Goal: Task Accomplishment & Management: Manage account settings

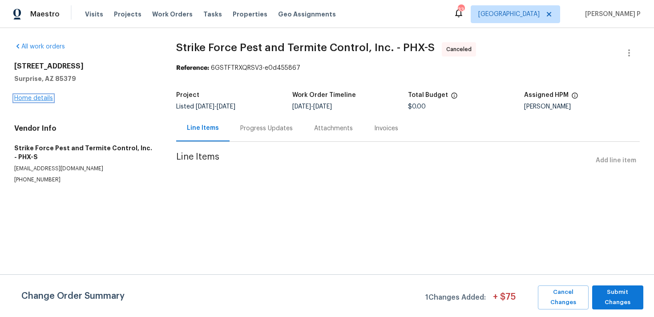
click at [34, 99] on link "Home details" at bounding box center [33, 98] width 39 height 6
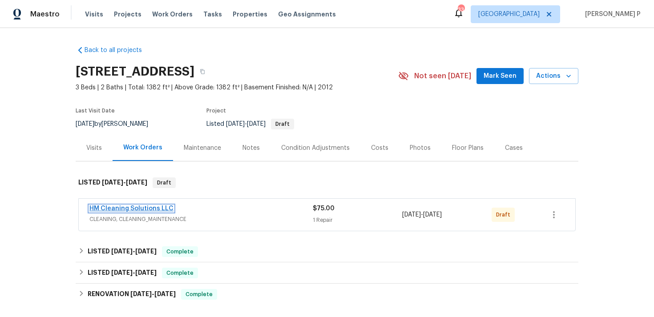
click at [130, 208] on link "HM Cleaning Solutions LLC" at bounding box center [131, 209] width 84 height 6
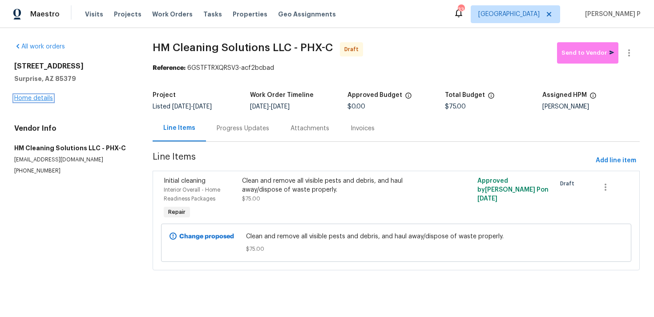
click at [41, 95] on link "Home details" at bounding box center [33, 98] width 39 height 6
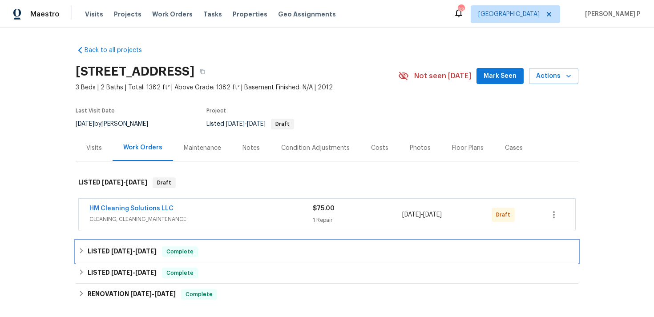
click at [115, 245] on div "LISTED 8/11/25 - 8/15/25 Complete" at bounding box center [327, 251] width 503 height 21
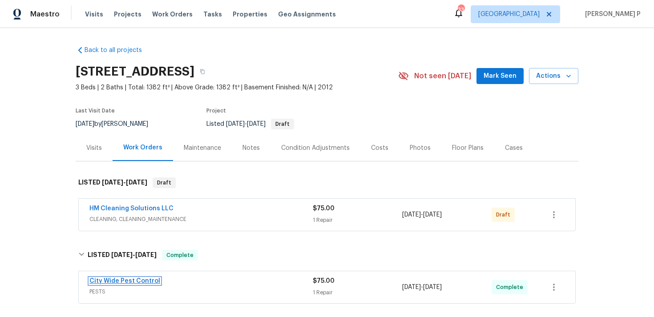
click at [124, 283] on link "City Wide Pest Control" at bounding box center [124, 281] width 71 height 6
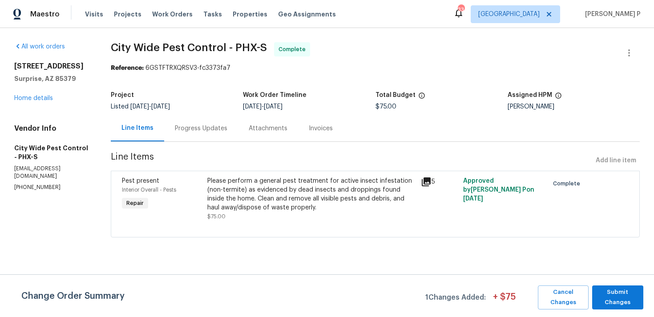
click at [300, 187] on div "Please perform a general pest treatment for active insect infestation (non-term…" at bounding box center [311, 195] width 208 height 36
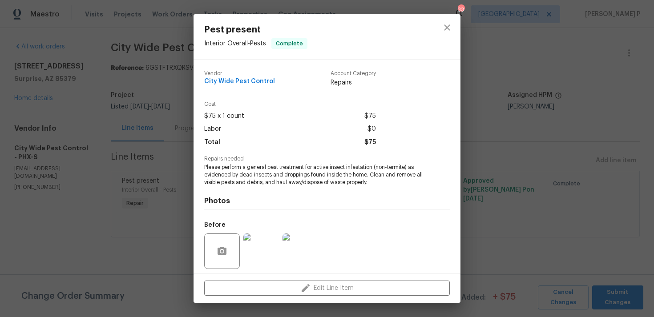
scroll to position [63, 0]
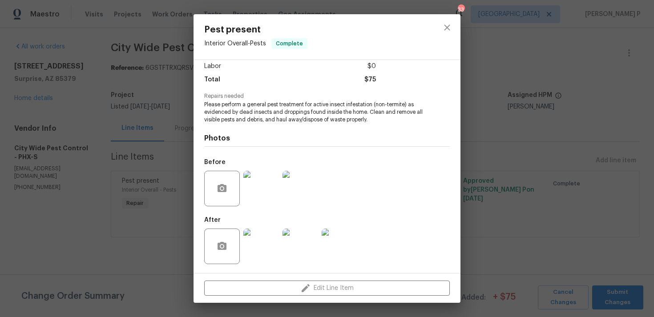
click at [269, 252] on img at bounding box center [261, 247] width 36 height 36
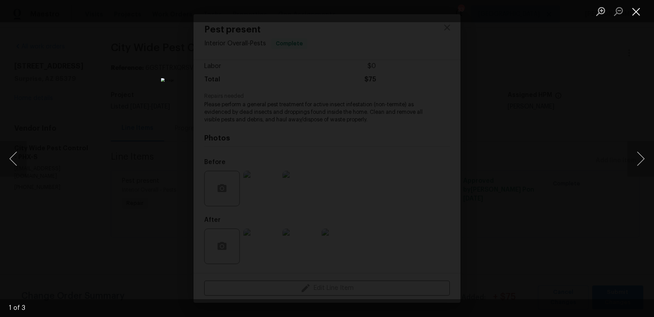
click at [640, 9] on button "Close lightbox" at bounding box center [637, 12] width 18 height 16
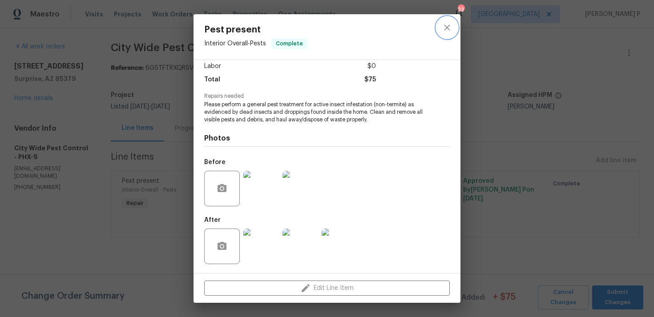
click at [451, 32] on icon "close" at bounding box center [447, 27] width 11 height 11
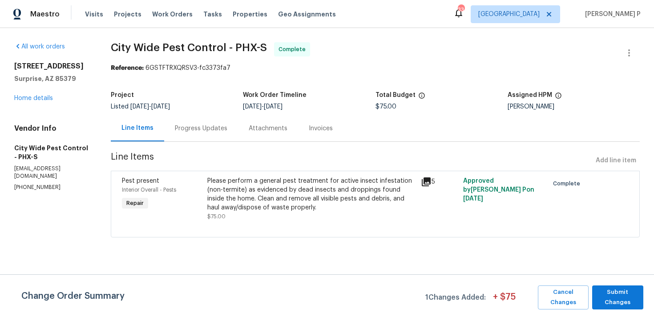
click at [217, 129] on div "Progress Updates" at bounding box center [201, 128] width 53 height 9
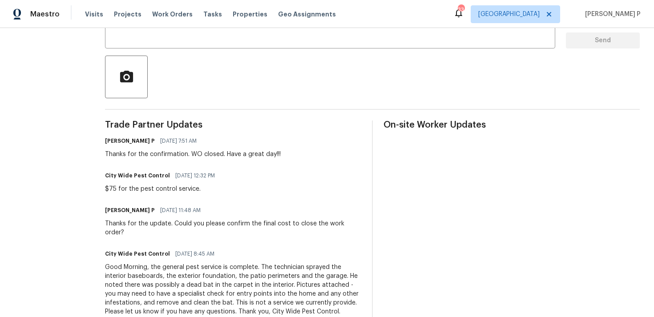
scroll to position [345, 0]
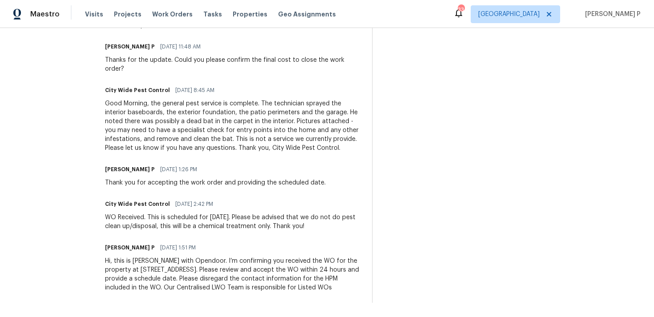
click at [112, 222] on div "WO Received. This is scheduled for [DATE]. Please be advised that we do not do …" at bounding box center [233, 222] width 256 height 18
drag, startPoint x: 219, startPoint y: 216, endPoint x: 315, endPoint y: 216, distance: 96.6
click at [315, 216] on div "WO Received. This is scheduled for [DATE]. Please be advised that we do not do …" at bounding box center [233, 222] width 256 height 18
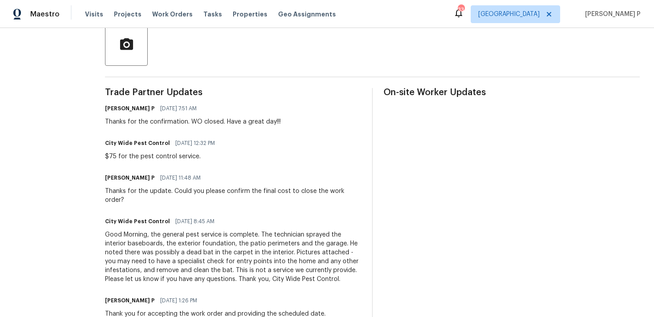
scroll to position [0, 0]
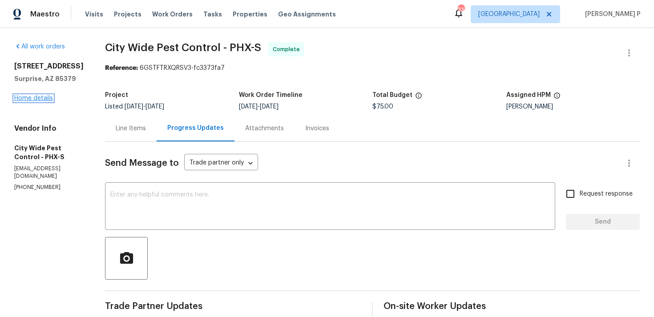
click at [42, 101] on link "Home details" at bounding box center [33, 98] width 39 height 6
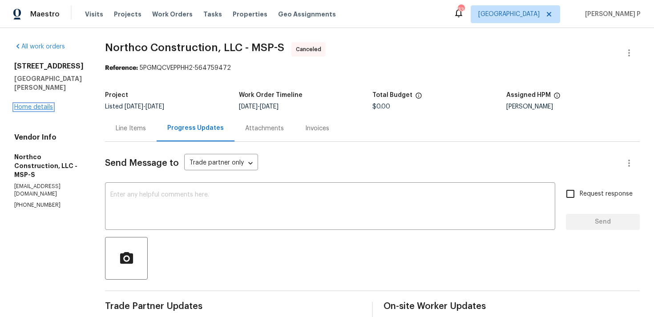
click at [42, 109] on link "Home details" at bounding box center [33, 107] width 39 height 6
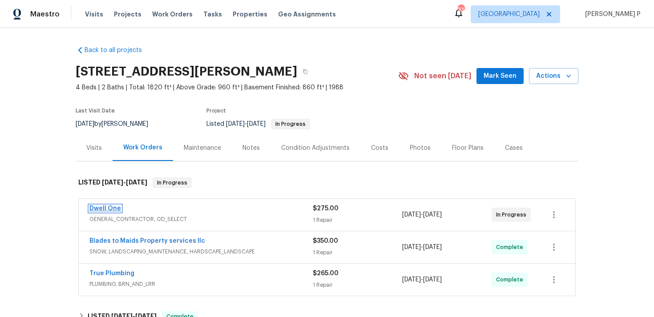
click at [101, 210] on link "Dwell One" at bounding box center [105, 209] width 32 height 6
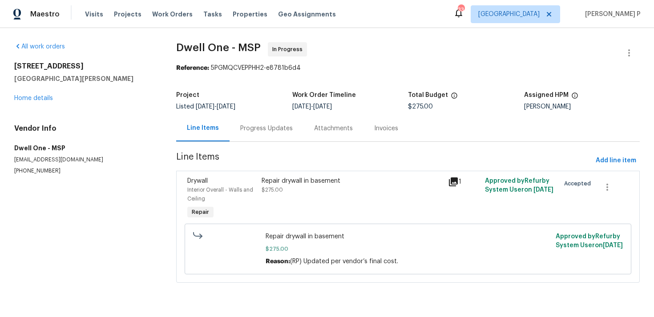
click at [309, 182] on div "Repair drywall in basement" at bounding box center [352, 181] width 181 height 9
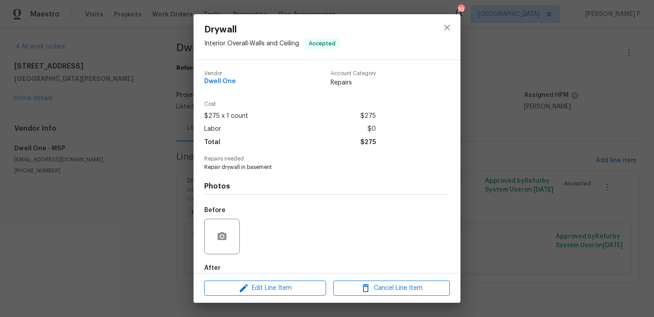
scroll to position [48, 0]
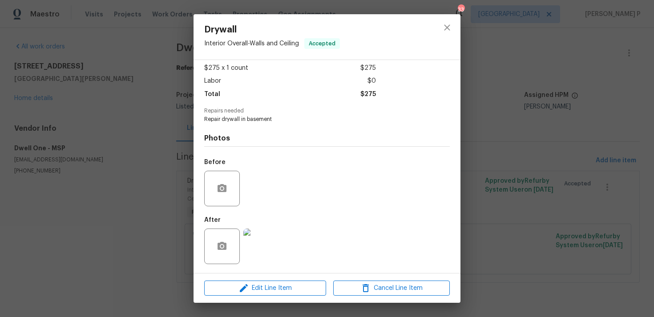
click at [263, 247] on img at bounding box center [261, 247] width 36 height 36
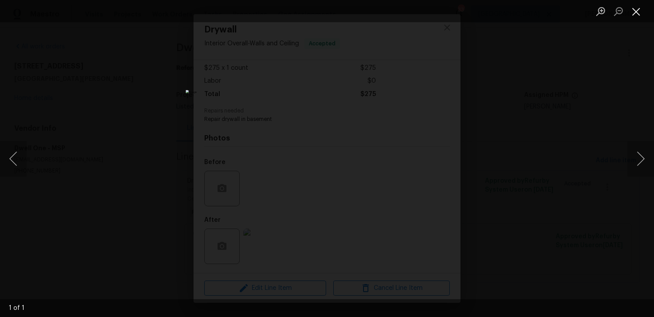
click at [636, 16] on button "Close lightbox" at bounding box center [637, 12] width 18 height 16
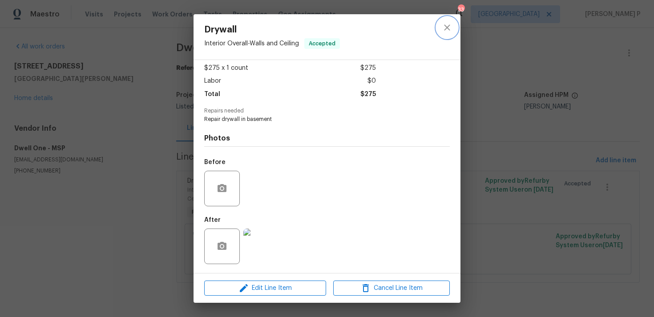
click at [450, 28] on icon "close" at bounding box center [447, 27] width 11 height 11
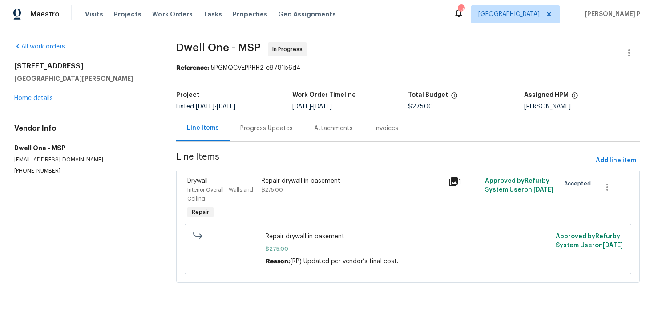
click at [247, 134] on div "Progress Updates" at bounding box center [267, 128] width 74 height 26
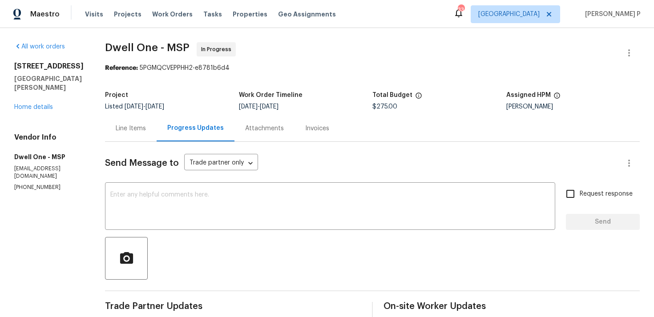
click at [123, 129] on div "Line Items" at bounding box center [131, 128] width 30 height 9
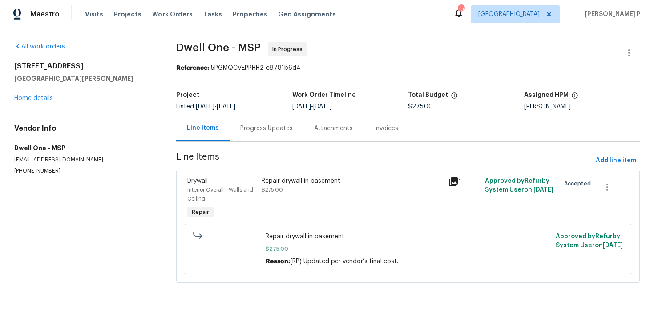
click at [276, 179] on div "Repair drywall in basement" at bounding box center [352, 181] width 181 height 9
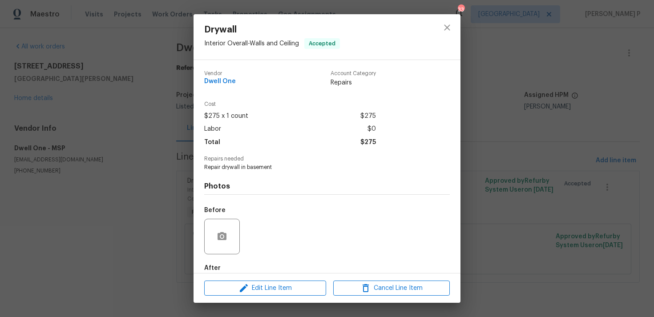
scroll to position [48, 0]
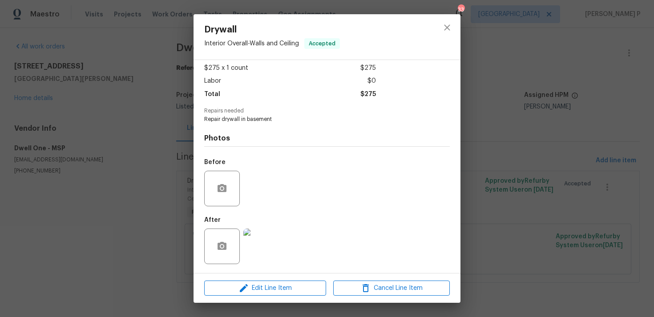
click at [256, 251] on img at bounding box center [261, 247] width 36 height 36
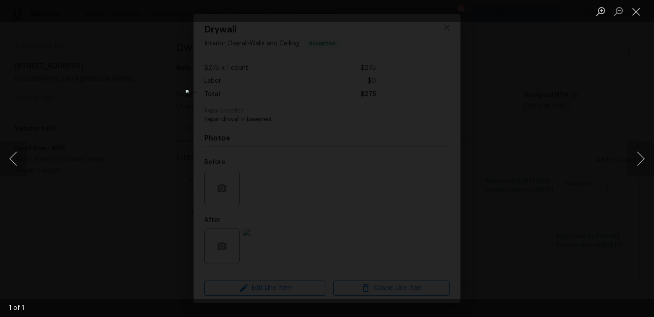
click at [326, 125] on img "Lightbox" at bounding box center [327, 158] width 283 height 137
click at [326, 125] on img "Lightbox" at bounding box center [329, 192] width 568 height 275
click at [326, 125] on img "Lightbox" at bounding box center [327, 158] width 283 height 137
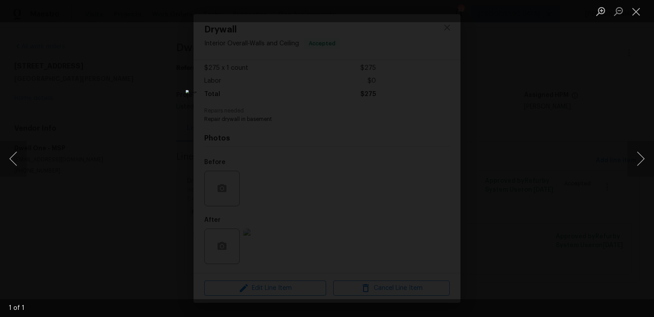
click at [326, 125] on img "Lightbox" at bounding box center [327, 158] width 283 height 137
click at [326, 125] on img "Lightbox" at bounding box center [329, 192] width 568 height 275
click at [636, 10] on button "Close lightbox" at bounding box center [637, 12] width 18 height 16
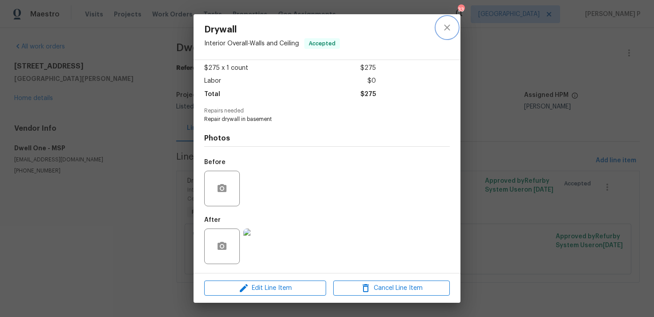
click at [448, 27] on icon "close" at bounding box center [447, 27] width 6 height 6
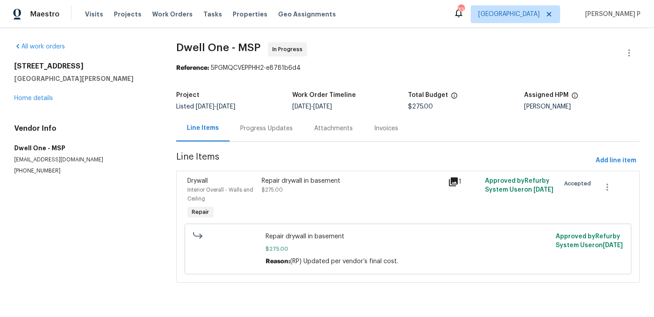
click at [272, 120] on div "Progress Updates" at bounding box center [267, 128] width 74 height 26
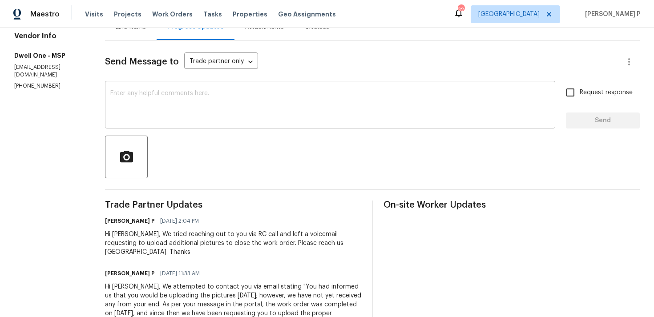
scroll to position [99, 0]
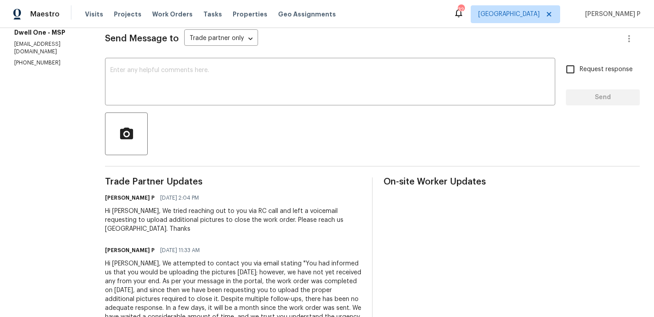
scroll to position [128, 0]
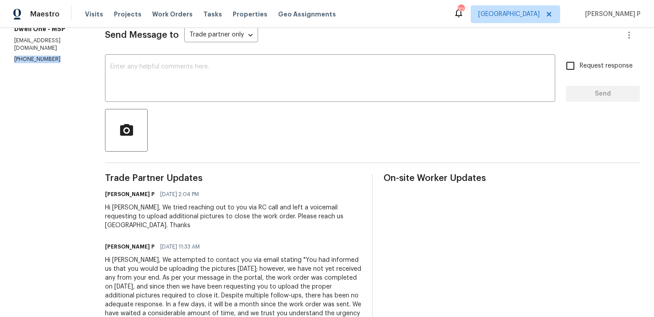
drag, startPoint x: 57, startPoint y: 49, endPoint x: 0, endPoint y: 55, distance: 56.8
copy p "(612) 388-6033"
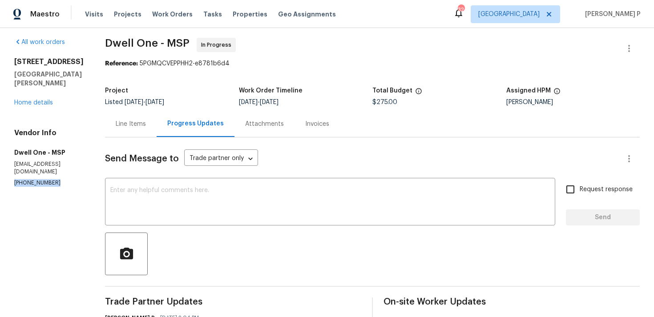
scroll to position [0, 0]
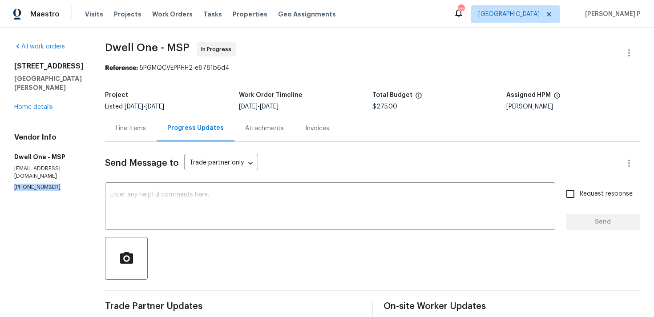
click at [196, 258] on div at bounding box center [372, 258] width 535 height 43
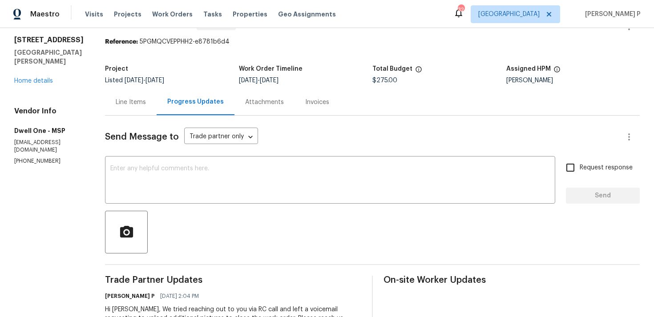
scroll to position [27, 0]
click at [116, 104] on div "Line Items" at bounding box center [131, 101] width 30 height 9
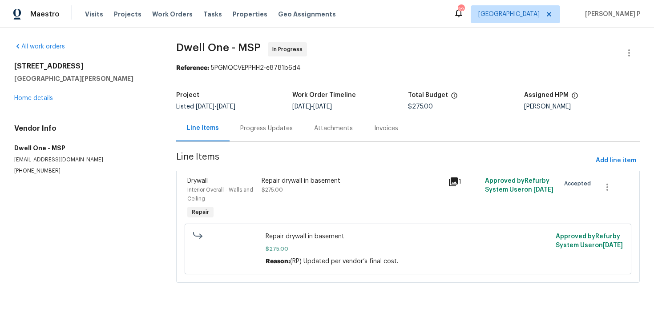
click at [267, 135] on div "Progress Updates" at bounding box center [267, 128] width 74 height 26
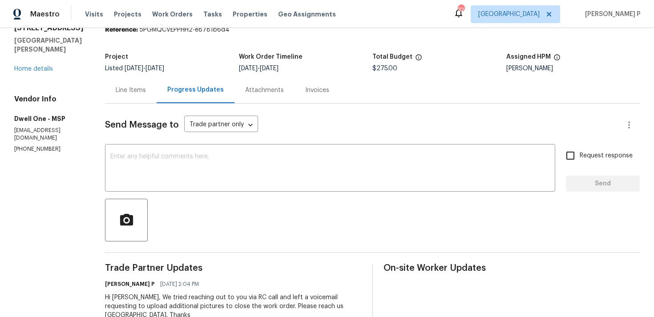
scroll to position [39, 0]
click at [192, 175] on textarea at bounding box center [330, 168] width 440 height 31
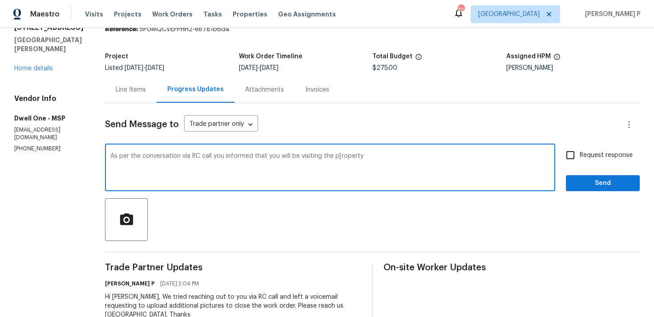
click at [330, 153] on textarea "As per the conversation via RC call you informed that you will be visiting the …" at bounding box center [330, 168] width 440 height 31
click at [364, 161] on textarea "As per the conversation via RC call you informed that you will be visiting the …" at bounding box center [330, 168] width 440 height 31
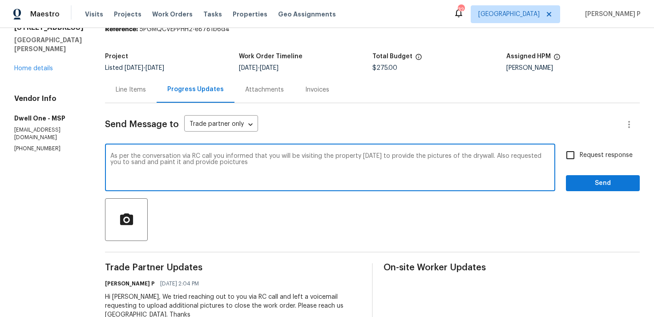
click at [195, 163] on textarea "As per the conversation via RC call you informed that you will be visiting the …" at bounding box center [330, 168] width 440 height 31
click at [223, 163] on textarea "As per the conversation via RC call you informed that you will be visiting the …" at bounding box center [330, 168] width 440 height 31
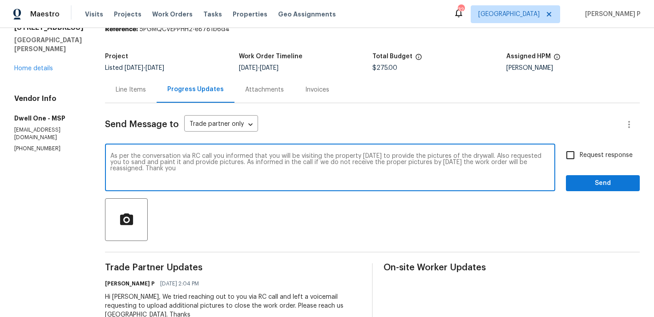
drag, startPoint x: 100, startPoint y: 157, endPoint x: 515, endPoint y: 162, distance: 415.7
click at [515, 162] on div "As per the conversation via RC call you informed that you will be visiting the …" at bounding box center [330, 168] width 450 height 45
click at [240, 153] on div "As per the conversation via RC call you informed that you will be visiting the …" at bounding box center [330, 168] width 450 height 45
click at [110, 156] on textarea "As per the conversation via RC call you informed that you will be visiting the …" at bounding box center [330, 168] width 440 height 31
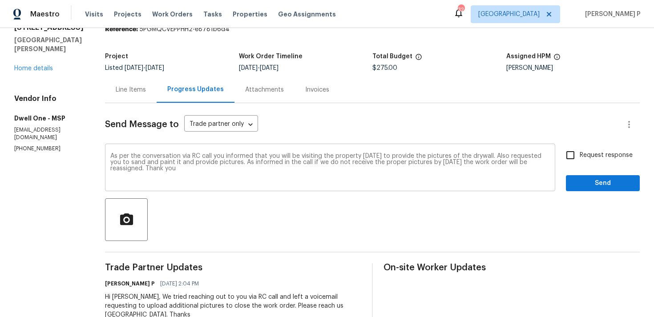
drag, startPoint x: 100, startPoint y: 156, endPoint x: 450, endPoint y: 164, distance: 349.9
click at [450, 164] on div "As per the conversation via RC call you informed that you will be visiting the …" at bounding box center [330, 168] width 450 height 45
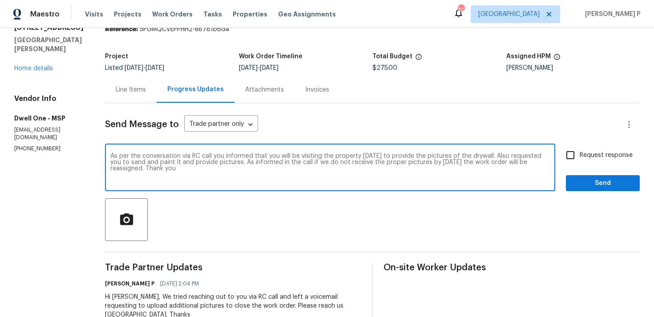
drag, startPoint x: 101, startPoint y: 154, endPoint x: 523, endPoint y: 162, distance: 422.0
click at [523, 162] on textarea "As per the conversation via RC call you informed that you will be visiting the …" at bounding box center [330, 168] width 440 height 31
paste textarea "our conversation via RC call, you mentioned that you would be visiting the prop…"
type textarea "As per our conversation via RC call, you mentioned that you would be visiting t…"
click at [567, 159] on input "Request response" at bounding box center [570, 155] width 19 height 19
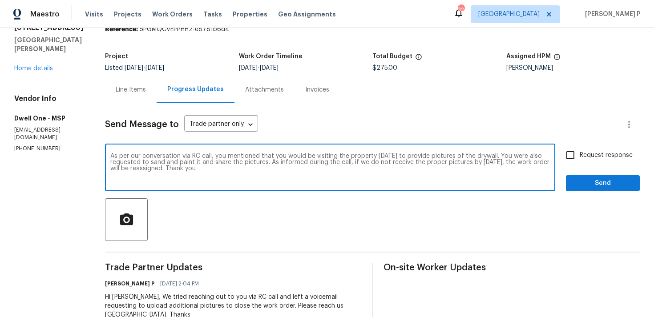
checkbox input "true"
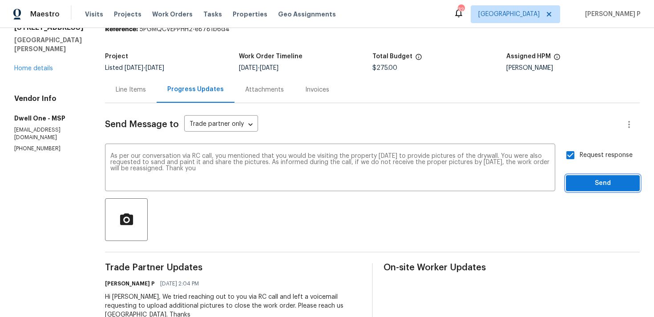
click at [587, 180] on span "Send" at bounding box center [603, 183] width 60 height 11
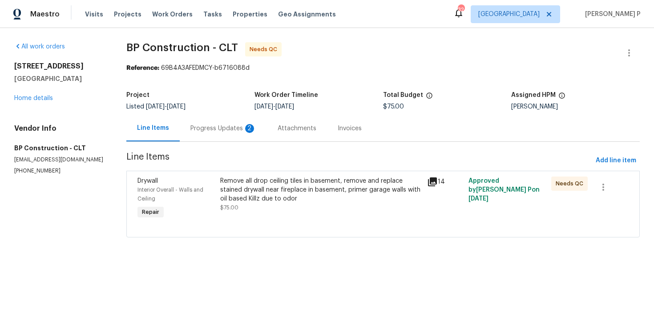
click at [217, 127] on div "Progress Updates 2" at bounding box center [223, 128] width 66 height 9
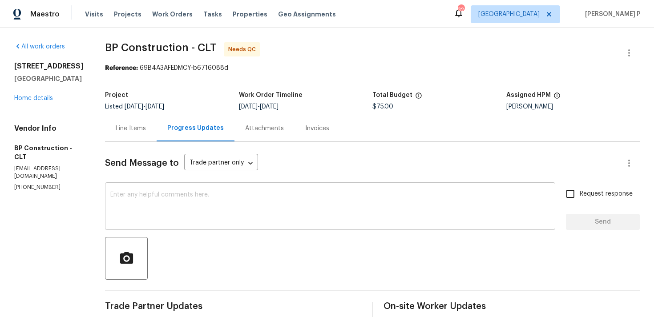
scroll to position [13, 0]
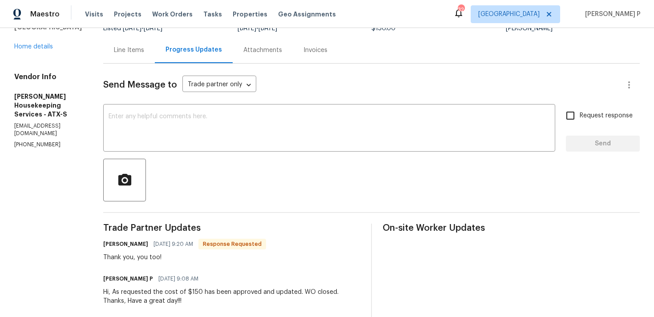
scroll to position [75, 0]
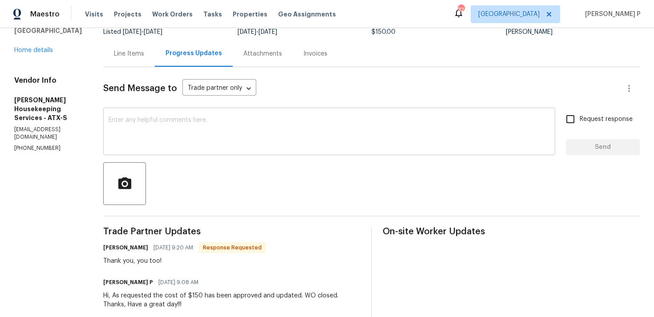
click at [200, 138] on textarea at bounding box center [329, 132] width 441 height 31
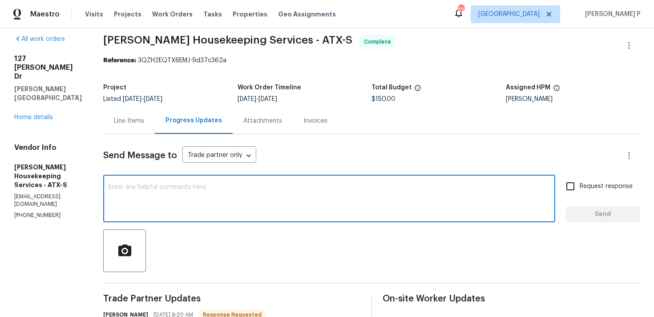
scroll to position [0, 0]
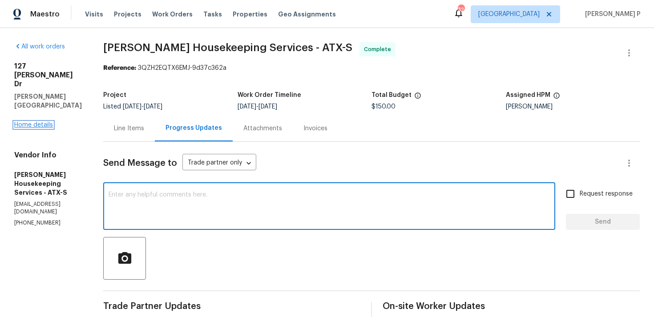
click at [41, 122] on link "Home details" at bounding box center [33, 125] width 39 height 6
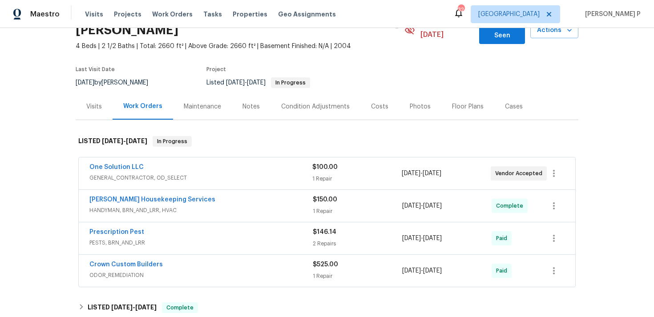
scroll to position [51, 0]
click at [130, 196] on link "[PERSON_NAME] Housekeeping Services" at bounding box center [152, 199] width 126 height 6
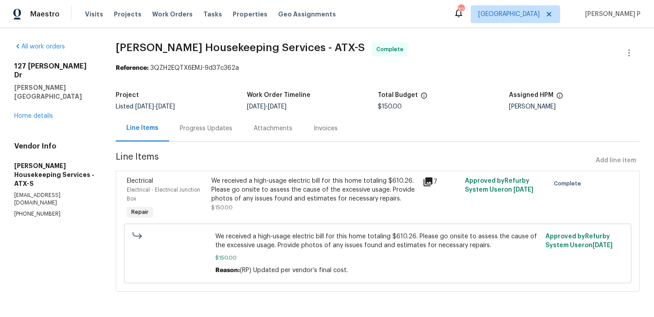
click at [199, 132] on div "Progress Updates" at bounding box center [206, 128] width 53 height 9
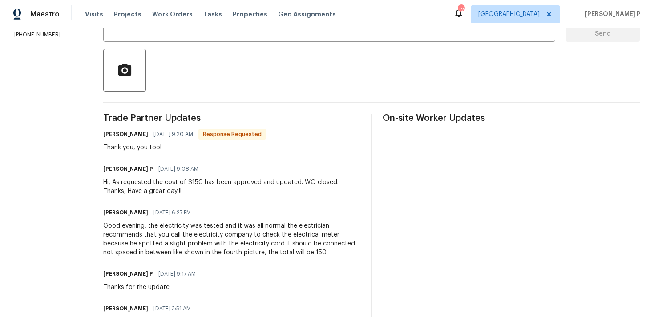
scroll to position [196, 0]
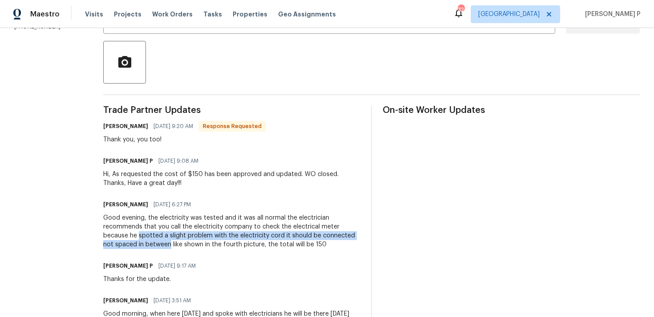
drag, startPoint x: 150, startPoint y: 236, endPoint x: 182, endPoint y: 245, distance: 33.4
click at [182, 245] on div "Good evening, the electricity was tested and it was all normal the electrician …" at bounding box center [231, 232] width 257 height 36
copy div "spotted a slight problem with the electricity cord it should be connected not s…"
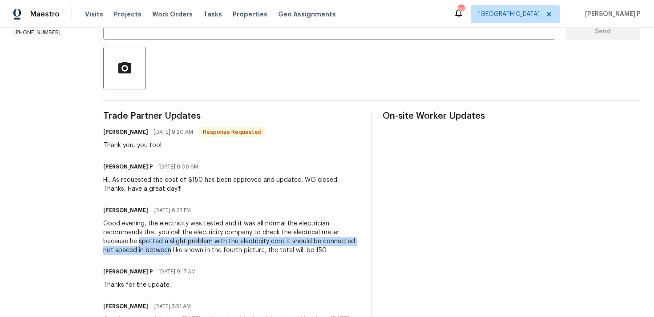
scroll to position [302, 0]
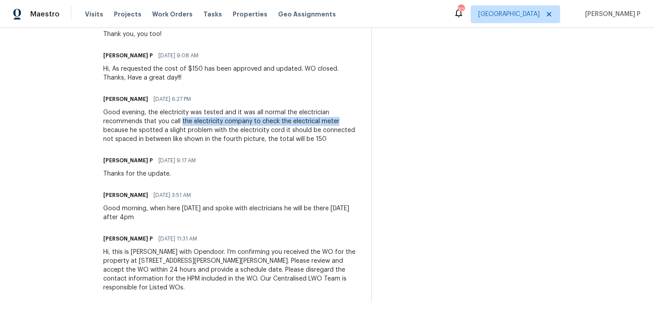
drag, startPoint x: 193, startPoint y: 121, endPoint x: 346, endPoint y: 125, distance: 152.7
click at [346, 125] on div "Good evening, the electricity was tested and it was all normal the electrician …" at bounding box center [231, 126] width 257 height 36
click at [267, 121] on div "Good evening, the electricity was tested and it was all normal the electrician …" at bounding box center [231, 126] width 257 height 36
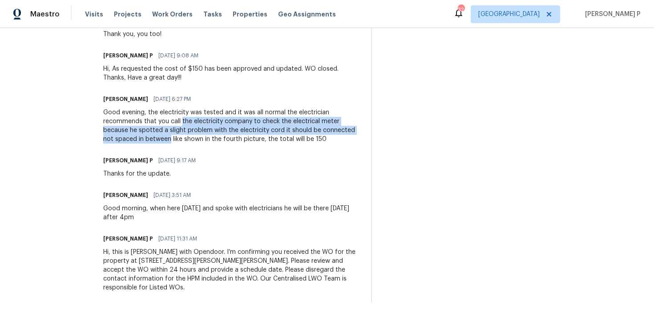
drag, startPoint x: 192, startPoint y: 122, endPoint x: 181, endPoint y: 138, distance: 19.9
click at [181, 138] on div "Good evening, the electricity was tested and it was all normal the electrician …" at bounding box center [231, 126] width 257 height 36
copy div "the electricity company to check the electrical meter because he spotted a slig…"
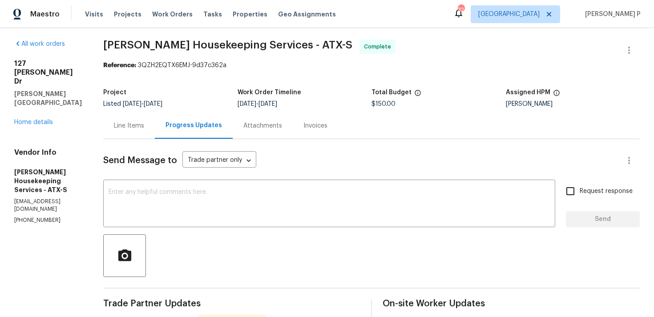
scroll to position [0, 0]
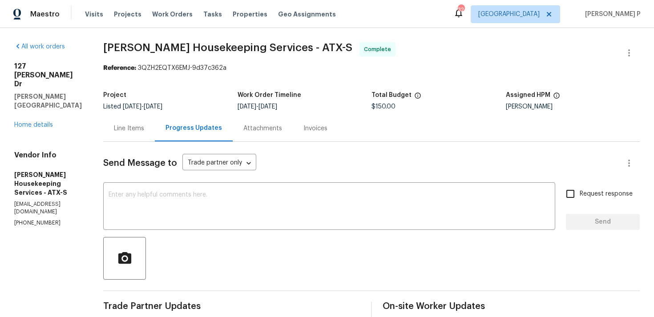
click at [137, 127] on div "Line Items" at bounding box center [129, 128] width 30 height 9
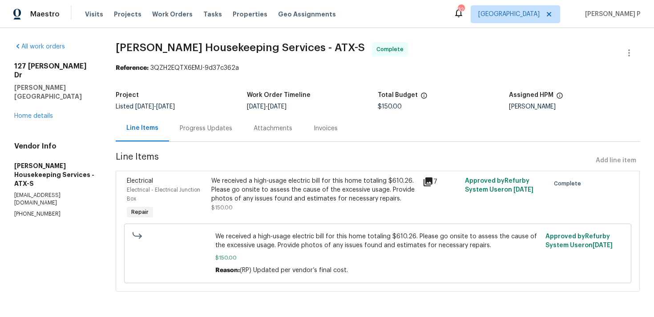
click at [274, 192] on div "We received a high-usage electric bill for this home totaling $610.26. Please g…" at bounding box center [314, 190] width 206 height 27
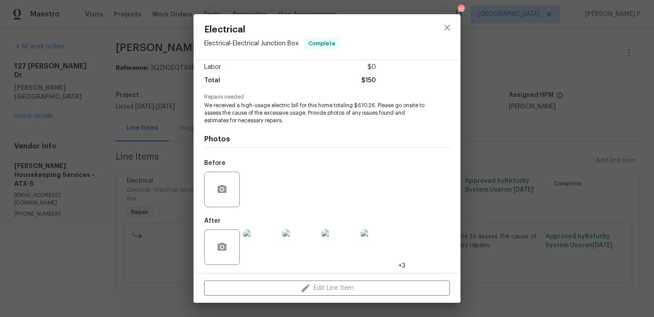
scroll to position [63, 0]
click at [266, 245] on img at bounding box center [261, 247] width 36 height 36
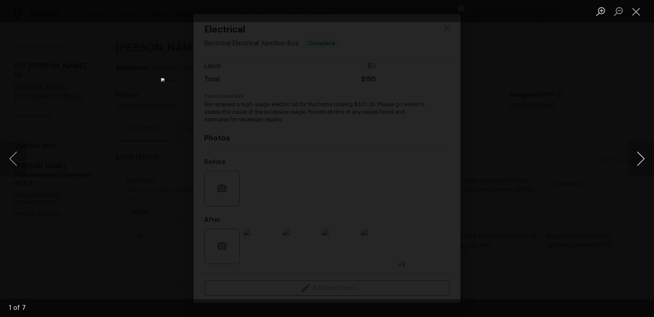
click at [638, 157] on button "Next image" at bounding box center [641, 159] width 27 height 36
click at [12, 154] on button "Previous image" at bounding box center [13, 159] width 27 height 36
click at [644, 152] on button "Next image" at bounding box center [641, 159] width 27 height 36
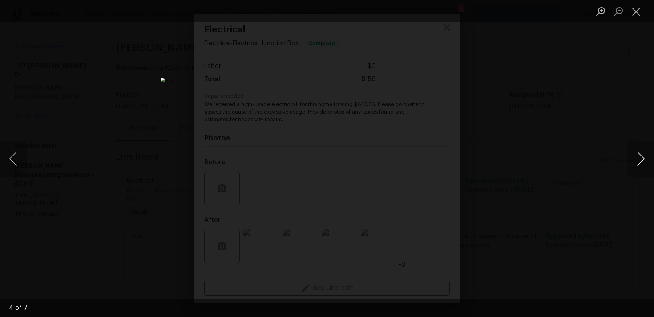
click at [643, 156] on button "Next image" at bounding box center [641, 159] width 27 height 36
click at [642, 154] on button "Next image" at bounding box center [641, 159] width 27 height 36
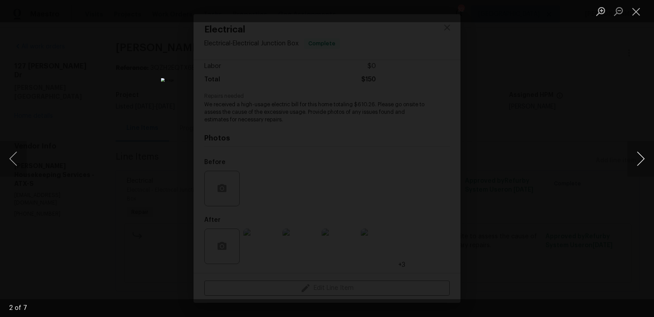
click at [643, 154] on button "Next image" at bounding box center [641, 159] width 27 height 36
click at [648, 154] on button "Next image" at bounding box center [641, 159] width 27 height 36
click at [644, 157] on button "Next image" at bounding box center [641, 159] width 27 height 36
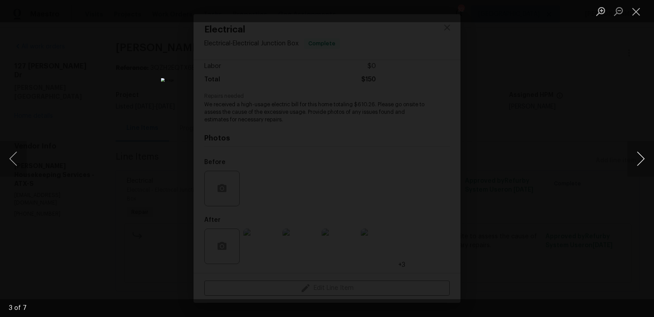
click at [644, 157] on button "Next image" at bounding box center [641, 159] width 27 height 36
click at [518, 210] on div "Lightbox" at bounding box center [327, 158] width 654 height 317
click at [644, 155] on button "Next image" at bounding box center [641, 159] width 27 height 36
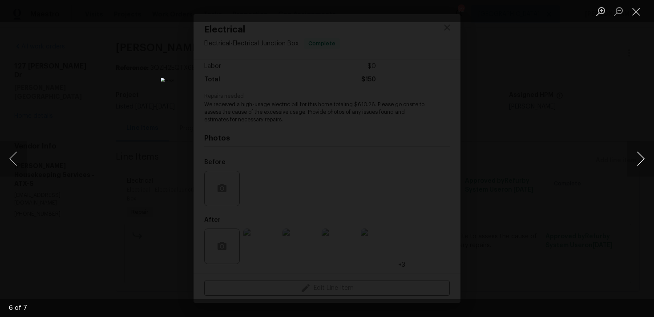
click at [644, 155] on button "Next image" at bounding box center [641, 159] width 27 height 36
click at [340, 163] on img "Lightbox" at bounding box center [327, 158] width 249 height 121
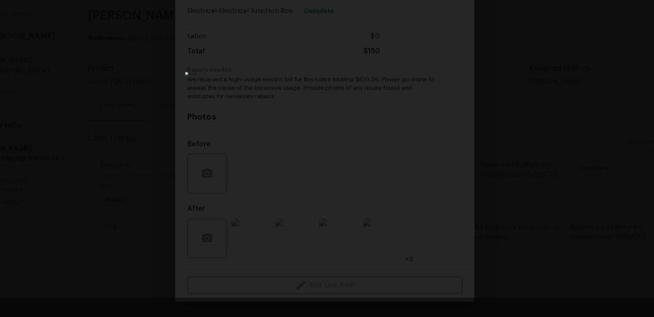
click at [592, 79] on div "Lightbox" at bounding box center [327, 158] width 654 height 317
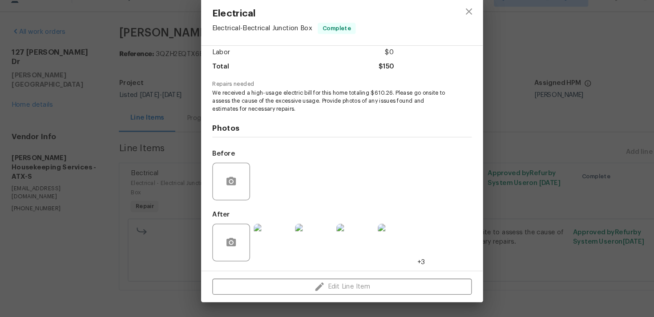
click at [242, 243] on div at bounding box center [261, 246] width 39 height 46
click at [258, 243] on img at bounding box center [261, 247] width 36 height 36
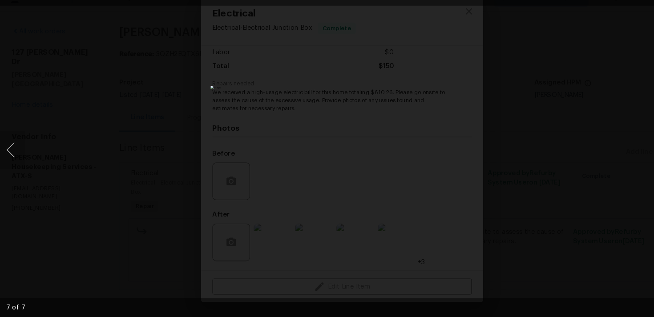
click at [600, 168] on div "Lightbox" at bounding box center [327, 158] width 654 height 317
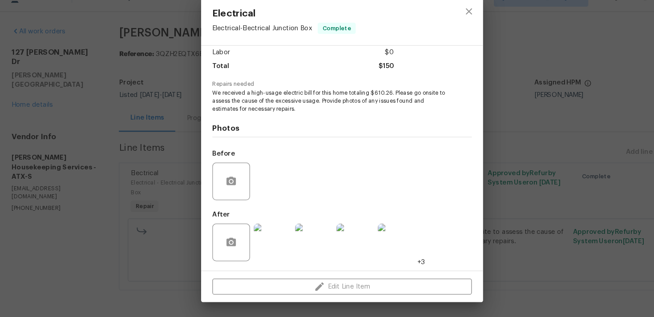
click at [268, 247] on img at bounding box center [261, 247] width 36 height 36
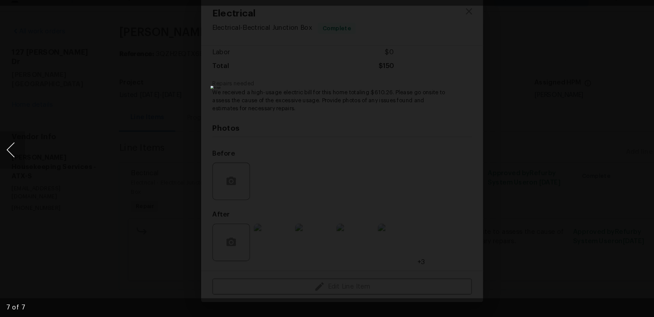
click at [20, 150] on button "Previous image" at bounding box center [13, 159] width 27 height 36
click at [599, 34] on div "Lightbox" at bounding box center [327, 158] width 654 height 317
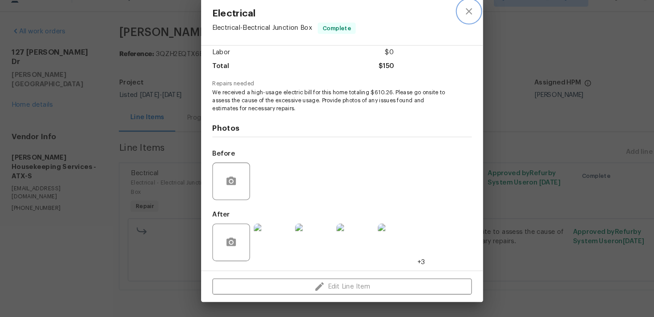
click at [448, 28] on icon "close" at bounding box center [447, 27] width 11 height 11
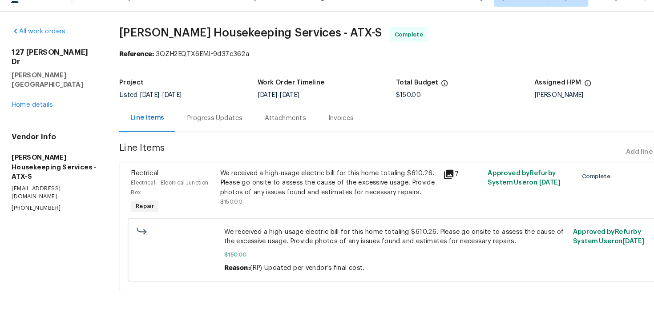
click at [191, 129] on div "Progress Updates" at bounding box center [206, 128] width 53 height 9
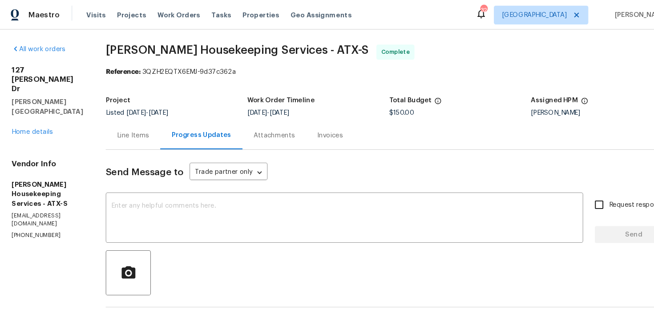
scroll to position [2, 0]
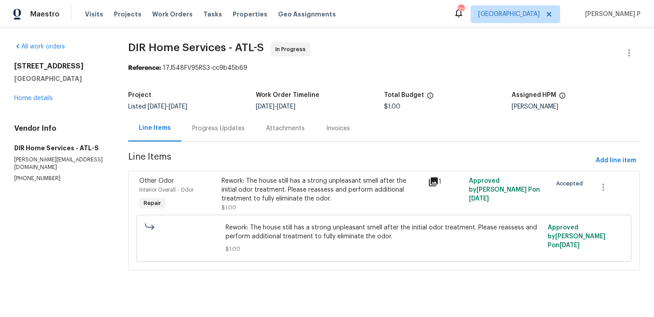
click at [229, 128] on div "Progress Updates" at bounding box center [218, 128] width 53 height 9
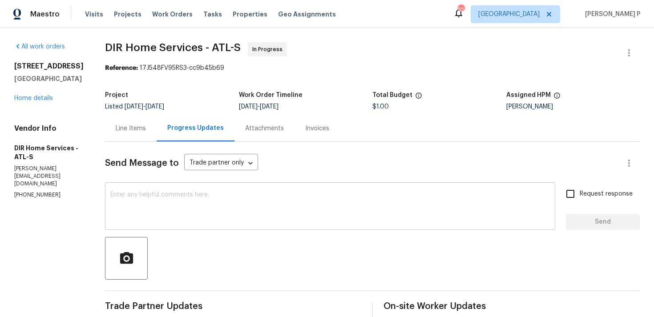
scroll to position [2, 0]
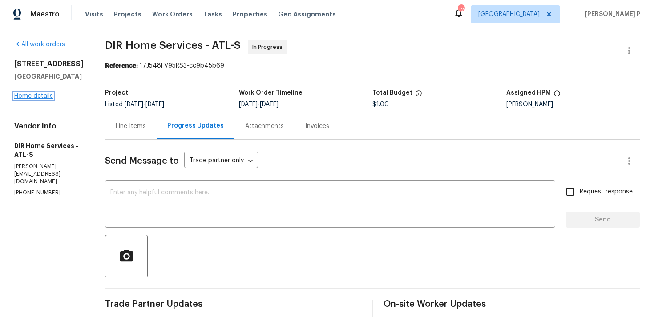
click at [37, 98] on link "Home details" at bounding box center [33, 96] width 39 height 6
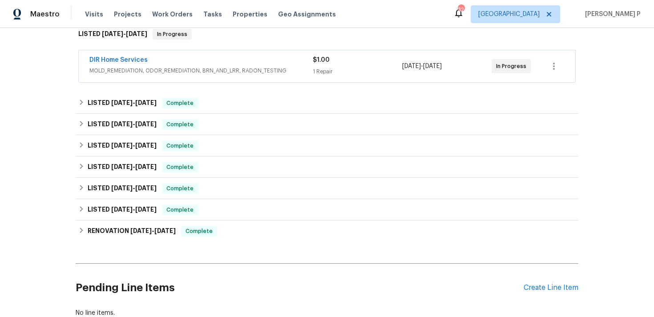
scroll to position [210, 0]
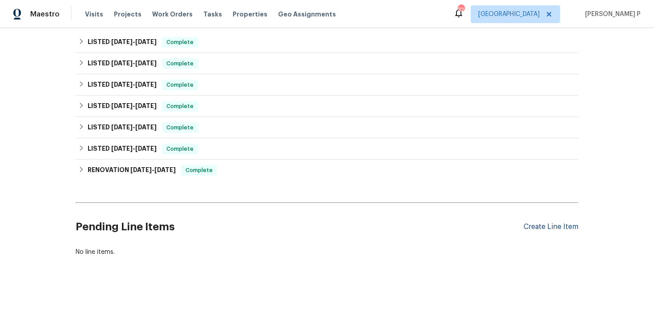
click at [541, 223] on div "Create Line Item" at bounding box center [551, 227] width 55 height 8
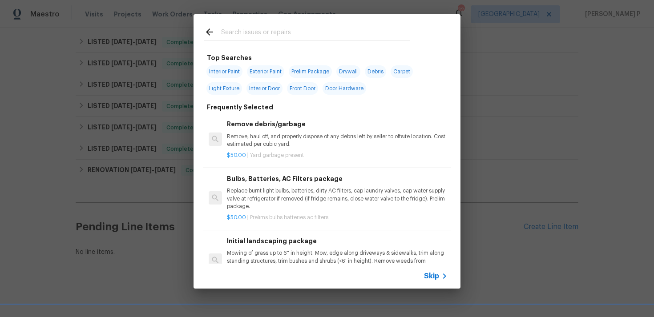
click at [429, 281] on div "Skip" at bounding box center [437, 276] width 26 height 11
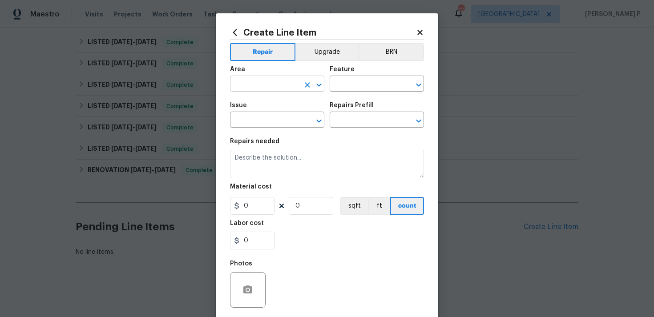
click at [323, 87] on icon "Open" at bounding box center [319, 85] width 11 height 11
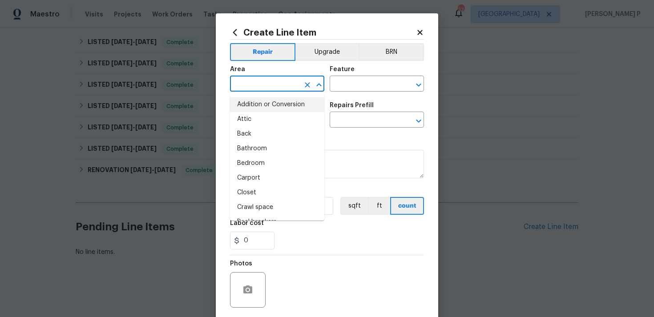
click at [421, 32] on icon at bounding box center [419, 32] width 5 height 5
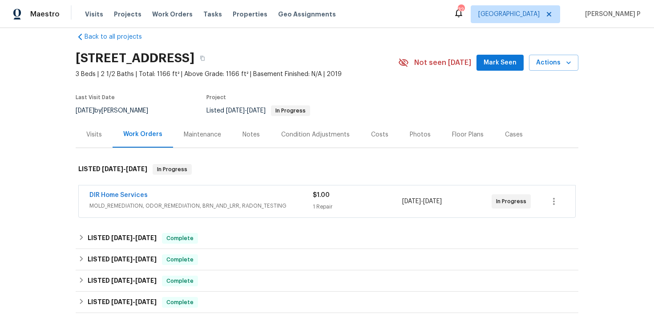
scroll to position [0, 0]
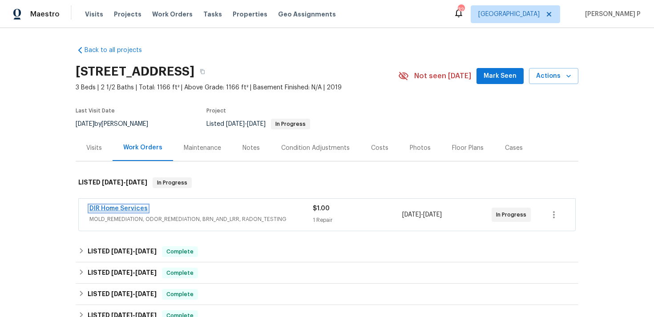
click at [135, 208] on link "DIR Home Services" at bounding box center [118, 209] width 58 height 6
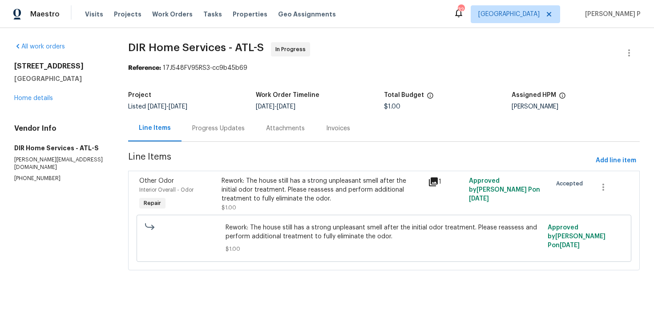
click at [279, 190] on div "Rework: The house still has a strong unpleasant smell after the initial odor tr…" at bounding box center [322, 190] width 201 height 27
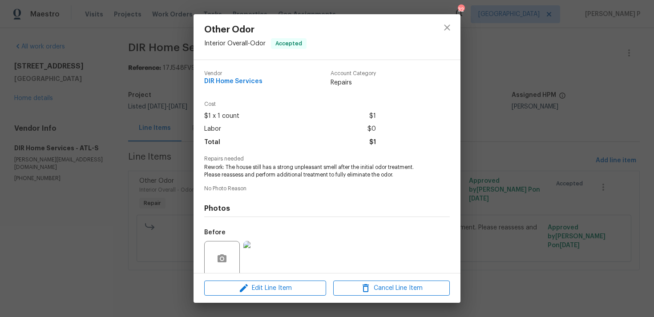
scroll to position [70, 0]
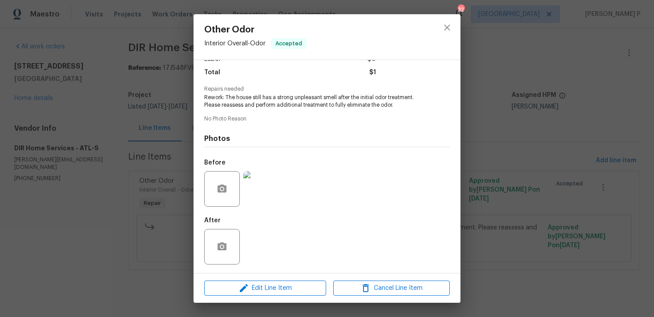
click at [266, 182] on img at bounding box center [261, 189] width 36 height 36
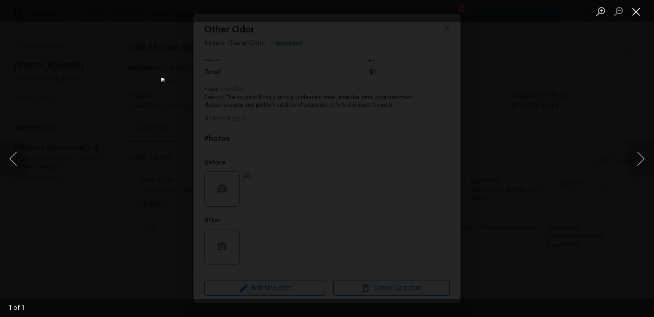
click at [638, 12] on button "Close lightbox" at bounding box center [637, 12] width 18 height 16
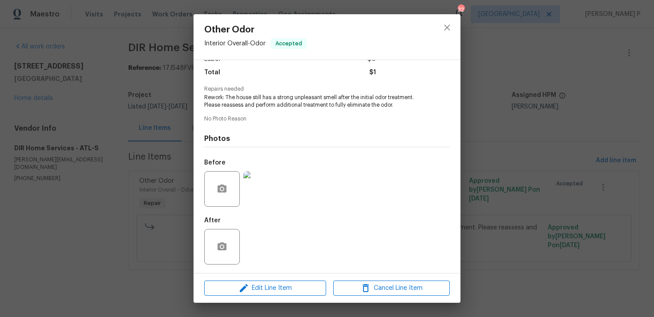
click at [458, 31] on div at bounding box center [447, 36] width 27 height 45
click at [446, 28] on icon "close" at bounding box center [447, 27] width 6 height 6
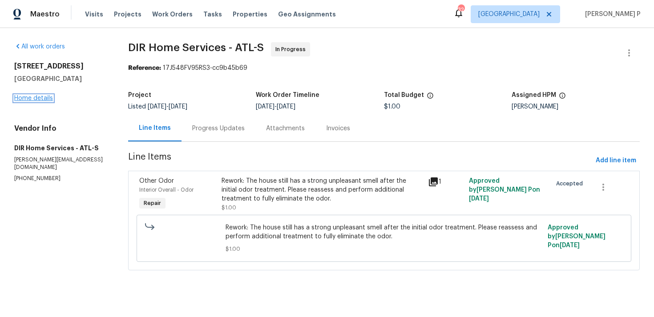
click at [42, 97] on link "Home details" at bounding box center [33, 98] width 39 height 6
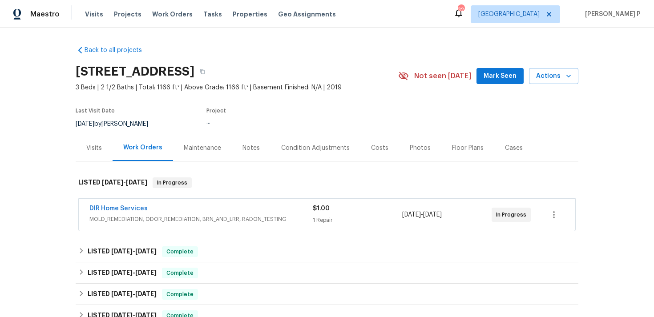
scroll to position [210, 0]
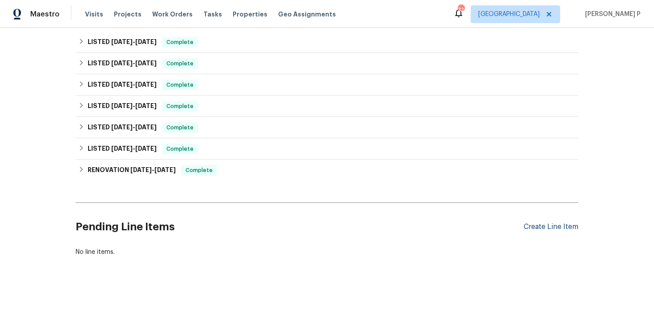
click at [560, 228] on div "Create Line Item" at bounding box center [551, 227] width 55 height 8
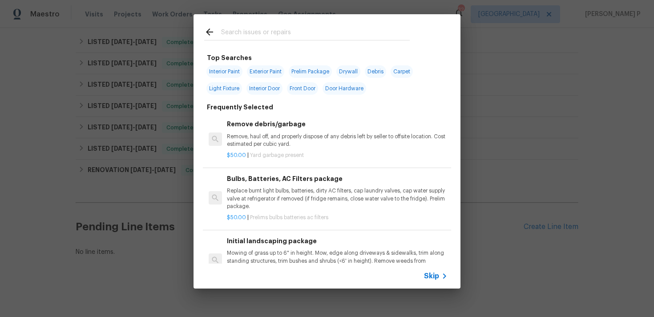
click at [423, 274] on div "Skip" at bounding box center [327, 276] width 267 height 25
click at [430, 278] on span "Skip" at bounding box center [431, 276] width 15 height 9
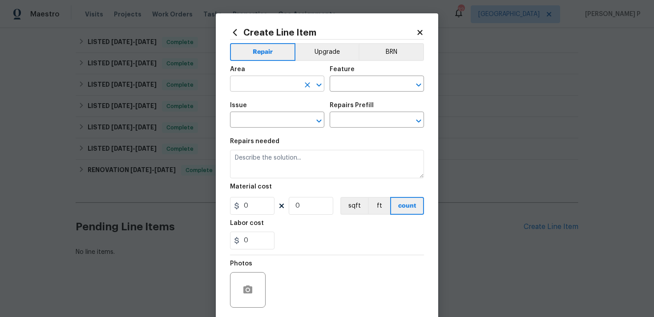
click at [292, 85] on input "text" at bounding box center [264, 85] width 69 height 14
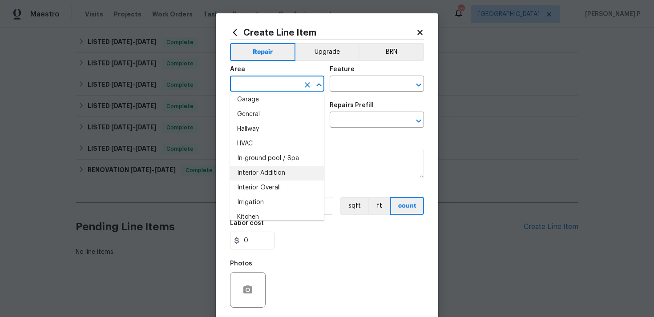
scroll to position [286, 0]
click at [263, 186] on li "Interior Overall" at bounding box center [277, 186] width 94 height 15
type input "Interior Overall"
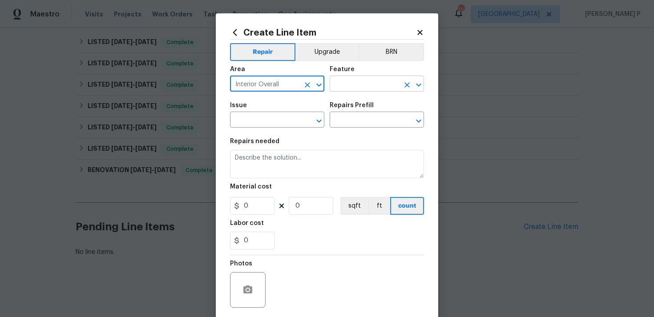
click at [372, 83] on input "text" at bounding box center [364, 85] width 69 height 14
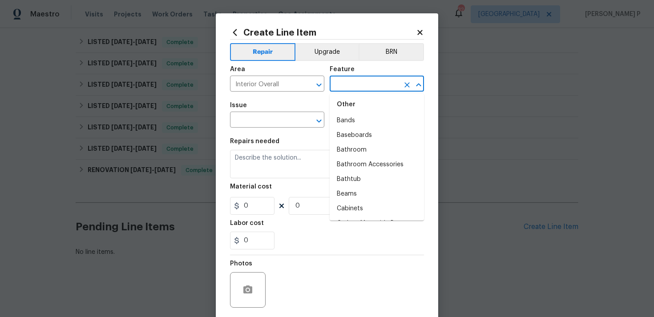
scroll to position [206, 0]
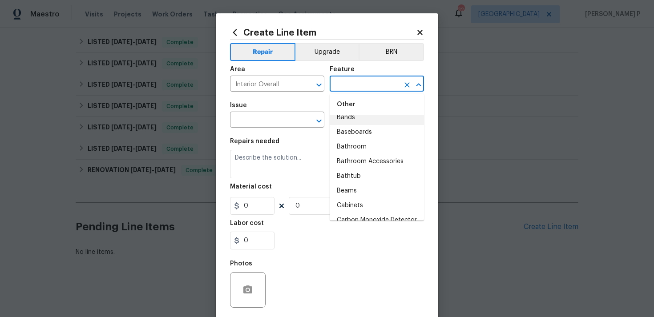
click at [364, 84] on input "text" at bounding box center [364, 85] width 69 height 14
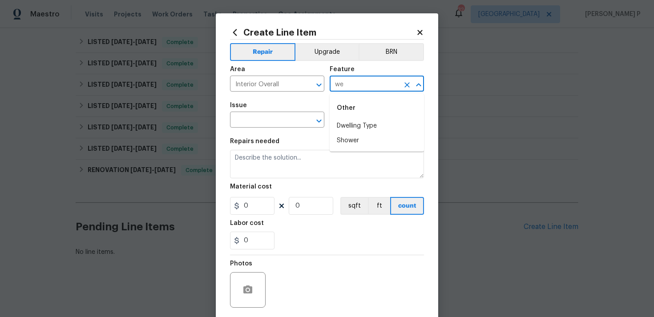
type input "w"
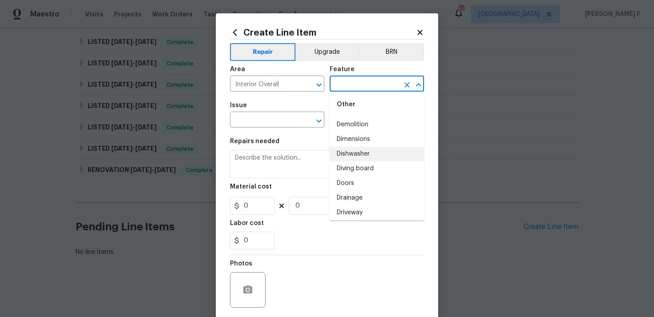
scroll to position [513, 0]
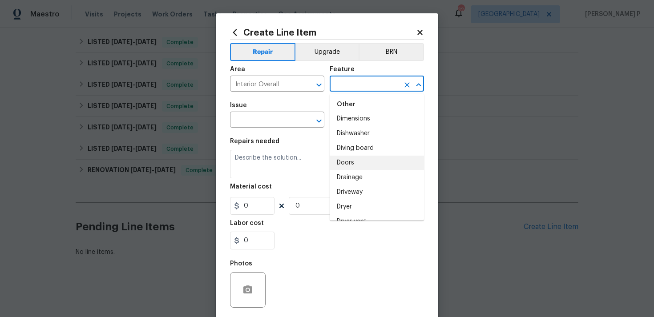
click at [358, 159] on li "Doors" at bounding box center [377, 163] width 94 height 15
type input "Doors"
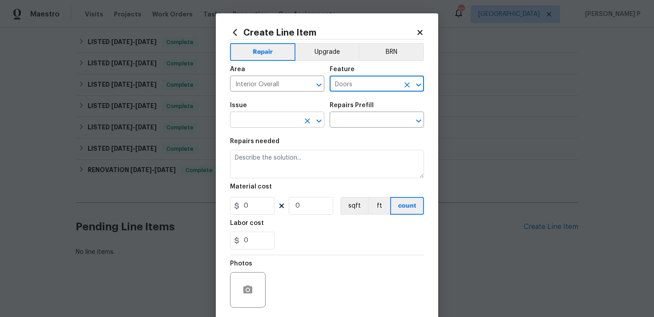
click at [324, 120] on button "Open" at bounding box center [319, 121] width 12 height 12
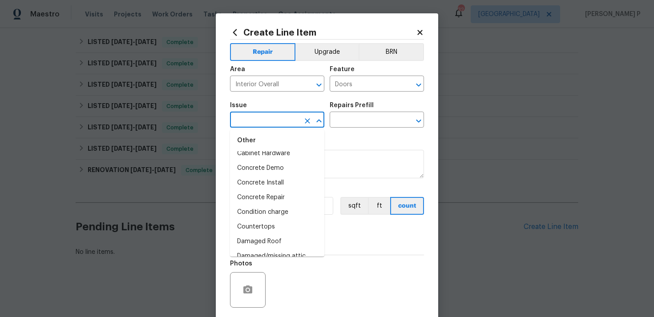
scroll to position [265, 0]
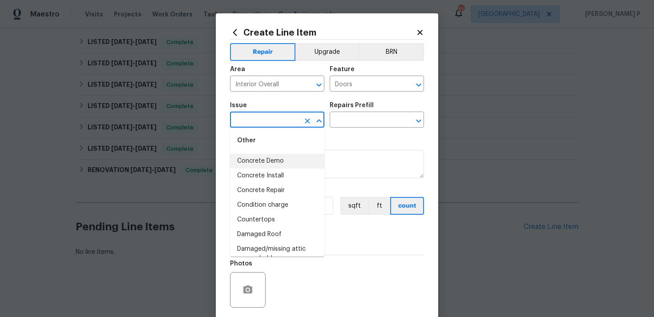
click at [265, 122] on input "text" at bounding box center [264, 121] width 69 height 14
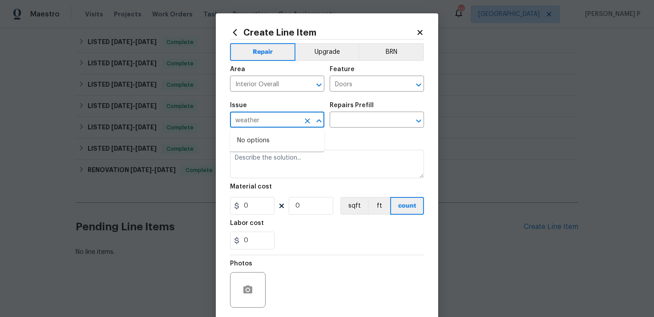
click at [319, 123] on icon "Close" at bounding box center [319, 121] width 11 height 11
click at [319, 123] on icon "Open" at bounding box center [319, 121] width 11 height 11
click at [318, 122] on icon "Close" at bounding box center [319, 121] width 11 height 11
type input "w"
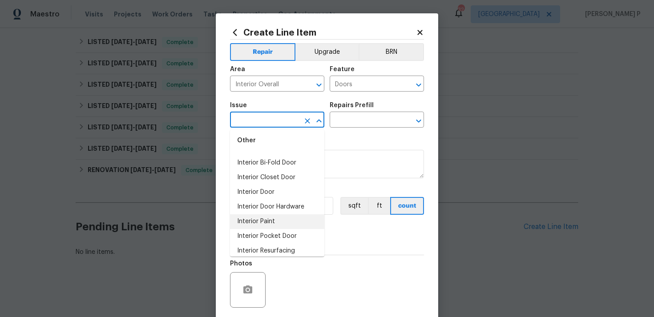
scroll to position [1194, 0]
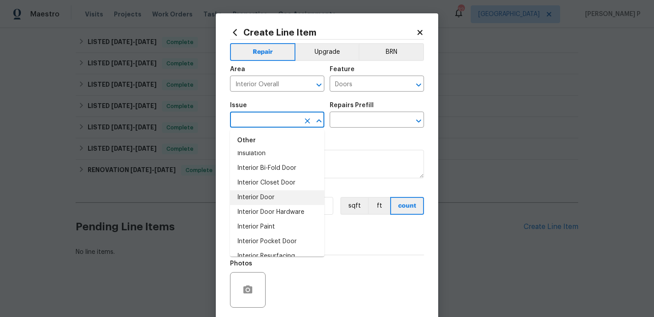
click at [267, 194] on li "Interior Door" at bounding box center [277, 197] width 94 height 15
type input "Interior Door"
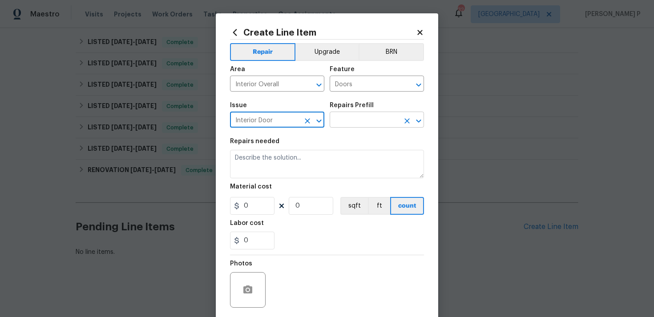
click at [349, 125] on input "text" at bounding box center [364, 121] width 69 height 14
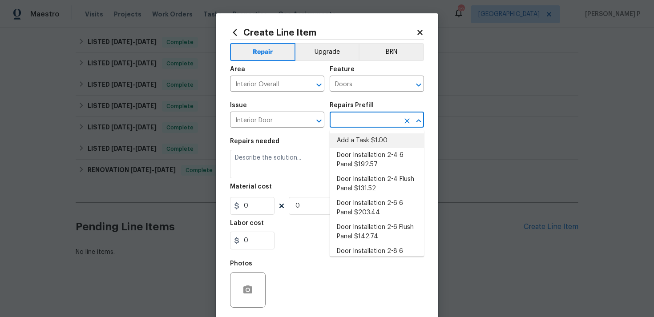
click at [359, 142] on li "Add a Task $1.00" at bounding box center [377, 141] width 94 height 15
type input "Interior Door"
type input "Add a Task $1.00"
type textarea "HPM to detail"
type input "1"
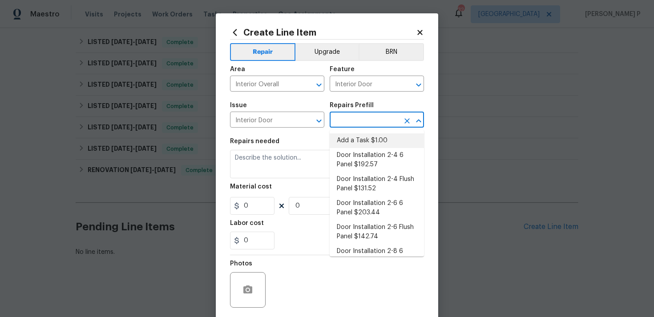
type input "1"
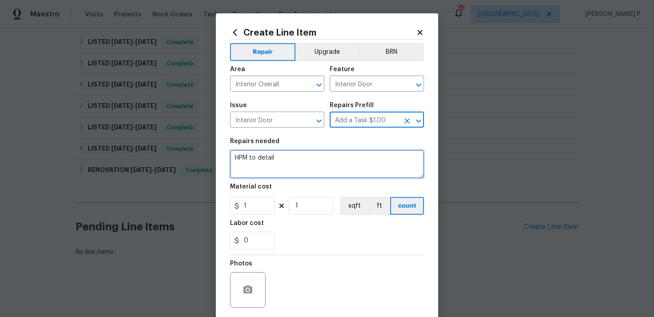
click at [300, 169] on textarea "HPM to detail" at bounding box center [327, 164] width 194 height 28
paste textarea "adjust the door and replace the weatherstripping"
click at [234, 158] on textarea "adjust the door and replace the weatherstripping" at bounding box center [327, 164] width 194 height 28
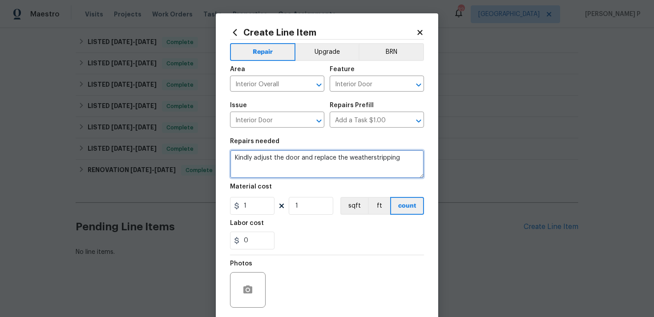
click at [408, 159] on textarea "Kindly adjust the door and replace the weatherstripping" at bounding box center [327, 164] width 194 height 28
type textarea "Kindly adjust the door and replace the weatherstripping"
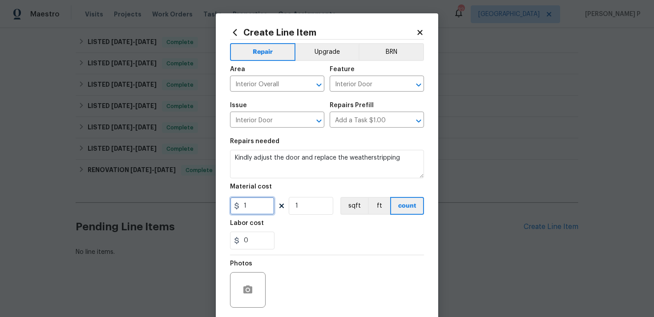
click at [252, 211] on input "1" at bounding box center [252, 206] width 45 height 18
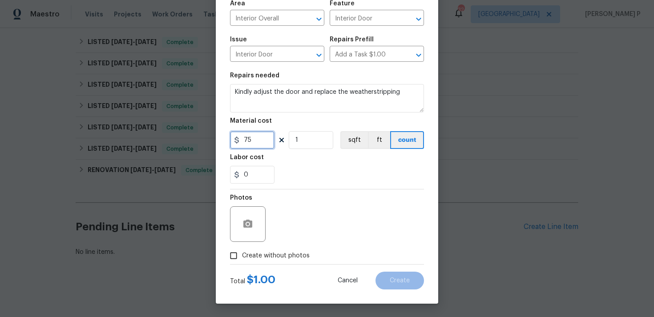
type input "75"
click at [248, 223] on circle "button" at bounding box center [248, 224] width 3 height 3
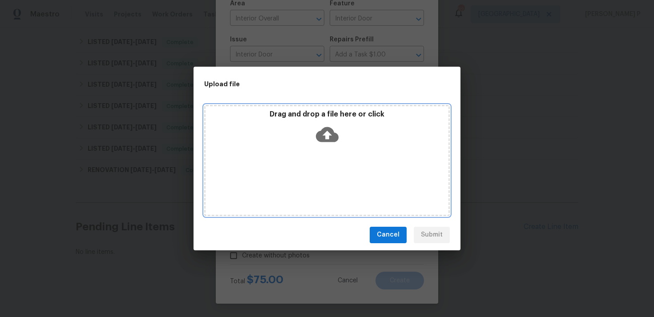
click at [329, 137] on icon at bounding box center [327, 134] width 23 height 23
click at [325, 136] on icon at bounding box center [327, 134] width 23 height 15
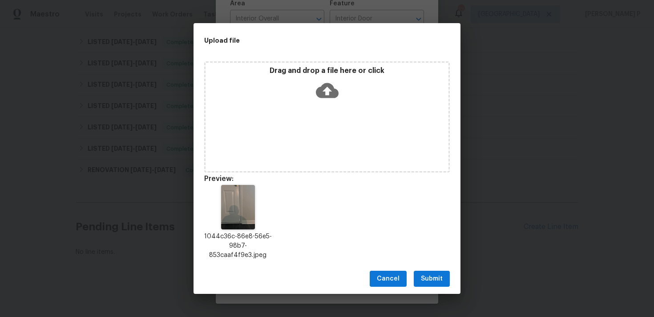
click at [430, 276] on span "Submit" at bounding box center [432, 279] width 22 height 11
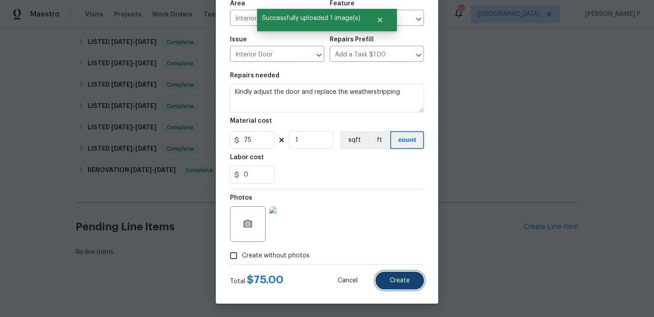
click at [398, 281] on span "Create" at bounding box center [400, 281] width 20 height 7
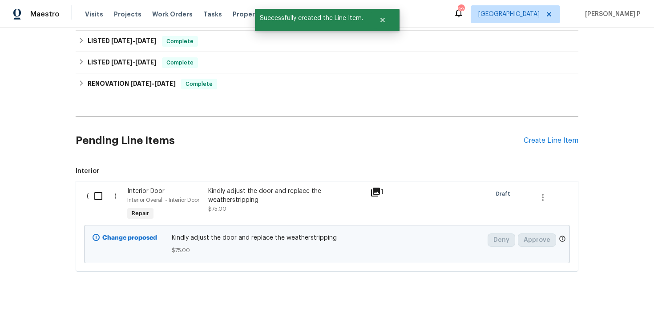
scroll to position [311, 0]
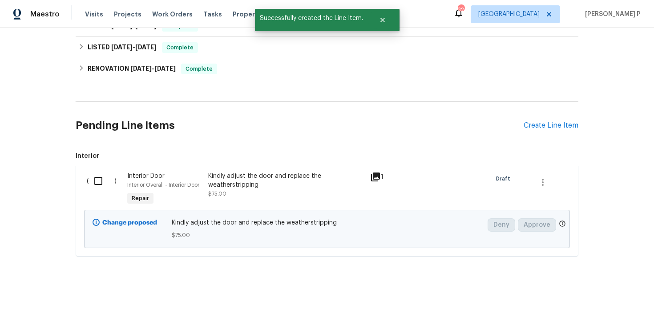
click at [98, 179] on input "checkbox" at bounding box center [101, 181] width 25 height 19
checkbox input "true"
click at [615, 299] on span "Create Work Order" at bounding box center [603, 295] width 59 height 11
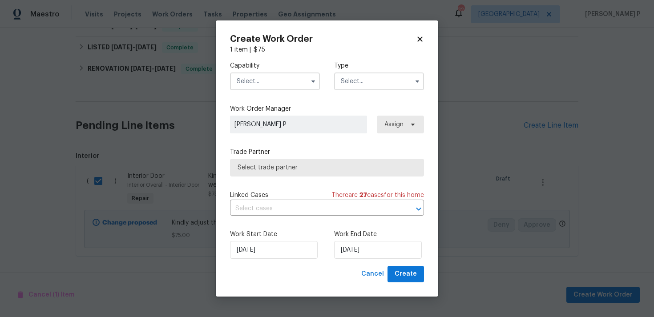
click at [389, 79] on input "text" at bounding box center [379, 82] width 90 height 18
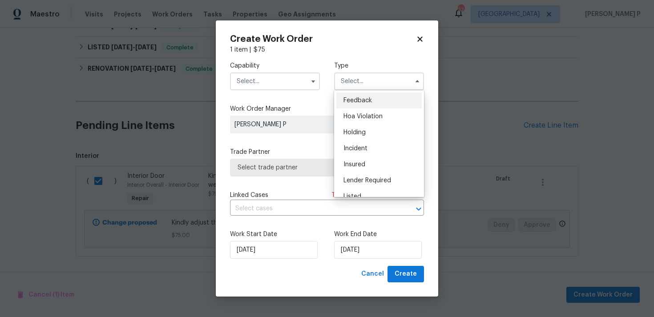
click at [377, 102] on div "Feedback" at bounding box center [378, 101] width 85 height 16
type input "Feedback"
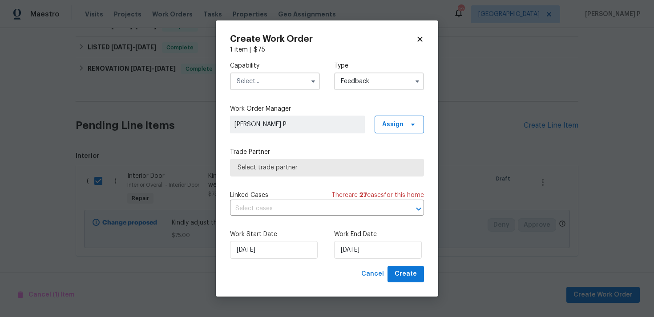
click at [292, 84] on input "text" at bounding box center [275, 82] width 90 height 18
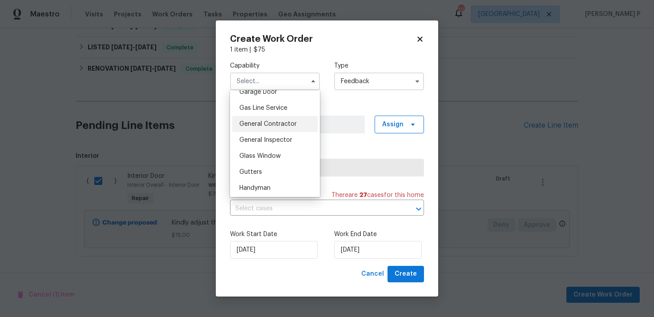
scroll to position [398, 0]
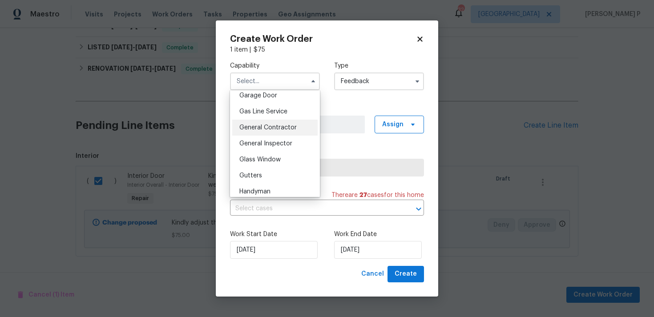
click at [263, 128] on span "General Contractor" at bounding box center [267, 128] width 57 height 6
type input "General Contractor"
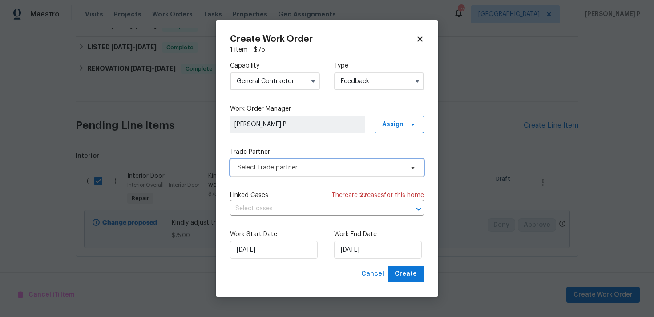
click at [276, 174] on span "Select trade partner" at bounding box center [327, 168] width 194 height 18
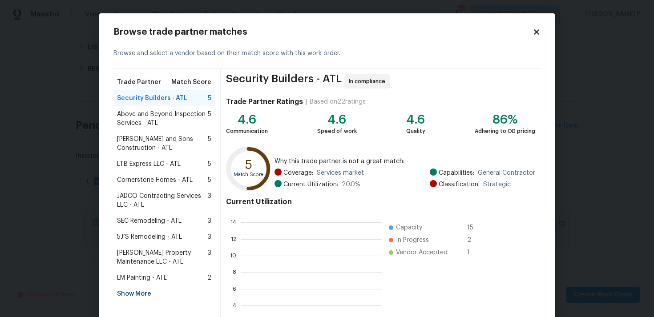
scroll to position [125, 141]
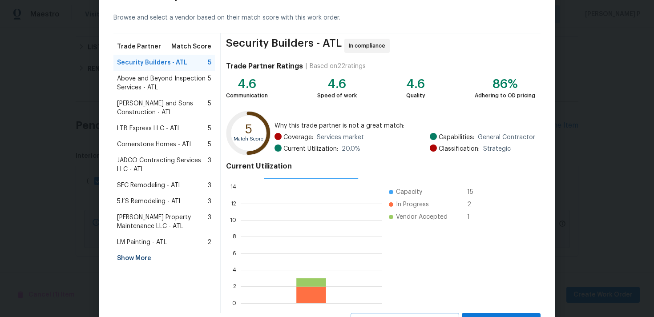
click at [163, 216] on span "Glen Property Maintenance LLC - ATL" at bounding box center [162, 222] width 91 height 18
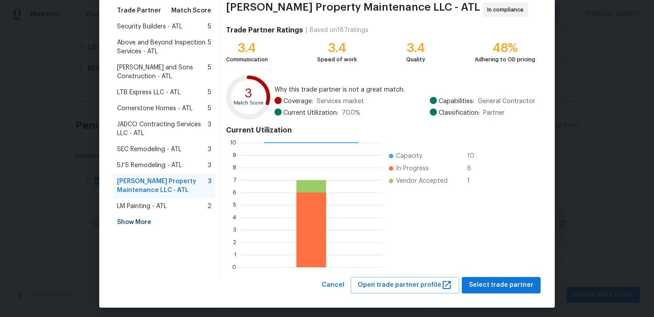
scroll to position [75, 0]
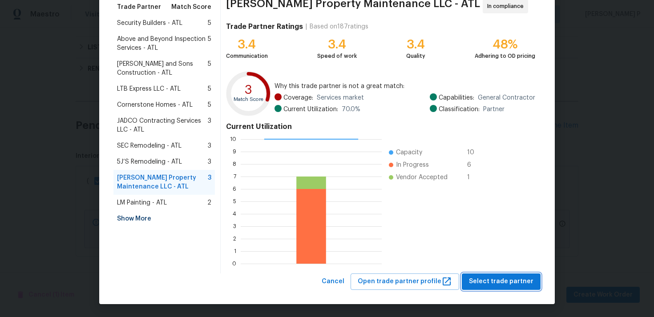
click at [486, 280] on span "Select trade partner" at bounding box center [501, 281] width 65 height 11
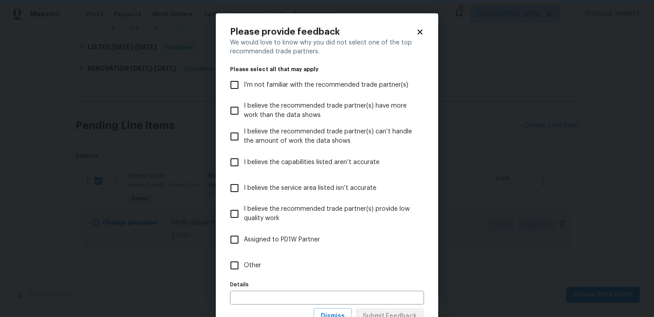
scroll to position [0, 0]
click at [233, 273] on input "Other" at bounding box center [234, 265] width 19 height 19
checkbox input "true"
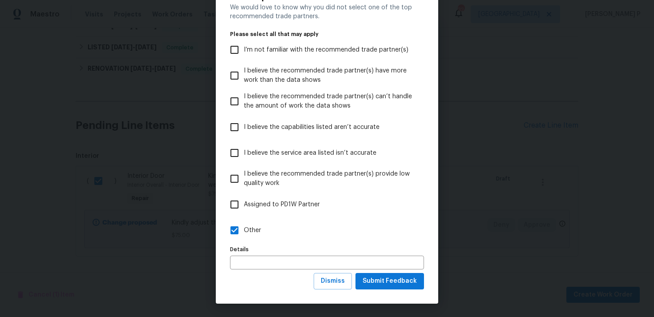
click at [367, 292] on div "Please provide feedback We would love to know why you did not select one of the…" at bounding box center [327, 141] width 223 height 326
click at [382, 282] on span "Submit Feedback" at bounding box center [390, 281] width 54 height 11
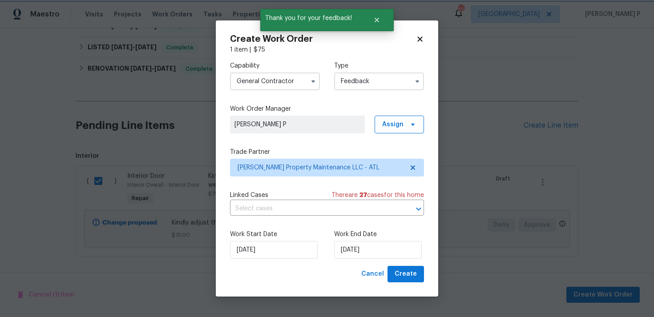
scroll to position [0, 0]
click at [356, 255] on input "18/08/2025" at bounding box center [378, 250] width 88 height 18
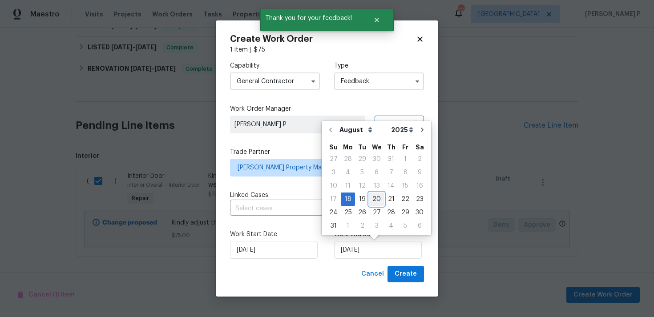
click at [373, 196] on div "20" at bounding box center [376, 199] width 15 height 12
type input "20/08/2025"
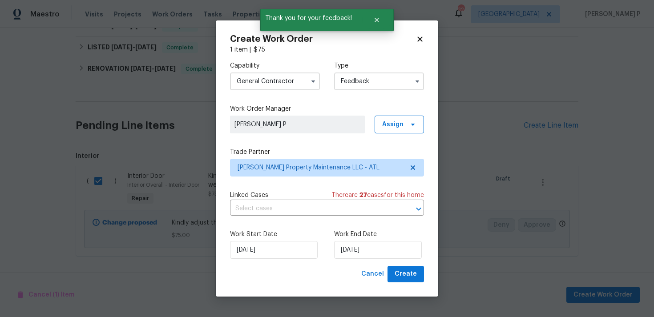
click at [399, 264] on div "Work Start Date 18/08/2025 Work End Date 20/08/2025" at bounding box center [327, 244] width 194 height 43
click at [400, 276] on span "Create" at bounding box center [406, 274] width 22 height 11
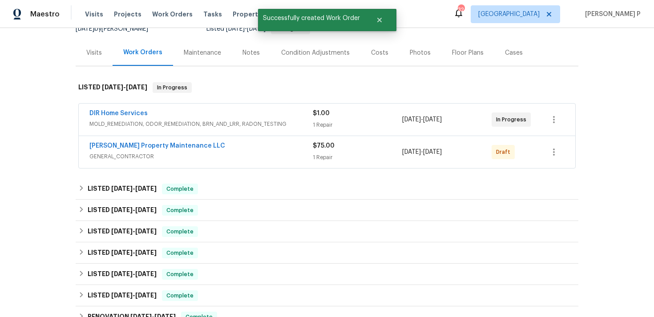
scroll to position [3, 0]
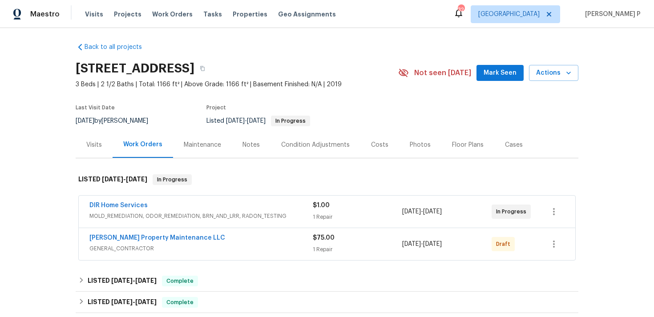
click at [121, 233] on div "Glen Property Maintenance LLC GENERAL_CONTRACTOR $75.00 1 Repair 8/18/2025 - 8/…" at bounding box center [327, 244] width 497 height 32
click at [122, 239] on link "Glen Property Maintenance LLC" at bounding box center [157, 238] width 136 height 6
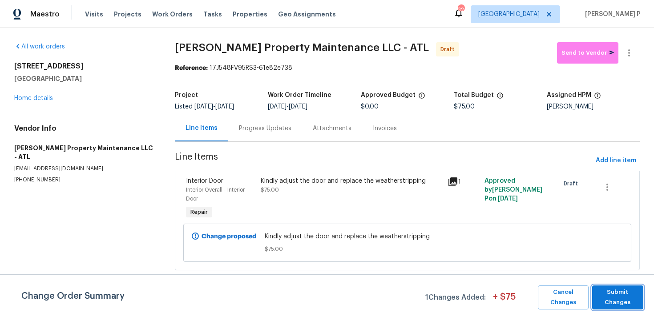
click at [624, 292] on span "Submit Changes" at bounding box center [618, 298] width 42 height 20
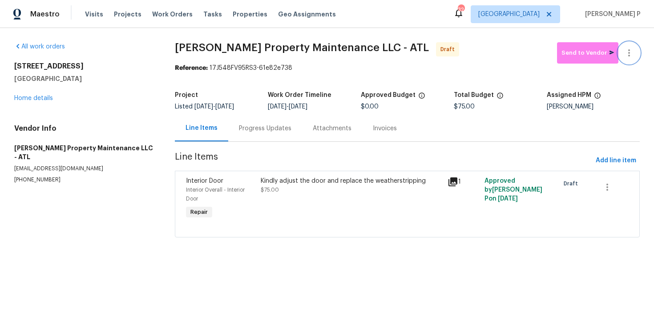
click at [636, 49] on button "button" at bounding box center [629, 52] width 21 height 21
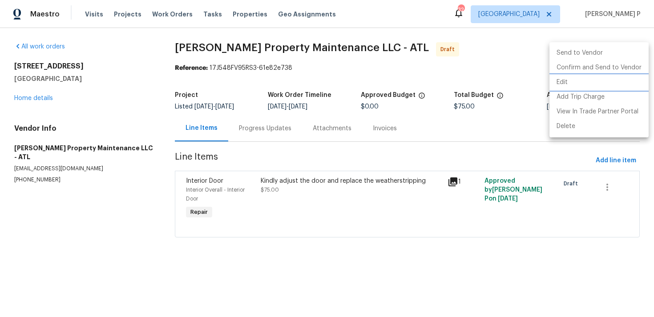
click at [581, 84] on li "Edit" at bounding box center [599, 82] width 99 height 15
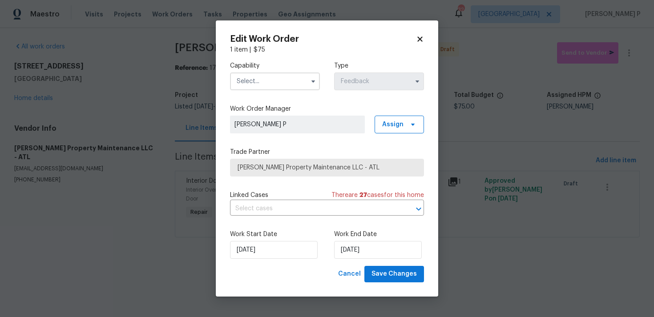
click at [274, 81] on input "text" at bounding box center [275, 82] width 90 height 18
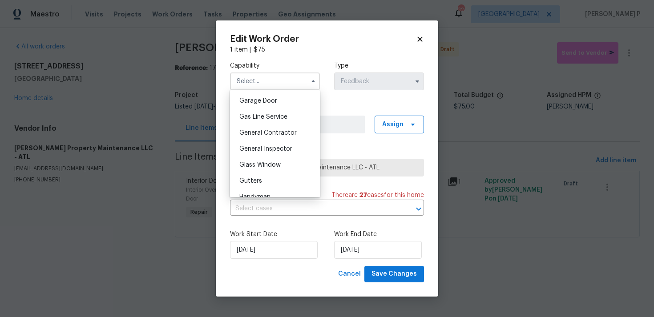
scroll to position [405, 0]
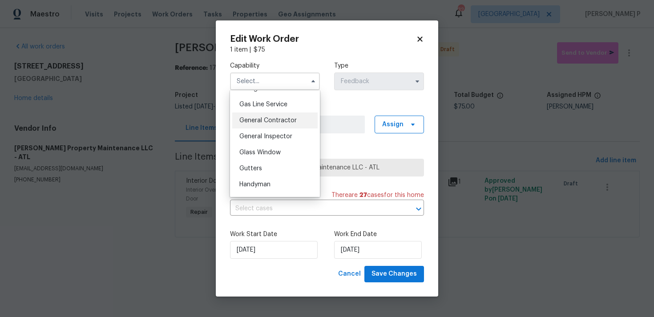
click at [271, 125] on div "General Contractor" at bounding box center [274, 121] width 85 height 16
type input "General Contractor"
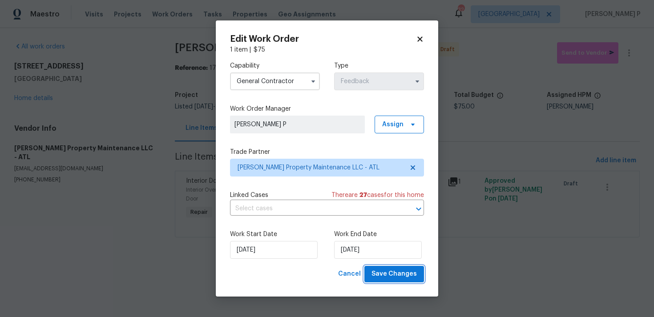
click at [387, 282] on button "Save Changes" at bounding box center [395, 274] width 60 height 16
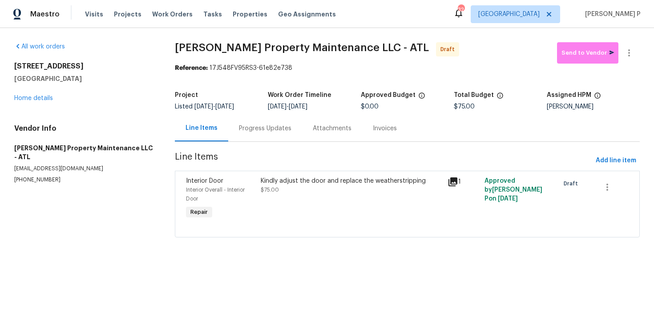
click at [251, 129] on div "Progress Updates" at bounding box center [265, 128] width 53 height 9
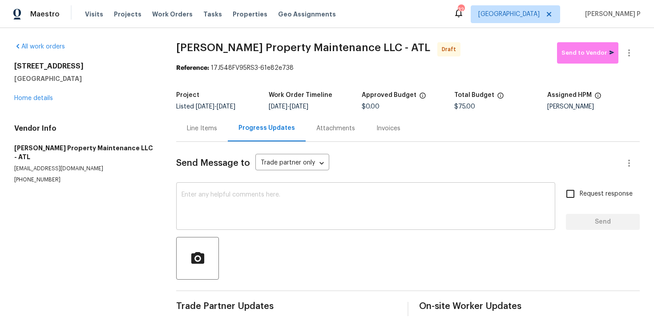
click at [243, 198] on textarea at bounding box center [366, 207] width 369 height 31
paste textarea "Hi, this is Ramyasri with Opendoor. I’m confirming you received the WO for the …"
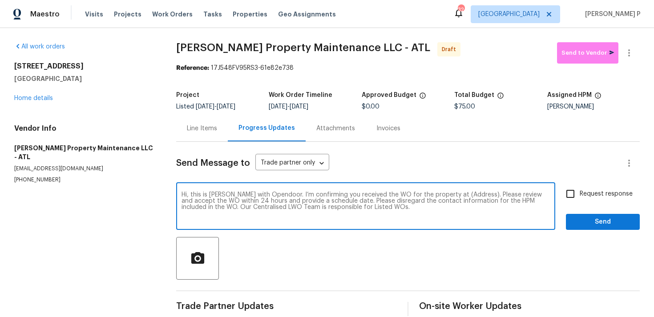
drag, startPoint x: 446, startPoint y: 193, endPoint x: 473, endPoint y: 192, distance: 27.2
click at [473, 193] on textarea "Hi, this is Ramyasri with Opendoor. I’m confirming you received the WO for the …" at bounding box center [366, 207] width 369 height 31
paste textarea "1112 Highwood Ln, Atlanta, GA 30344"
type textarea "Hi, this is Ramyasri with Opendoor. I’m confirming you received the WO for the …"
click at [579, 201] on input "Request response" at bounding box center [570, 194] width 19 height 19
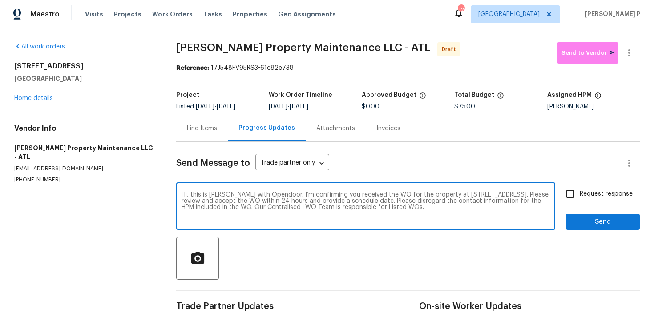
checkbox input "true"
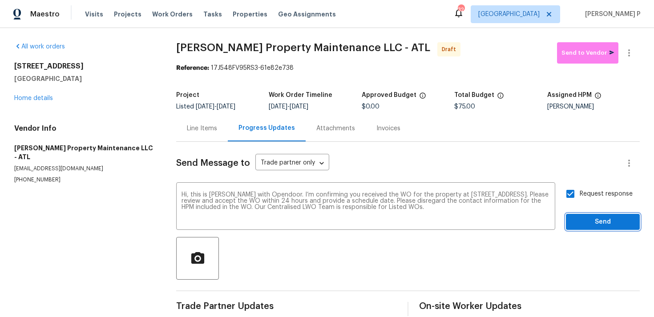
click at [583, 223] on span "Send" at bounding box center [603, 222] width 60 height 11
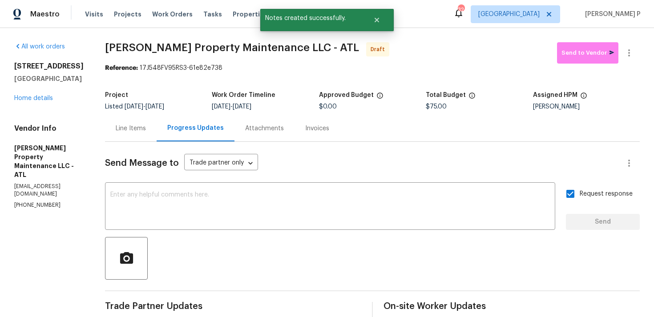
click at [402, 264] on div at bounding box center [372, 258] width 535 height 43
click at [634, 48] on icon "button" at bounding box center [629, 53] width 11 height 11
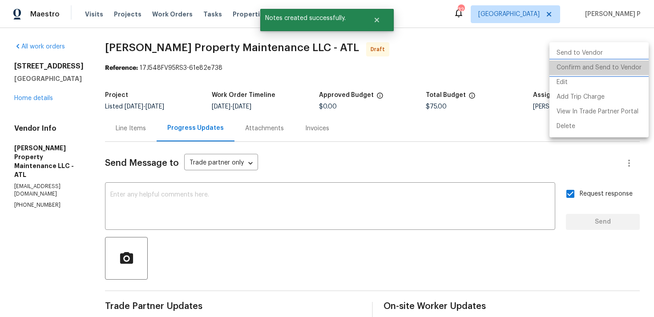
click at [609, 64] on li "Confirm and Send to Vendor" at bounding box center [599, 68] width 99 height 15
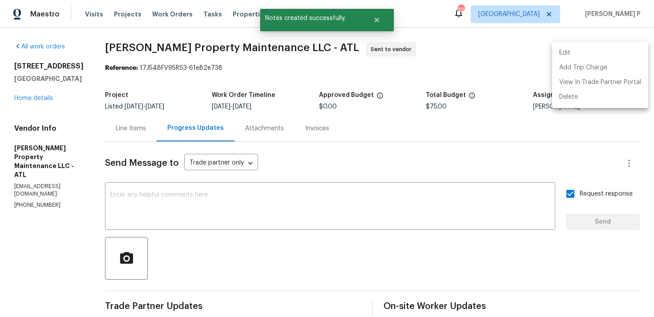
click at [275, 231] on div at bounding box center [327, 158] width 654 height 317
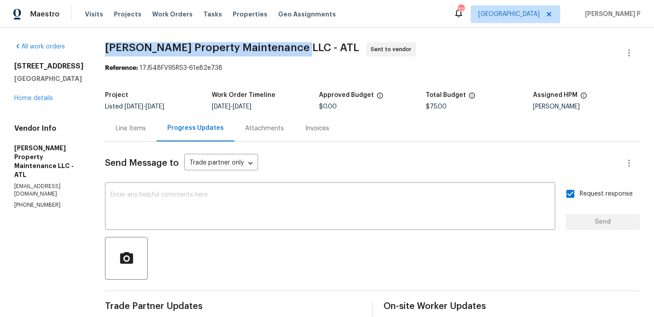
drag, startPoint x: 107, startPoint y: 49, endPoint x: 299, endPoint y: 53, distance: 191.4
click at [299, 53] on span "Glen Property Maintenance LLC - ATL Sent to vendor" at bounding box center [362, 52] width 514 height 21
copy span "Glen Property Maintenance LLC - ATL"
click at [164, 86] on section "Glen Property Maintenance LLC - ATL Sent to vendor Reference: 17J548FV95RS3-61e…" at bounding box center [372, 210] width 535 height 336
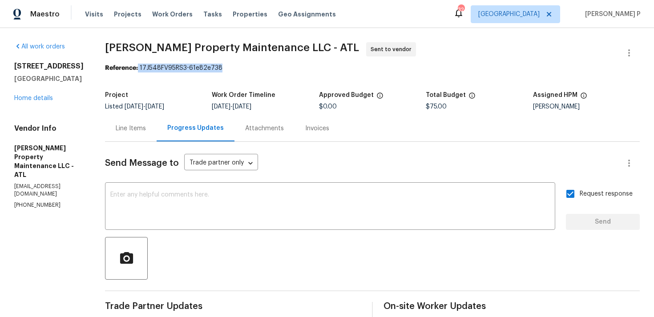
drag, startPoint x: 141, startPoint y: 67, endPoint x: 235, endPoint y: 67, distance: 93.9
click at [234, 67] on div "Reference: 17J548FV95RS3-61e82e738" at bounding box center [372, 68] width 535 height 9
click at [158, 73] on section "Glen Property Maintenance LLC - ATL Sent to vendor Reference: 17J548FV95RS3-61e…" at bounding box center [372, 210] width 535 height 336
drag, startPoint x: 143, startPoint y: 66, endPoint x: 256, endPoint y: 71, distance: 113.6
click at [256, 71] on div "Reference: 17J548FV95RS3-61e82e738" at bounding box center [372, 68] width 535 height 9
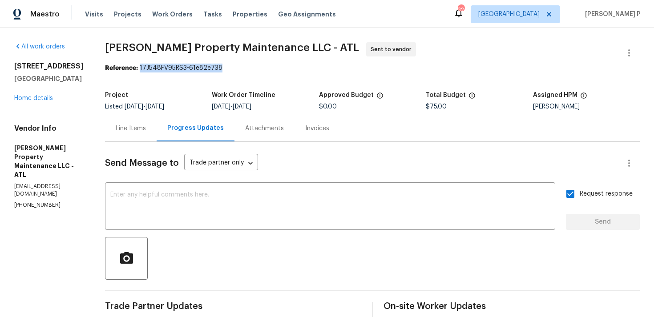
copy div "17J548FV95RS3-61e82e738"
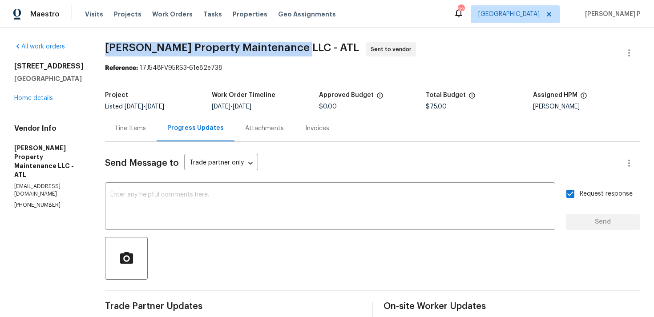
drag, startPoint x: 106, startPoint y: 45, endPoint x: 295, endPoint y: 47, distance: 189.2
click at [295, 47] on div "All work orders 1112 Highwood Ln Atlanta, GA 30344 Home details Vendor Info Gle…" at bounding box center [327, 210] width 654 height 364
copy span "Glen Property Maintenance LLC - ATL"
click at [28, 98] on link "Home details" at bounding box center [33, 98] width 39 height 6
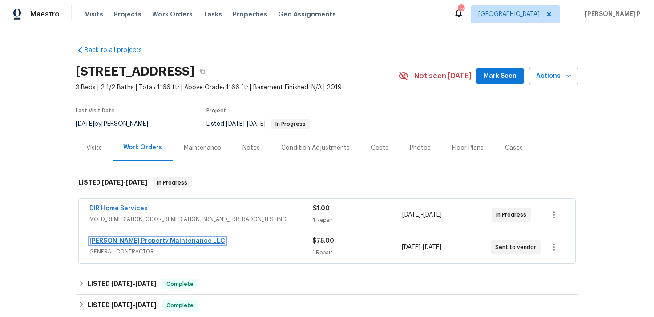
click at [111, 239] on link "Glen Property Maintenance LLC" at bounding box center [157, 241] width 136 height 6
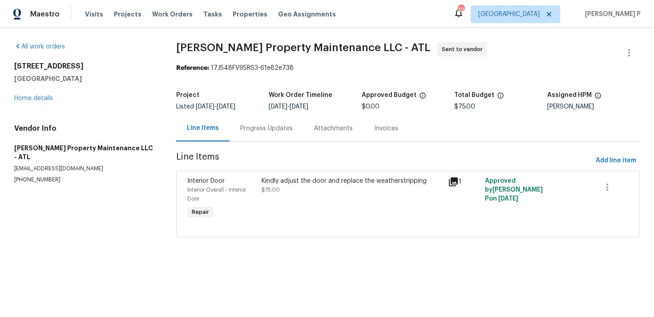
click at [218, 45] on span "Glen Property Maintenance LLC - ATL" at bounding box center [303, 47] width 254 height 11
copy div "Kindly adjust the door and replace the weatherstripping"
drag, startPoint x: 262, startPoint y: 182, endPoint x: 432, endPoint y: 158, distance: 172.1
click at [432, 158] on section "Glen Property Maintenance LLC - ATL Sent to vendor Reference: 17J548FV95RS3-61e…" at bounding box center [408, 145] width 464 height 206
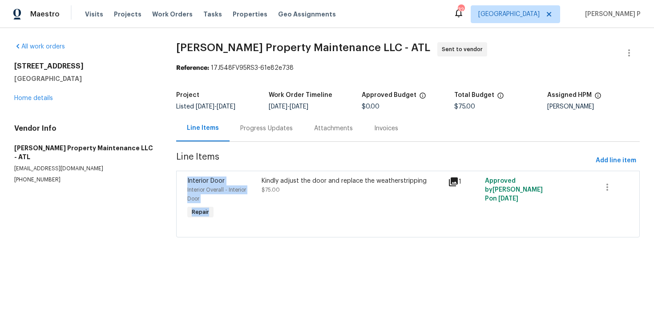
click at [432, 158] on span "Line Items" at bounding box center [384, 161] width 416 height 16
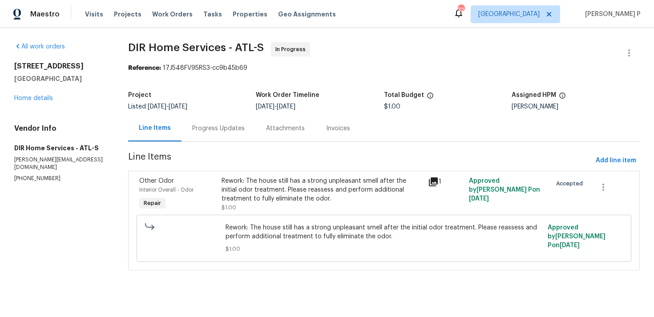
click at [364, 203] on div "Rework: The house still has a strong unpleasant smell after the initial odor tr…" at bounding box center [322, 190] width 201 height 27
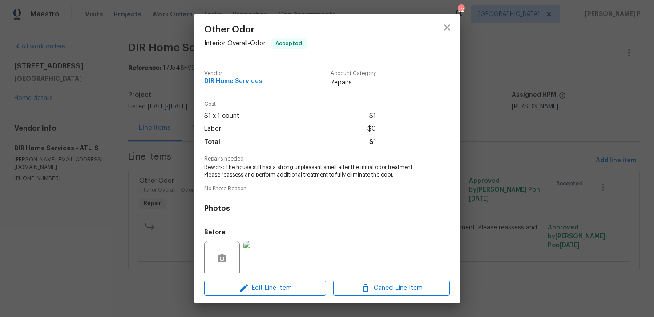
scroll to position [70, 0]
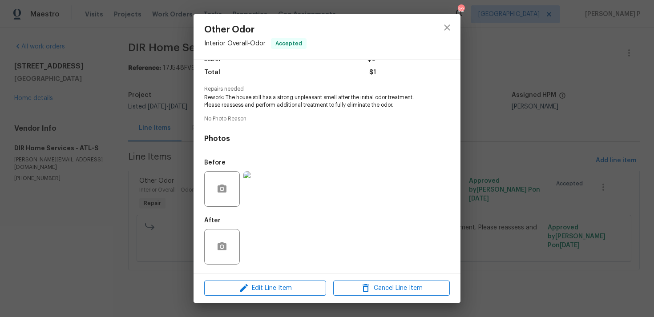
click at [267, 195] on img at bounding box center [261, 189] width 36 height 36
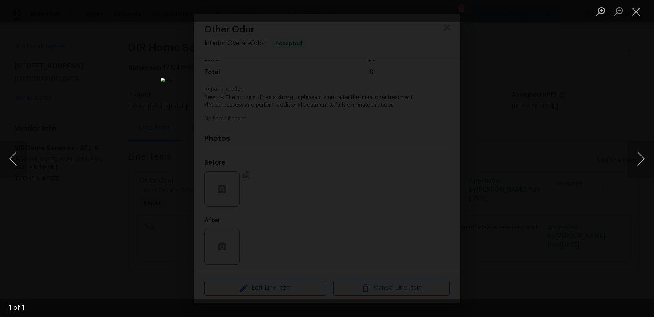
click at [620, 64] on div "Lightbox" at bounding box center [327, 158] width 654 height 317
click at [637, 11] on button "Close lightbox" at bounding box center [637, 12] width 18 height 16
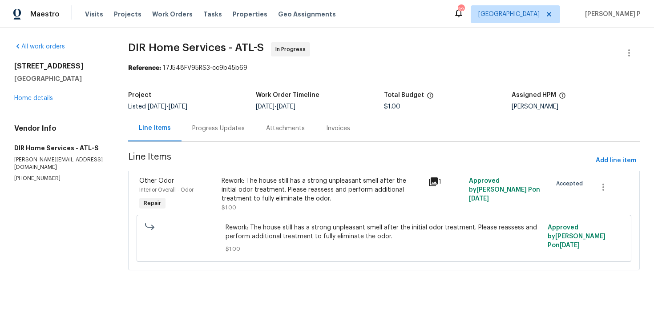
click at [223, 129] on div "Progress Updates" at bounding box center [218, 128] width 53 height 9
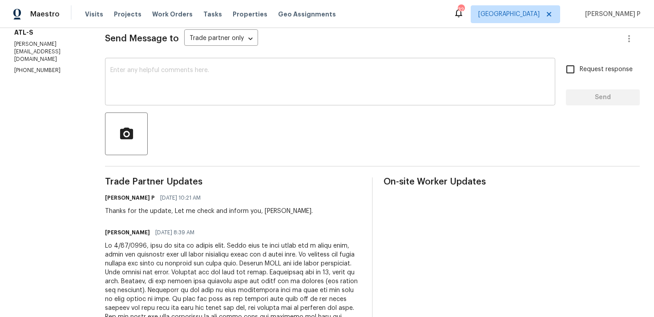
click at [227, 96] on textarea at bounding box center [330, 82] width 440 height 31
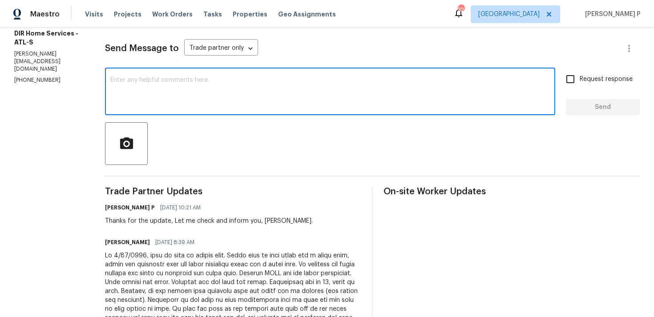
scroll to position [105, 0]
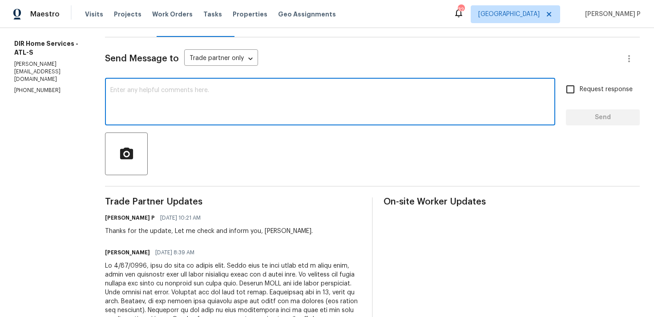
click at [224, 110] on textarea at bounding box center [330, 102] width 440 height 31
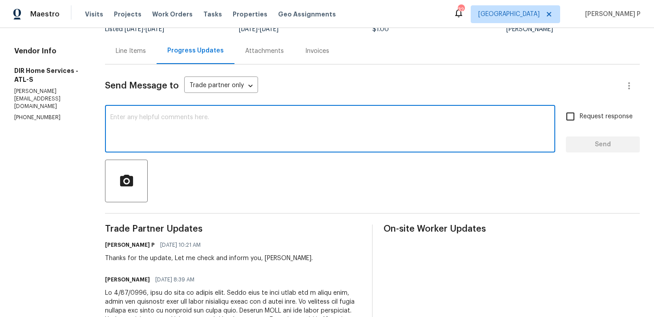
scroll to position [51, 0]
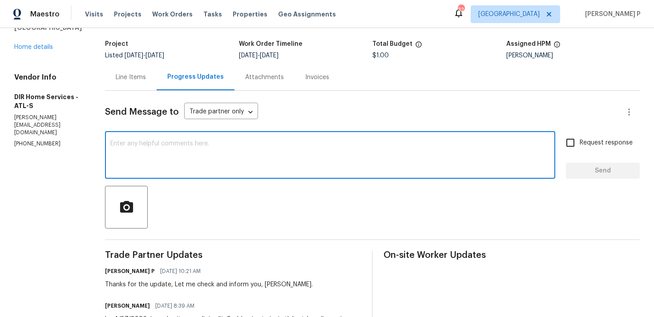
click at [134, 81] on div "Line Items" at bounding box center [131, 77] width 30 height 9
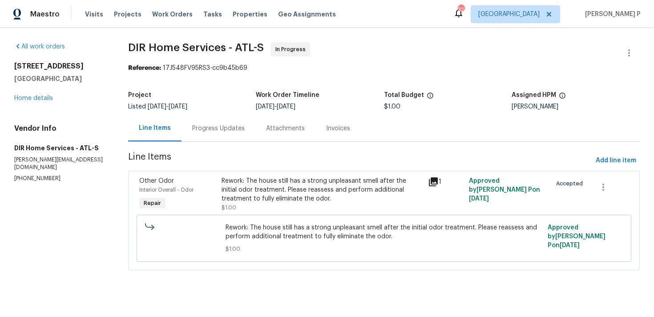
click at [273, 189] on div "Rework: The house still has a strong unpleasant smell after the initial odor tr…" at bounding box center [322, 190] width 201 height 27
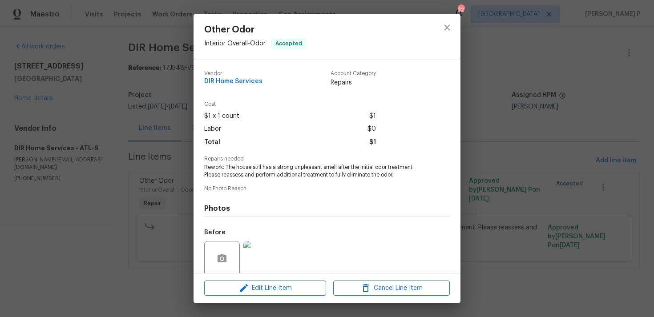
scroll to position [70, 0]
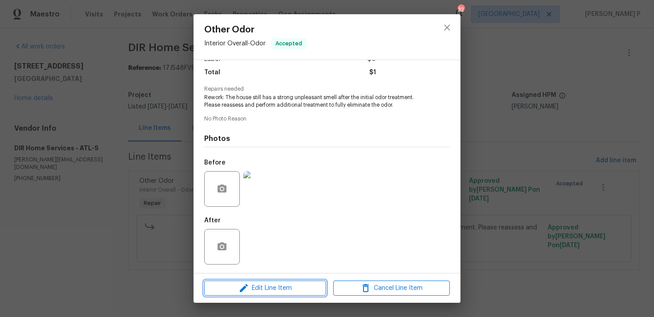
click at [272, 284] on span "Edit Line Item" at bounding box center [265, 288] width 117 height 11
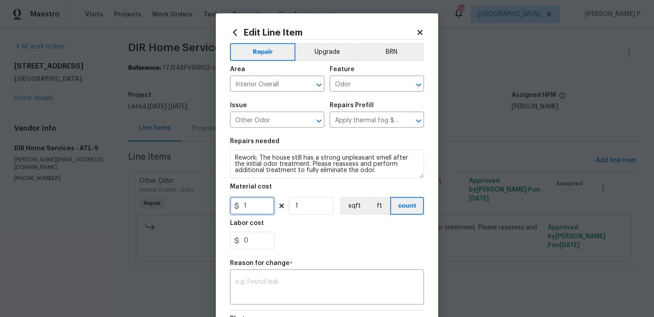
click at [251, 211] on input "1" at bounding box center [252, 206] width 45 height 18
type input "650"
click at [249, 292] on textarea at bounding box center [326, 288] width 183 height 19
paste textarea "(RP) Updated cost per BR team approval."
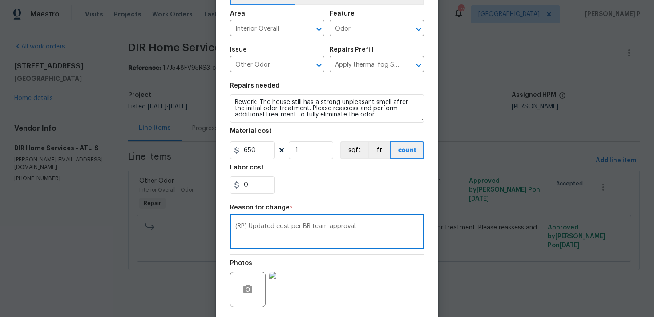
scroll to position [122, 0]
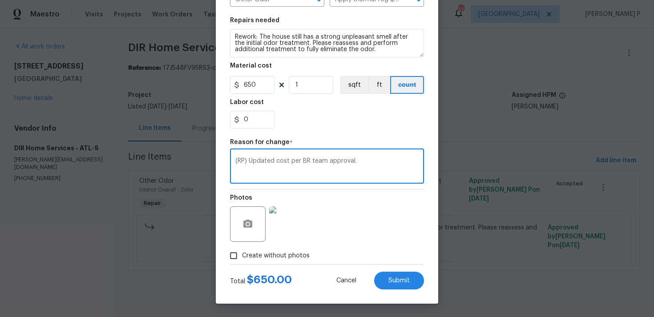
type textarea "(RP) Updated cost per BR team approval."
click at [380, 267] on div "Total $ 650.00 Cancel Submit" at bounding box center [327, 277] width 194 height 25
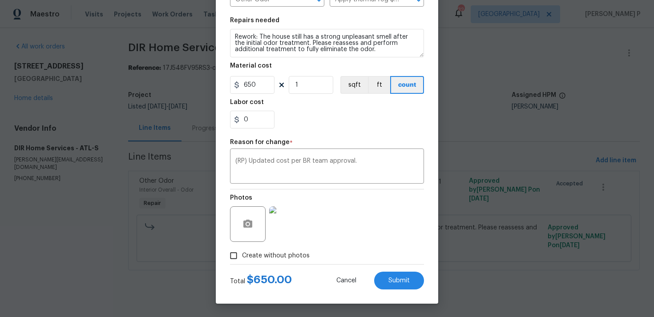
click at [380, 267] on div "Total $ 650.00 Cancel Submit" at bounding box center [327, 277] width 194 height 25
click at [395, 277] on button "Submit" at bounding box center [399, 281] width 50 height 18
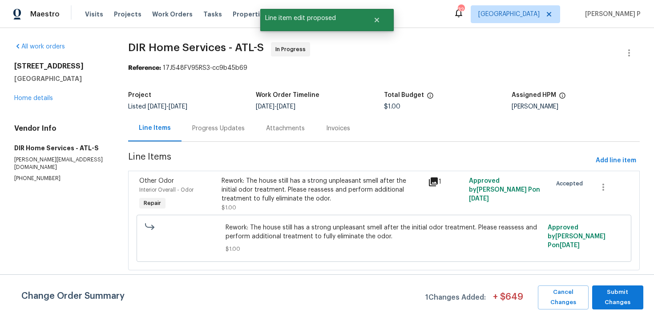
scroll to position [0, 0]
click at [600, 299] on span "Submit Changes" at bounding box center [618, 298] width 42 height 20
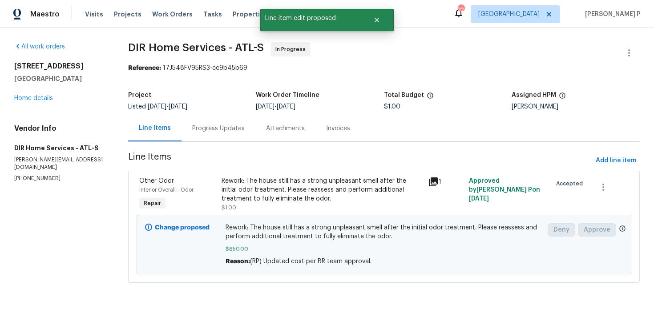
click at [203, 123] on div "Progress Updates" at bounding box center [219, 128] width 74 height 26
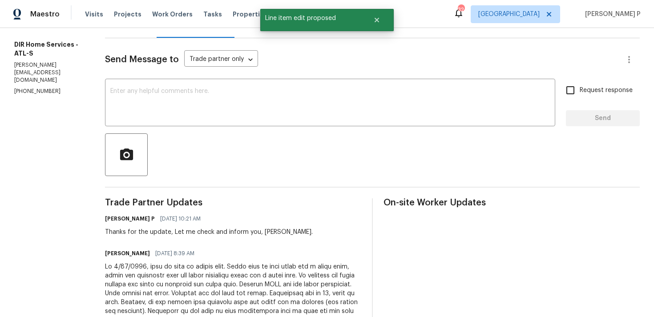
scroll to position [96, 0]
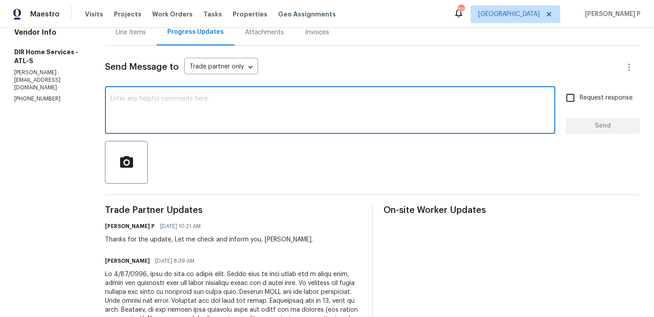
click at [199, 108] on textarea at bounding box center [330, 111] width 440 height 31
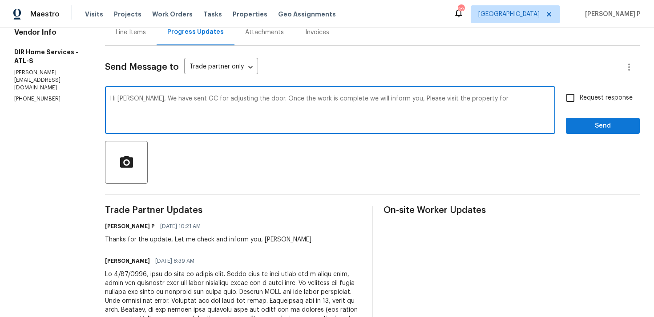
paste textarea "standard odor treatment"
drag, startPoint x: 153, startPoint y: 98, endPoint x: 386, endPoint y: 104, distance: 233.3
click at [386, 104] on textarea "Hi Kenneth, We have sent GC for adjusting the door. Once the work is complete w…" at bounding box center [330, 111] width 440 height 31
paste textarea "the GC to adjust the door. Once the work is complete, we will inform you. Pleas…"
type textarea "Hi Kenneth, We have sent the GC to adjust the door. Once the work is complete, …"
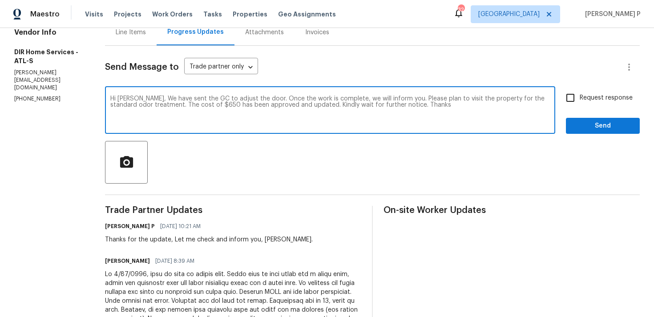
click at [570, 100] on input "Request response" at bounding box center [570, 98] width 19 height 19
checkbox input "true"
drag, startPoint x: 154, startPoint y: 98, endPoint x: 401, endPoint y: 105, distance: 246.2
click at [401, 105] on textarea "Hi Kenneth, We have sent the GC to adjust the door. Once the work is complete, …" at bounding box center [330, 111] width 440 height 31
click at [582, 125] on span "Send" at bounding box center [603, 126] width 60 height 11
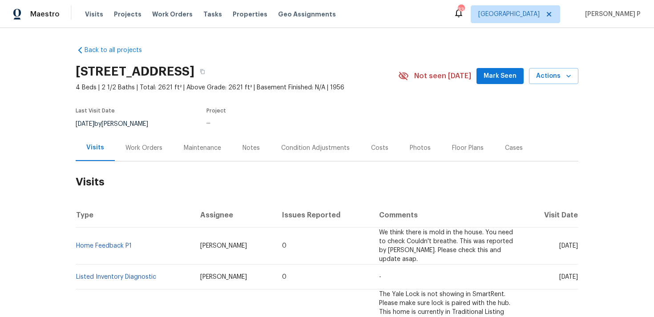
click at [150, 141] on div "Work Orders" at bounding box center [144, 148] width 58 height 26
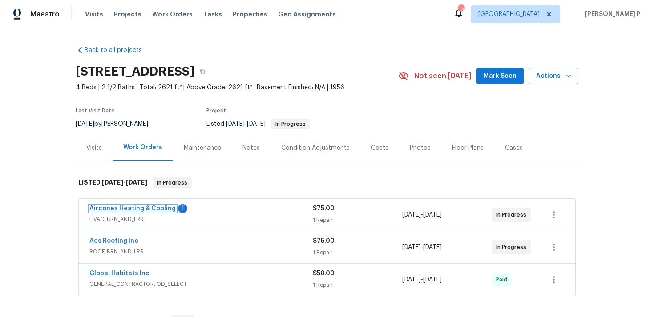
click at [144, 210] on link "Airconex Heating & Cooling" at bounding box center [132, 209] width 86 height 6
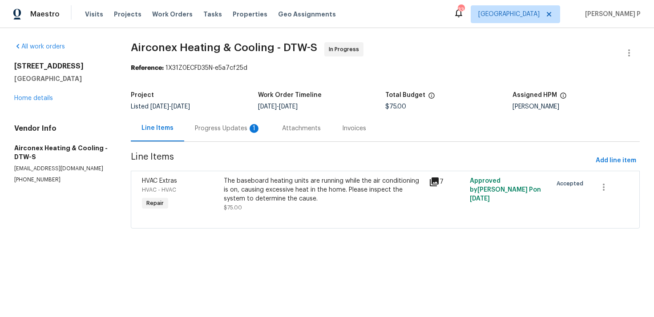
click at [227, 133] on div "Progress Updates 1" at bounding box center [228, 128] width 66 height 9
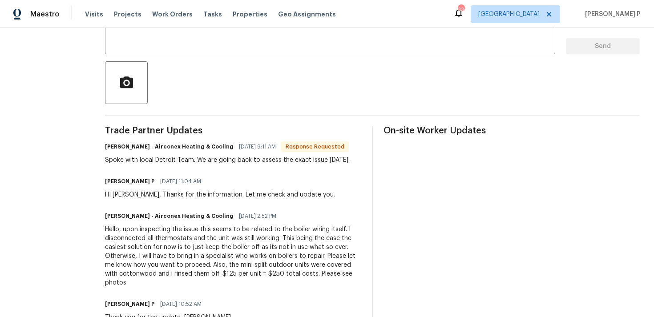
scroll to position [188, 0]
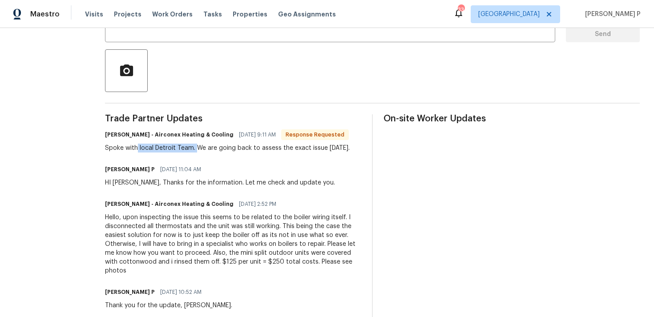
drag, startPoint x: 132, startPoint y: 147, endPoint x: 191, endPoint y: 147, distance: 59.2
click at [191, 147] on div "Spoke with local Detroit Team. We are going back to assess the exact issue [DAT…" at bounding box center [227, 148] width 245 height 9
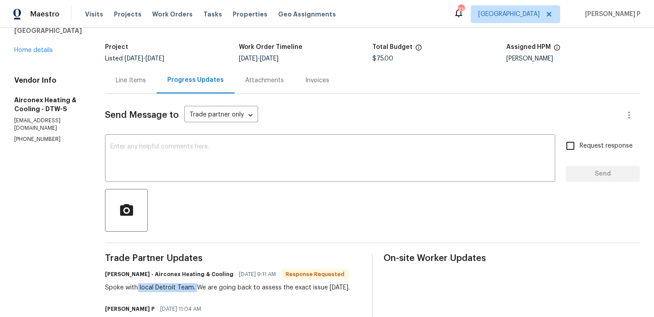
scroll to position [8, 0]
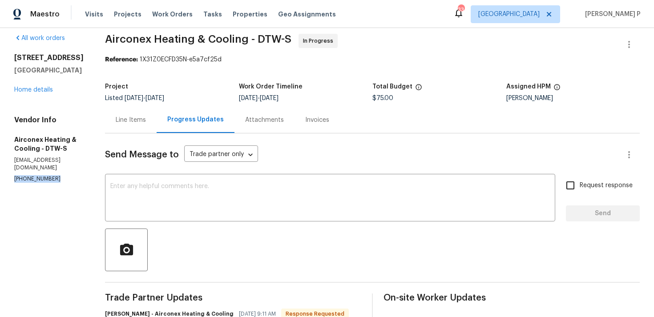
drag, startPoint x: 58, startPoint y: 177, endPoint x: 8, endPoint y: 178, distance: 50.3
copy p "[PHONE_NUMBER]"
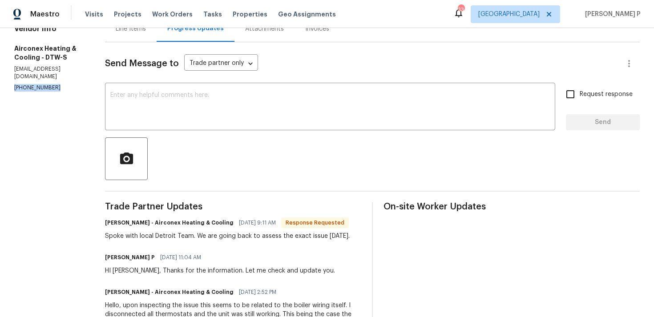
scroll to position [65, 0]
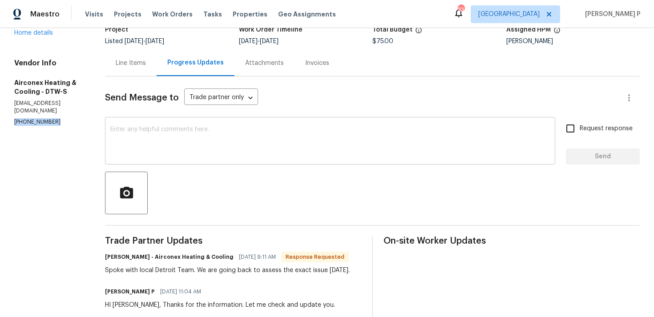
click at [184, 135] on textarea at bounding box center [330, 141] width 440 height 31
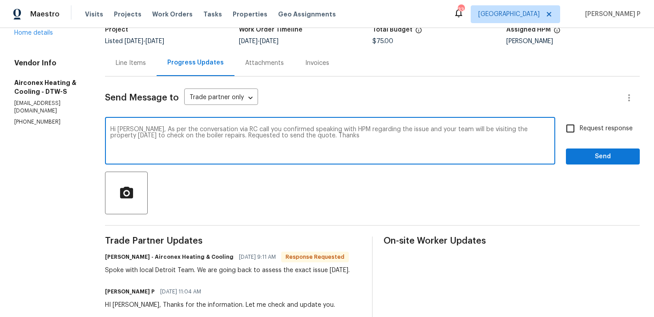
click at [130, 129] on textarea "Hi [PERSON_NAME], As per the conversation via RC call you confirmed speaking wi…" at bounding box center [330, 141] width 440 height 31
drag, startPoint x: 131, startPoint y: 129, endPoint x: 272, endPoint y: 137, distance: 140.9
click at [272, 137] on textarea "Hi [PERSON_NAME], As per the conversation via RC call you confirmed speaking wi…" at bounding box center [330, 141] width 440 height 31
paste textarea "our conversation via RC call, you confirmed that you had spoken with HPM regard…"
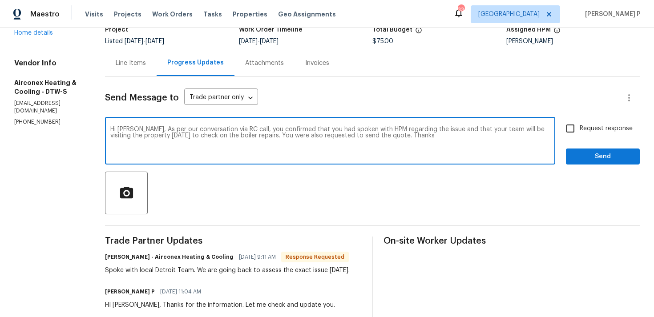
click at [409, 140] on textarea "Hi [PERSON_NAME], As per our conversation via RC call, you confirmed that you h…" at bounding box center [330, 141] width 440 height 31
type textarea "Hi [PERSON_NAME], As per our conversation via RC call, you confirmed that you h…"
click at [571, 132] on input "Request response" at bounding box center [570, 128] width 19 height 19
checkbox input "true"
drag, startPoint x: 130, startPoint y: 130, endPoint x: 363, endPoint y: 135, distance: 232.8
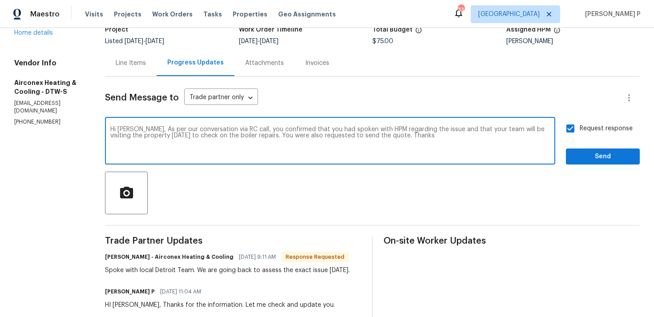
click at [363, 135] on textarea "Hi [PERSON_NAME], As per our conversation via RC call, you confirmed that you h…" at bounding box center [330, 141] width 440 height 31
click at [588, 157] on span "Send" at bounding box center [603, 156] width 60 height 11
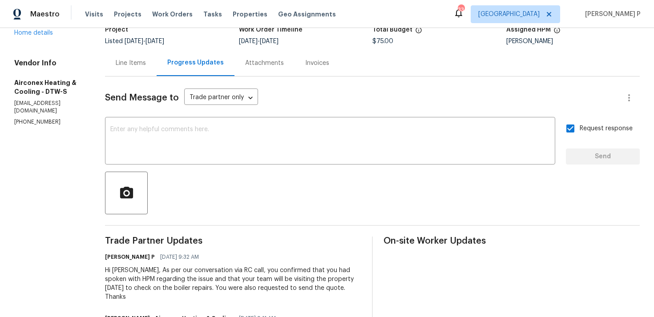
scroll to position [0, 0]
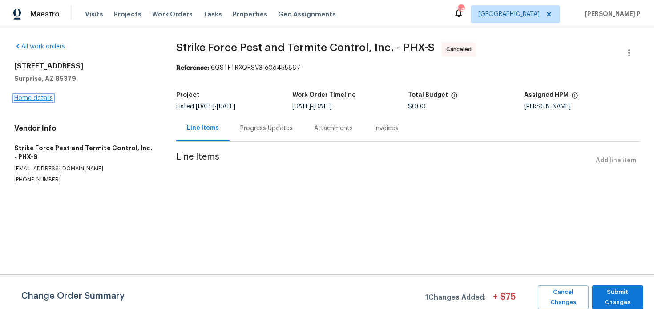
click at [34, 97] on link "Home details" at bounding box center [33, 98] width 39 height 6
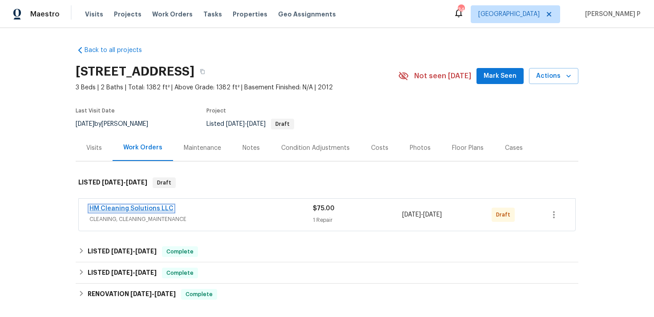
click at [140, 209] on link "HM Cleaning Solutions LLC" at bounding box center [131, 209] width 84 height 6
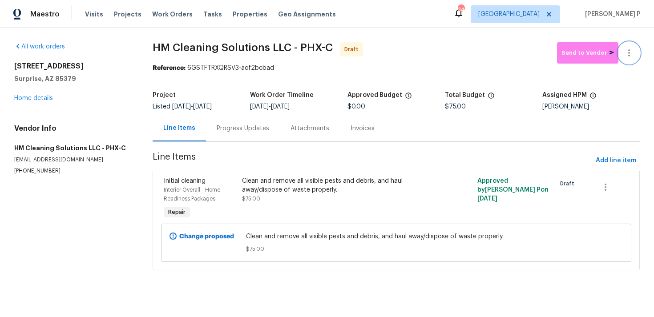
click at [634, 50] on icon "button" at bounding box center [629, 53] width 11 height 11
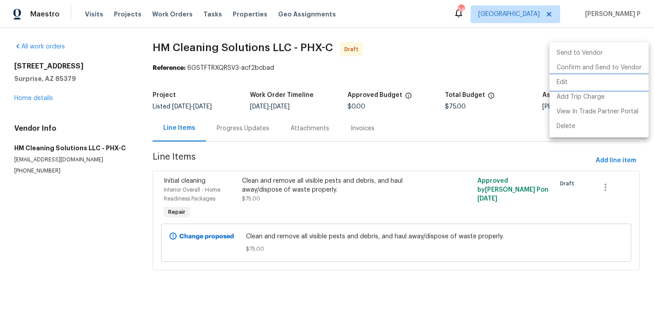
click at [579, 87] on li "Edit" at bounding box center [599, 82] width 99 height 15
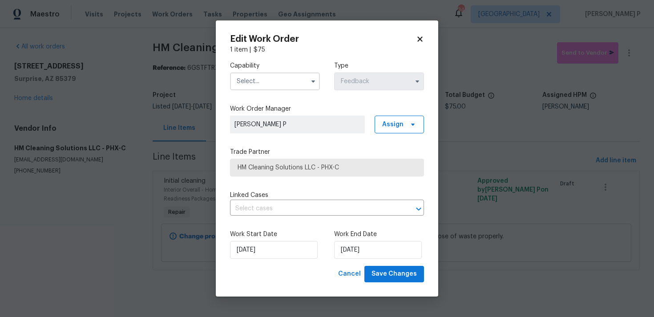
click at [280, 76] on input "text" at bounding box center [275, 82] width 90 height 18
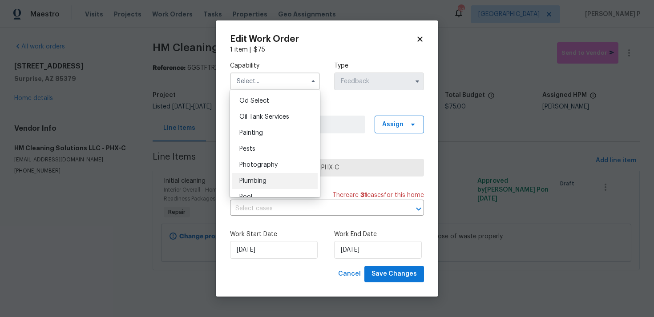
scroll to position [720, 0]
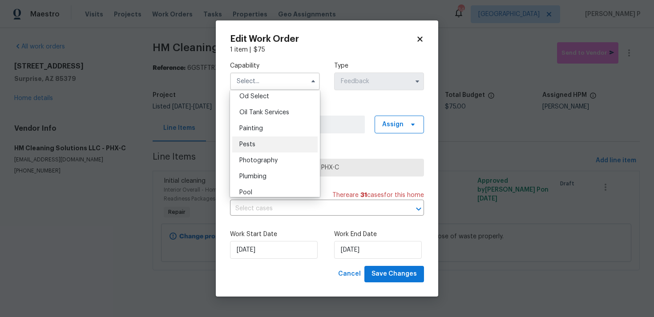
click at [255, 146] on div "Pests" at bounding box center [274, 145] width 85 height 16
type input "Pests"
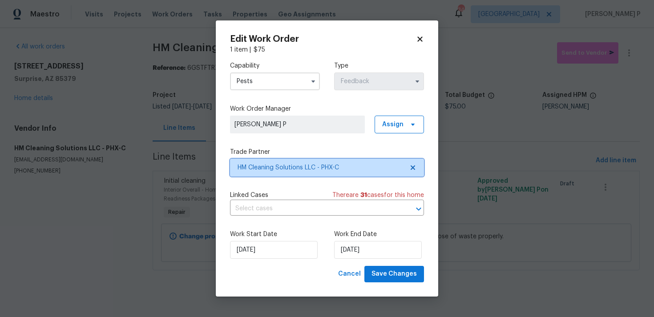
click at [259, 167] on span "HM Cleaning Solutions LLC - PHX-C" at bounding box center [321, 167] width 166 height 9
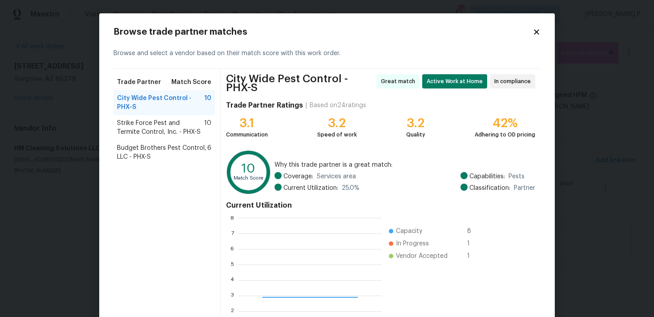
scroll to position [125, 143]
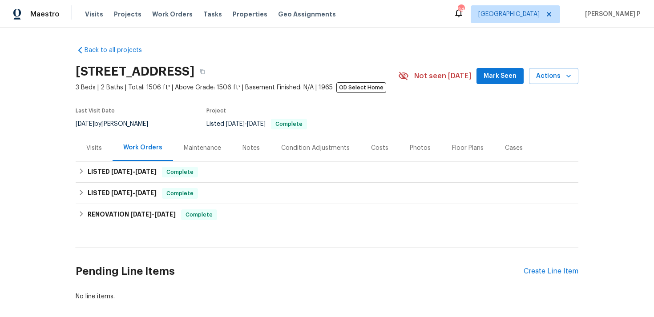
scroll to position [45, 0]
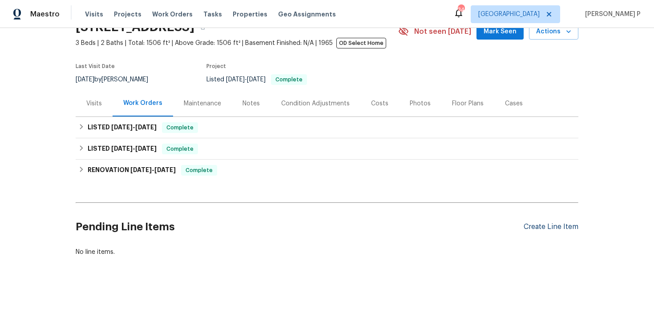
click at [533, 223] on div "Create Line Item" at bounding box center [551, 227] width 55 height 8
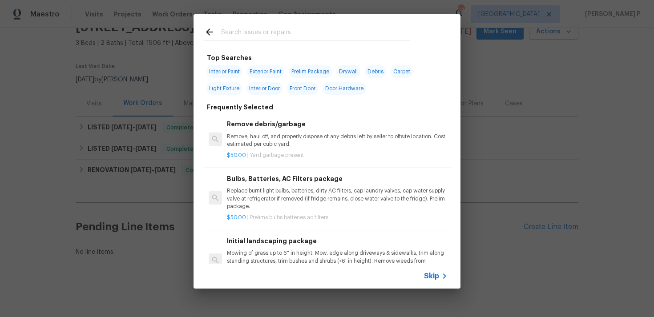
click at [431, 276] on span "Skip" at bounding box center [431, 276] width 15 height 9
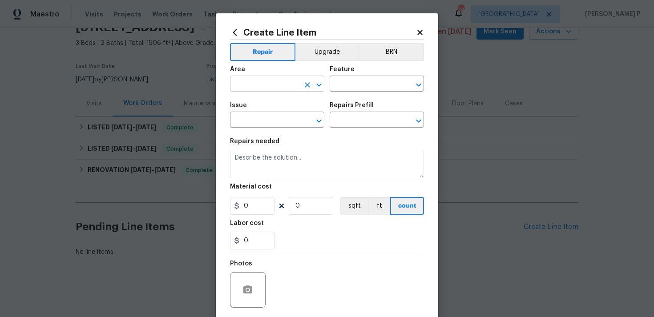
click at [320, 86] on icon "Open" at bounding box center [318, 84] width 5 height 3
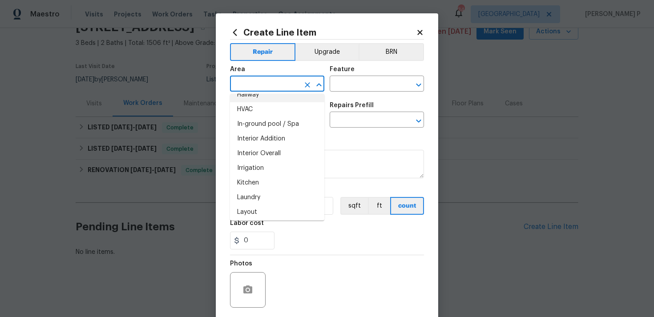
scroll to position [332, 0]
click at [271, 139] on li "Interior Overall" at bounding box center [277, 139] width 94 height 15
type input "Interior Overall"
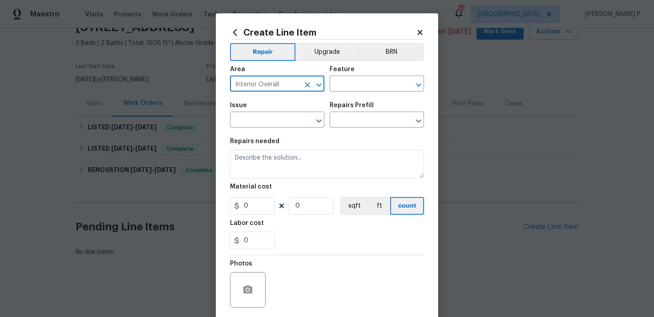
click at [375, 72] on div "Feature" at bounding box center [377, 72] width 94 height 12
click at [371, 85] on input "text" at bounding box center [364, 85] width 69 height 14
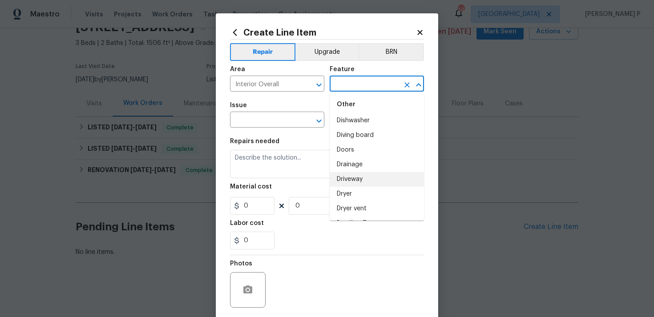
scroll to position [541, 0]
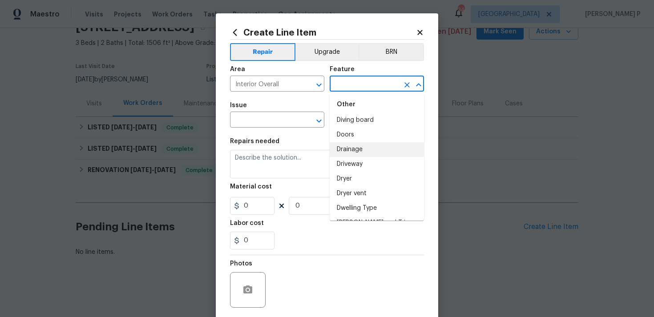
click at [356, 142] on li "Drainage" at bounding box center [377, 149] width 94 height 15
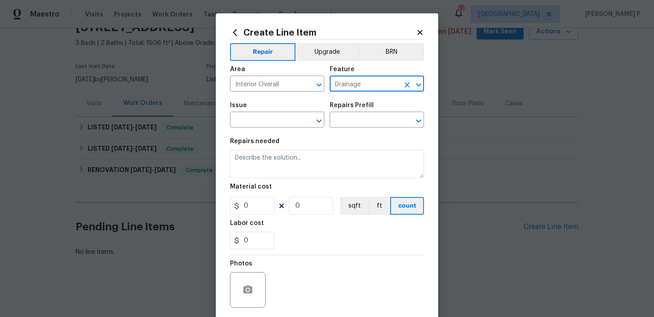
click at [421, 85] on icon "Open" at bounding box center [418, 85] width 11 height 11
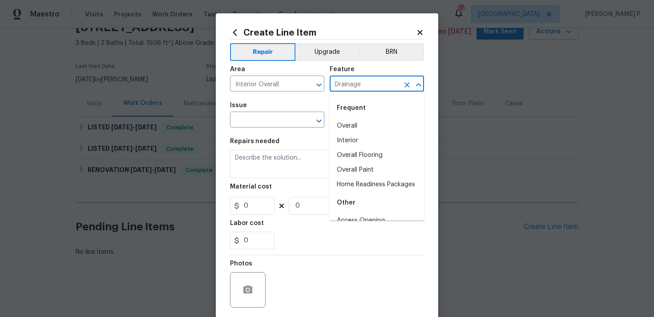
scroll to position [478, 0]
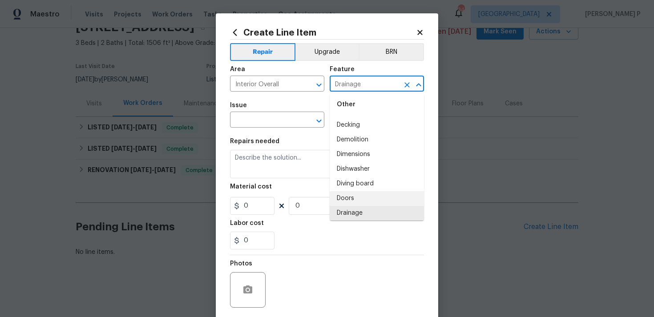
click at [360, 199] on li "Doors" at bounding box center [377, 198] width 94 height 15
type input "Doors"
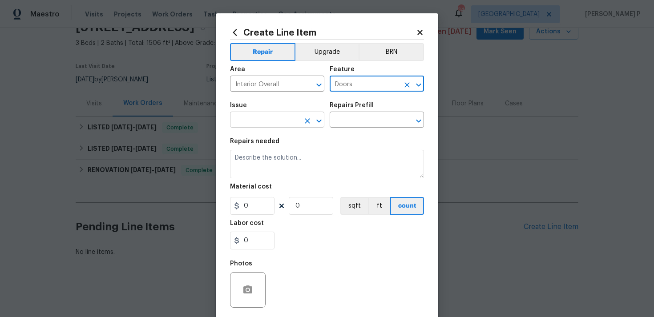
click at [322, 122] on icon "Open" at bounding box center [319, 121] width 11 height 11
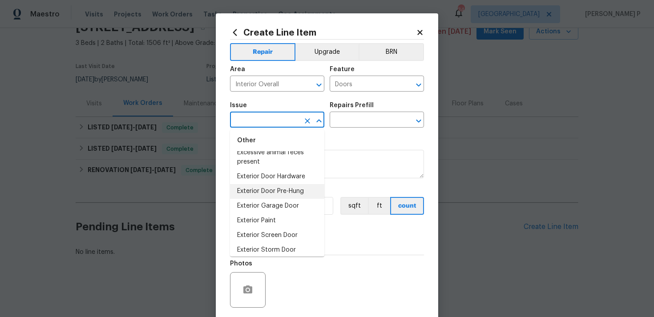
scroll to position [544, 0]
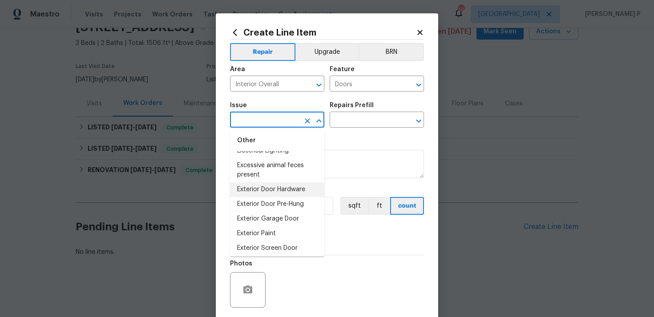
click at [272, 190] on li "Exterior Door Hardware" at bounding box center [277, 189] width 94 height 15
type input "Exterior Door Hardware"
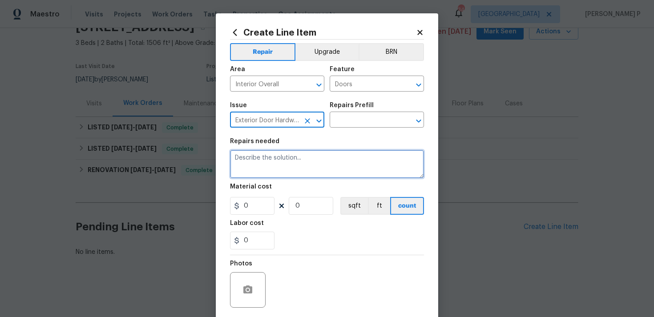
click at [287, 168] on textarea at bounding box center [327, 164] width 194 height 28
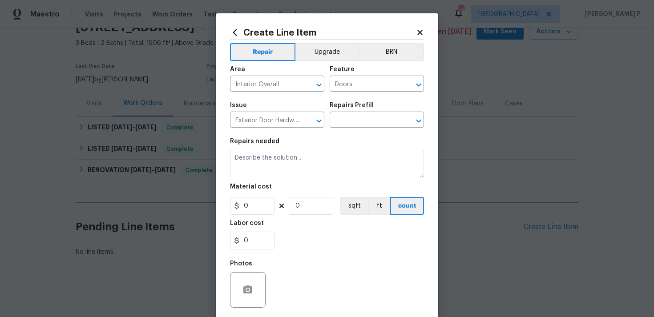
click at [343, 133] on div "Issue Exterior Door Hardware ​ Repairs Prefill ​" at bounding box center [327, 115] width 194 height 36
click at [357, 123] on input "text" at bounding box center [364, 121] width 69 height 14
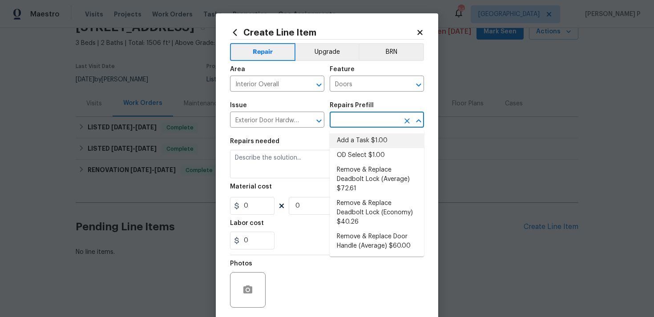
click at [356, 140] on li "Add a Task $1.00" at bounding box center [377, 141] width 94 height 15
type input "Interior Door"
type input "Add a Task $1.00"
type textarea "HPM to detail"
type input "1"
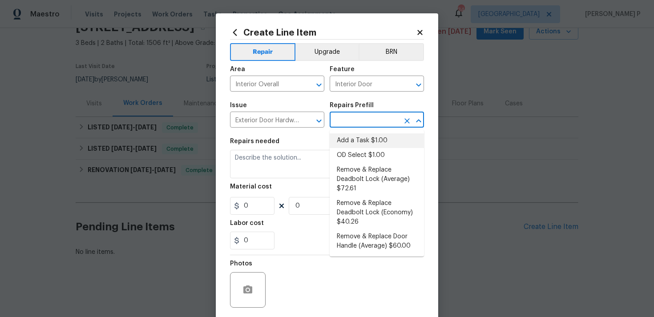
type input "1"
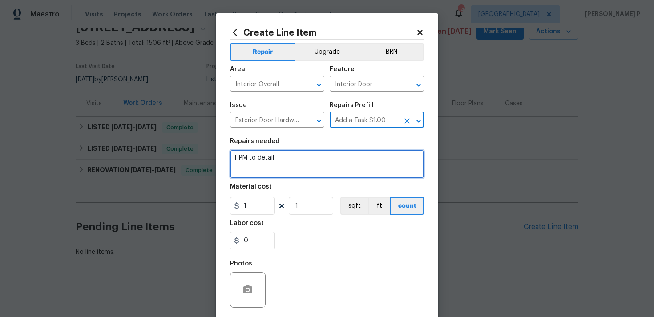
click at [327, 154] on textarea "HPM to detail" at bounding box center [327, 164] width 194 height 28
paste textarea "The sliding glass door will not lock. Please inspect the door and locking mecha…"
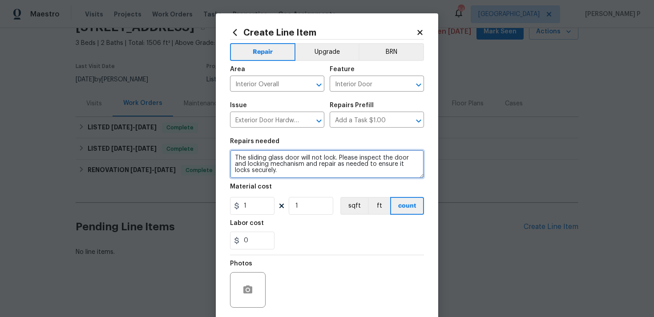
type textarea "The sliding glass door will not lock. Please inspect the door and locking mecha…"
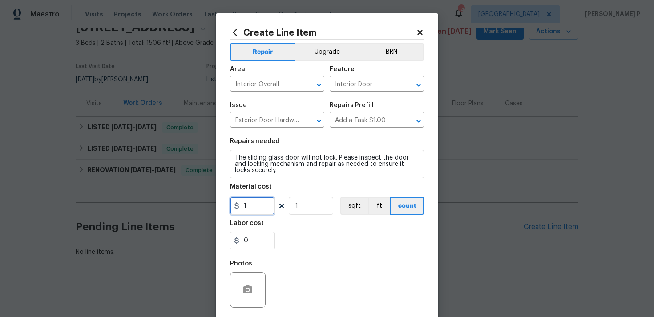
click at [248, 201] on input "1" at bounding box center [252, 206] width 45 height 18
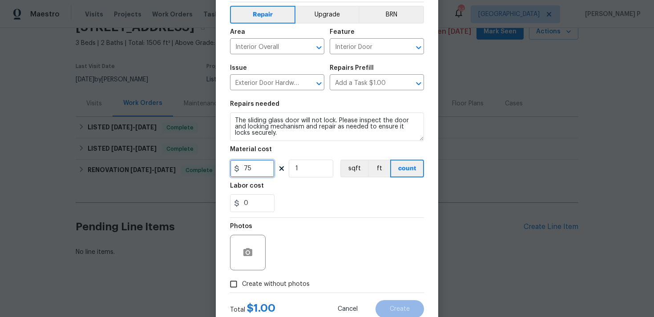
scroll to position [66, 0]
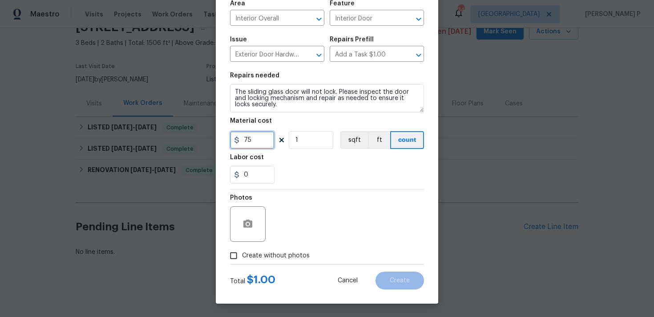
type input "75"
click at [248, 221] on icon "button" at bounding box center [247, 224] width 9 height 8
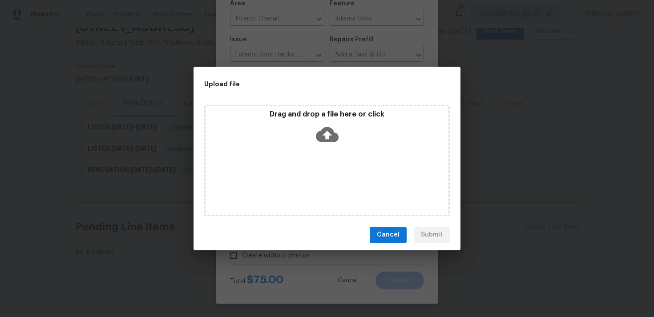
click at [329, 131] on icon at bounding box center [327, 134] width 23 height 15
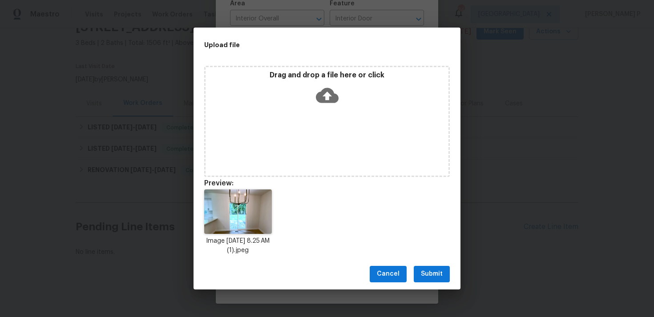
click at [438, 274] on span "Submit" at bounding box center [432, 274] width 22 height 11
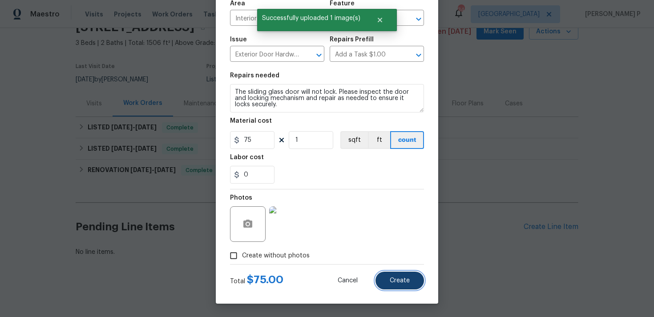
click at [405, 285] on button "Create" at bounding box center [400, 281] width 49 height 18
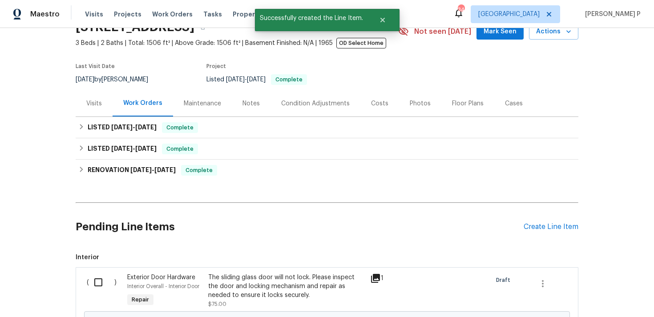
scroll to position [116, 0]
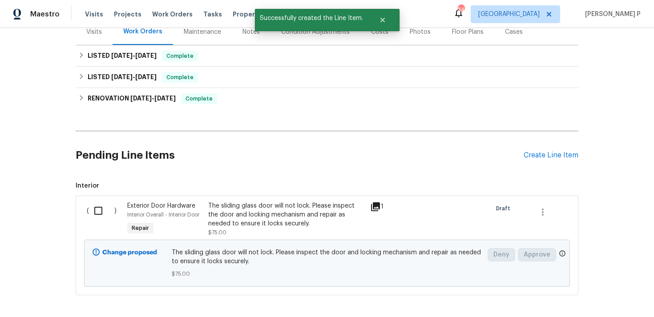
click at [99, 212] on input "checkbox" at bounding box center [101, 211] width 25 height 19
checkbox input "true"
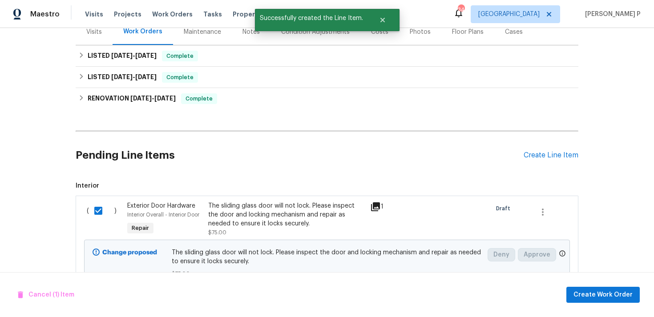
scroll to position [155, 0]
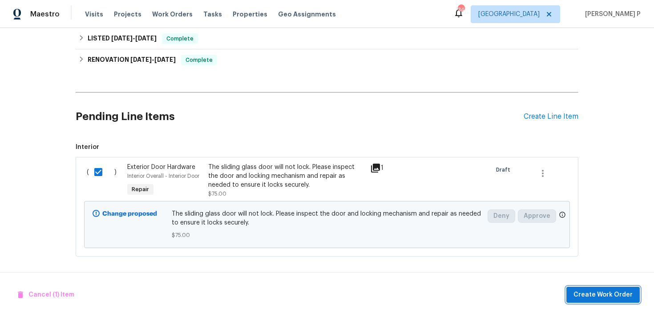
click at [602, 300] on span "Create Work Order" at bounding box center [603, 295] width 59 height 11
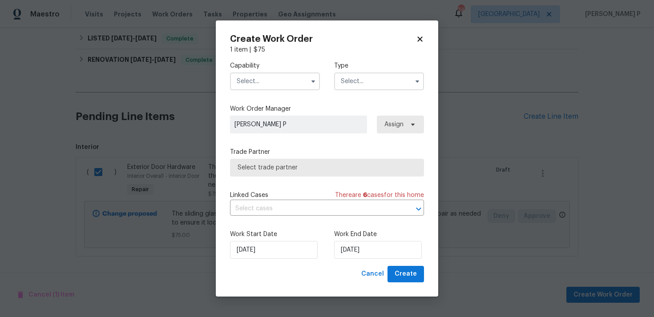
click at [372, 87] on input "text" at bounding box center [379, 82] width 90 height 18
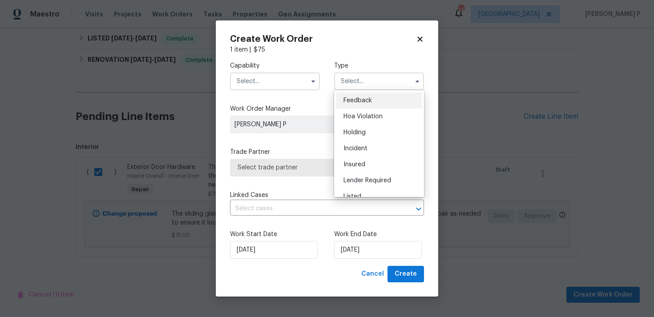
click at [363, 102] on span "Feedback" at bounding box center [358, 100] width 28 height 6
type input "Feedback"
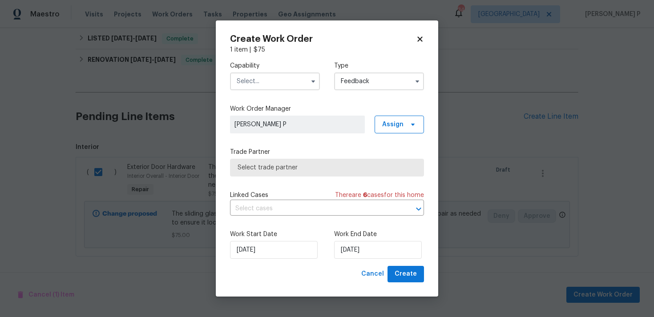
click at [268, 84] on input "text" at bounding box center [275, 82] width 90 height 18
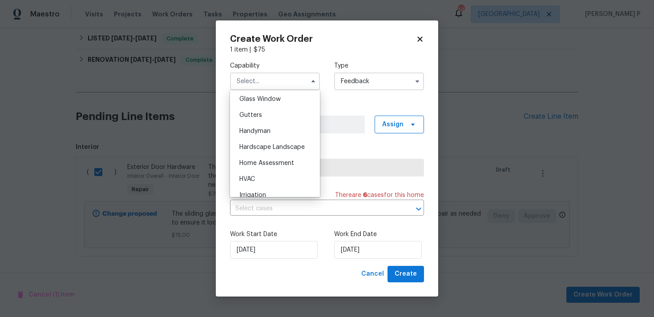
scroll to position [458, 0]
click at [257, 126] on div "Handyman" at bounding box center [274, 132] width 85 height 16
type input "Handyman"
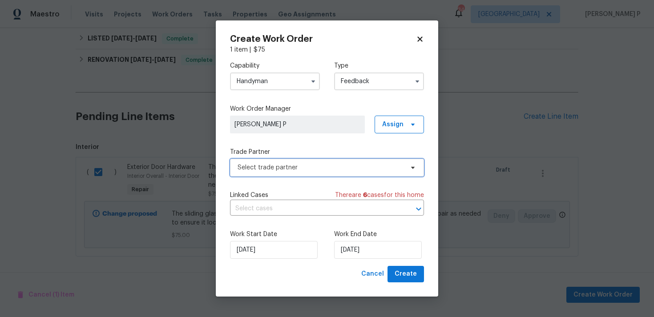
click at [290, 174] on span "Select trade partner" at bounding box center [327, 168] width 194 height 18
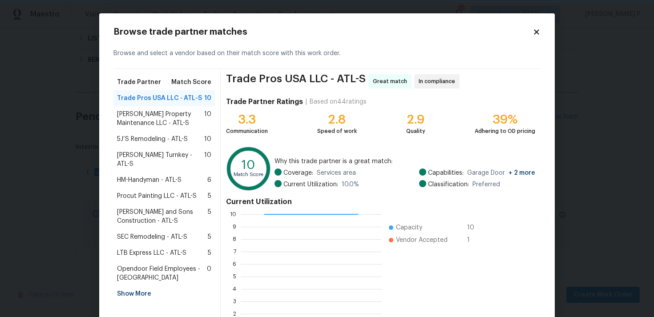
scroll to position [1, 1]
click at [160, 117] on span "Glen Property Maintenance LLC - ATL-S" at bounding box center [160, 119] width 87 height 18
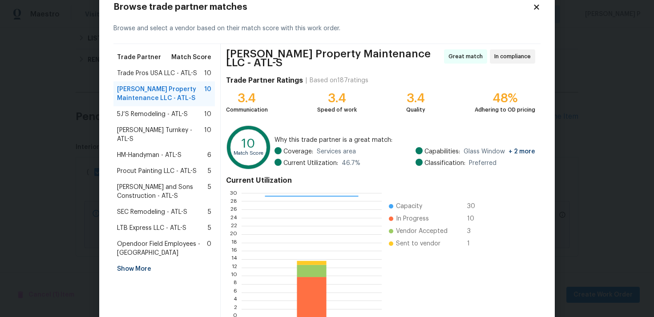
scroll to position [75, 0]
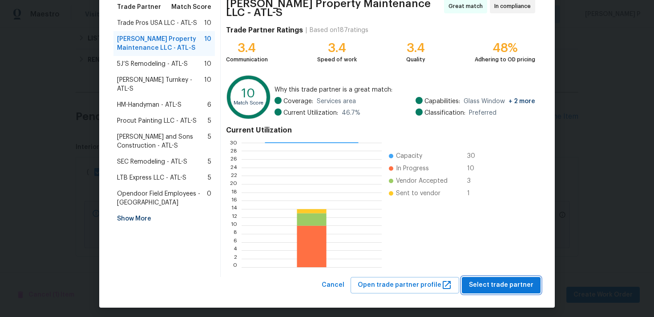
click at [495, 284] on span "Select trade partner" at bounding box center [501, 285] width 65 height 11
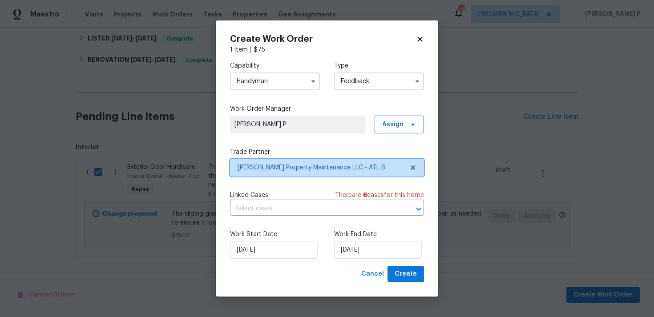
scroll to position [0, 0]
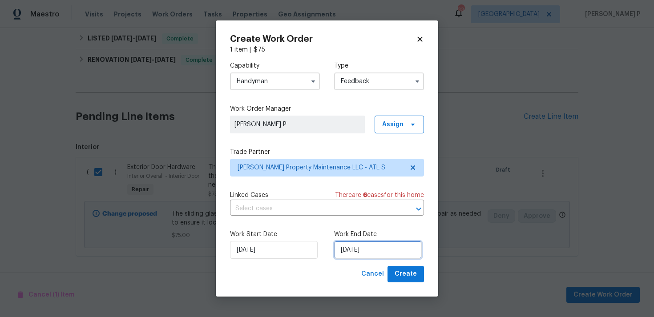
click at [360, 252] on input "18/08/2025" at bounding box center [378, 250] width 88 height 18
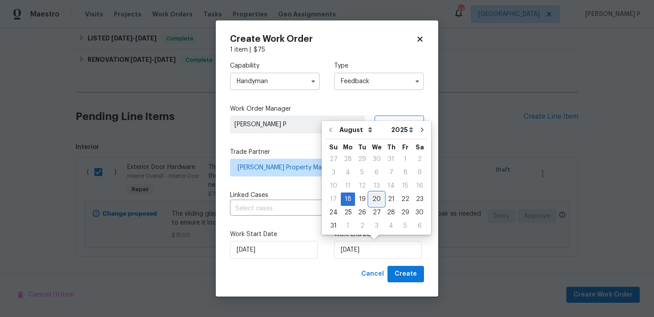
click at [375, 196] on div "20" at bounding box center [376, 199] width 15 height 12
type input "20/08/2025"
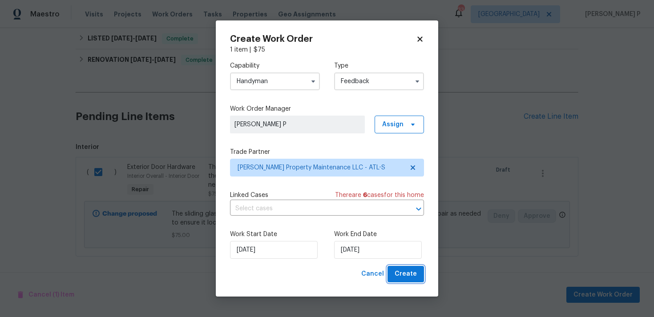
click at [403, 279] on span "Create" at bounding box center [406, 274] width 22 height 11
checkbox input "false"
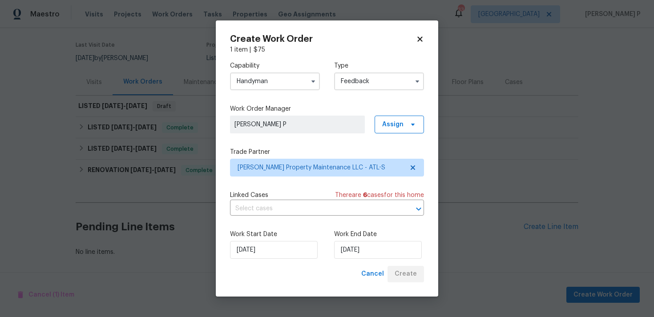
scroll to position [66, 0]
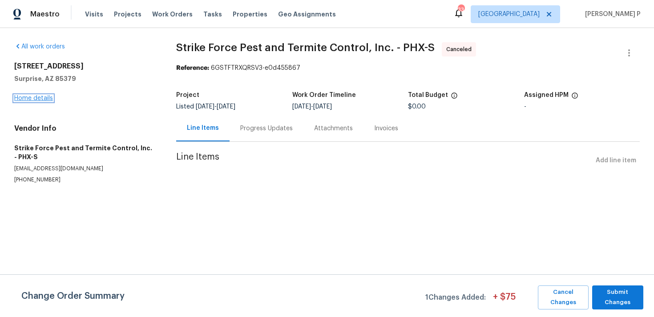
click at [41, 100] on link "Home details" at bounding box center [33, 98] width 39 height 6
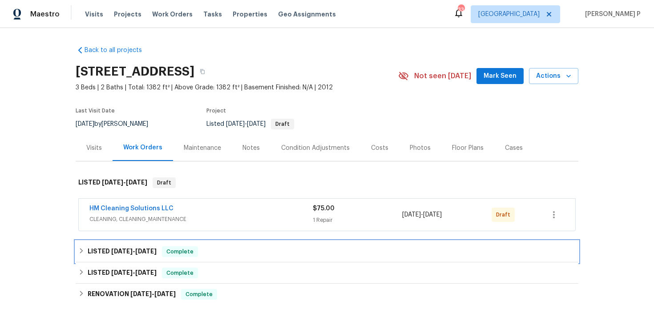
click at [137, 251] on span "[DATE]" at bounding box center [145, 251] width 21 height 6
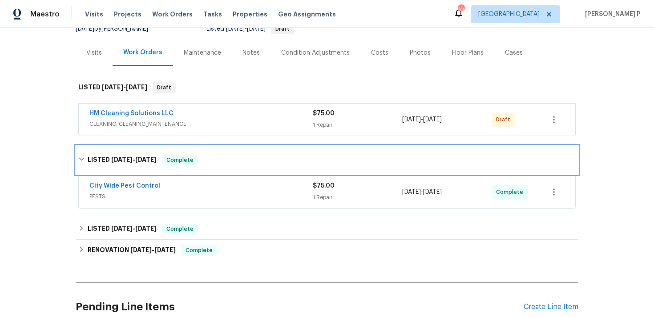
scroll to position [126, 0]
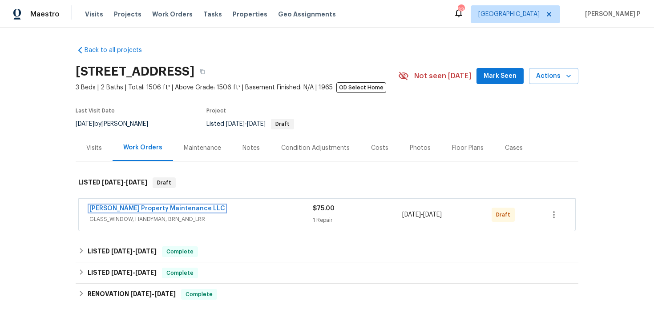
click at [155, 206] on link "[PERSON_NAME] Property Maintenance LLC" at bounding box center [157, 209] width 136 height 6
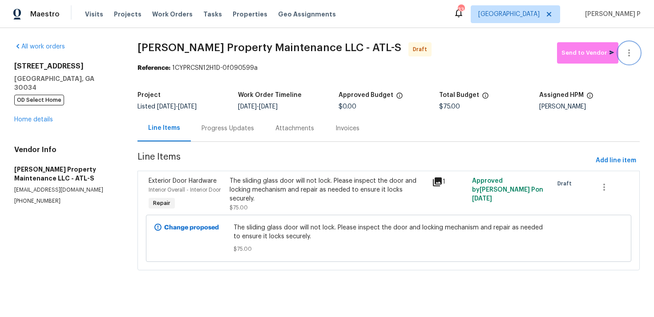
click at [636, 52] on button "button" at bounding box center [629, 52] width 21 height 21
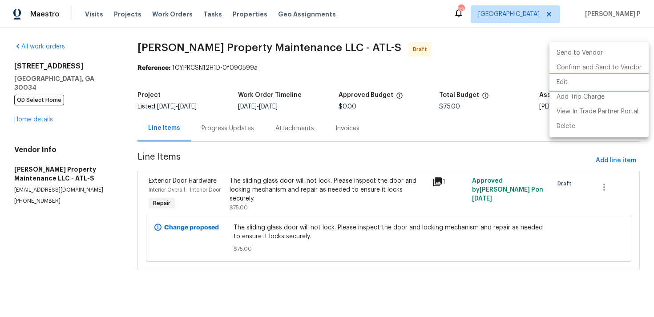
click at [591, 84] on li "Edit" at bounding box center [599, 82] width 99 height 15
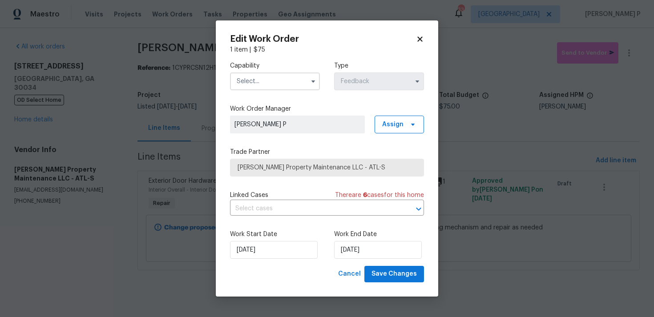
click at [290, 89] on input "text" at bounding box center [275, 82] width 90 height 18
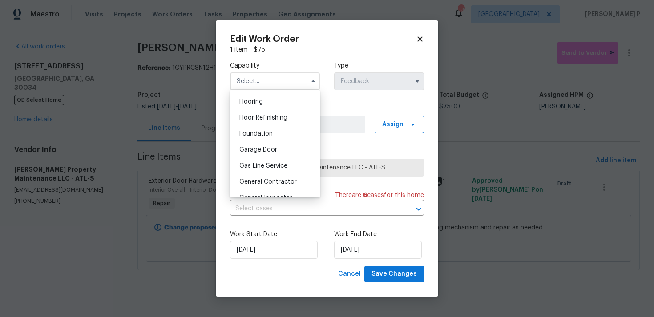
scroll to position [347, 0]
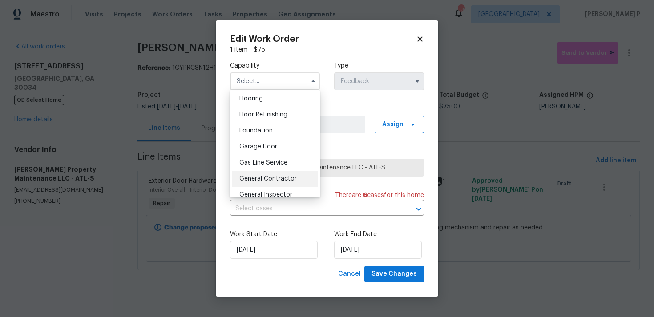
click at [279, 182] on span "General Contractor" at bounding box center [267, 179] width 57 height 6
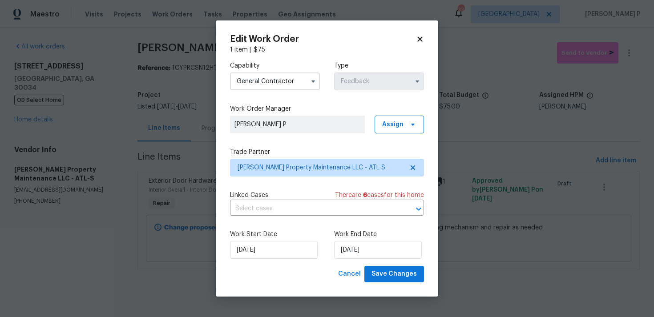
click at [288, 79] on input "General Contractor" at bounding box center [275, 82] width 90 height 18
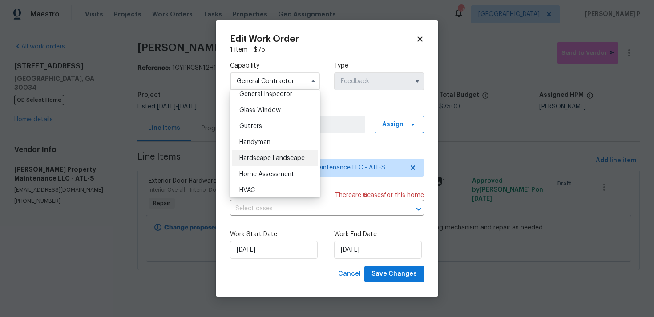
scroll to position [465, 0]
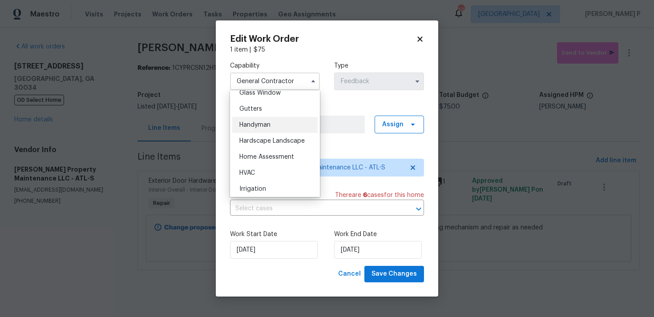
click at [256, 124] on span "Handyman" at bounding box center [254, 125] width 31 height 6
type input "Handyman"
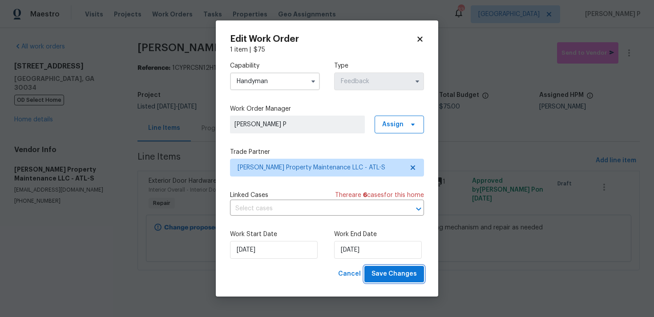
click at [389, 268] on button "Save Changes" at bounding box center [395, 274] width 60 height 16
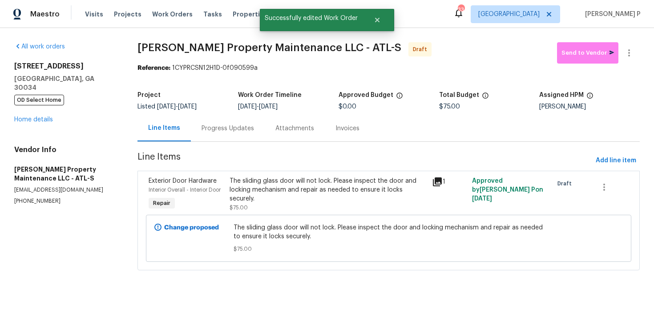
click at [231, 128] on div "Progress Updates" at bounding box center [228, 128] width 53 height 9
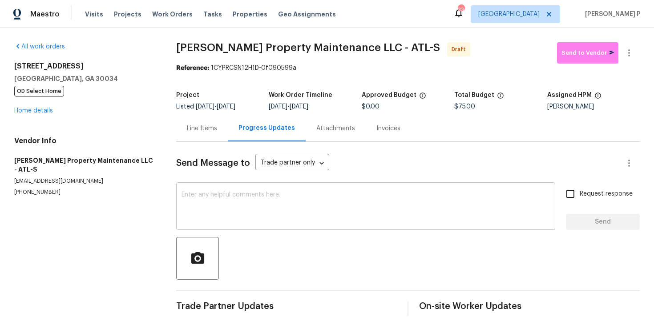
click at [267, 213] on textarea at bounding box center [366, 207] width 369 height 31
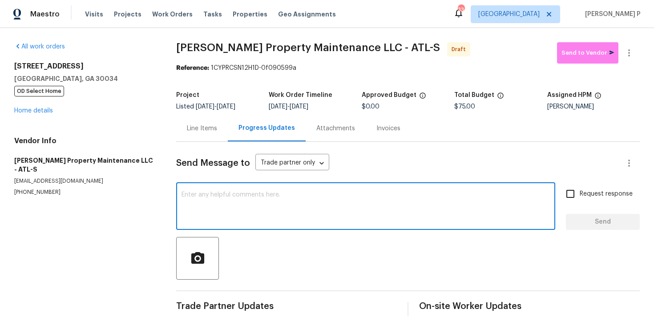
paste textarea "Hi, this is [PERSON_NAME] with Opendoor. I’m confirming you received the WO for…"
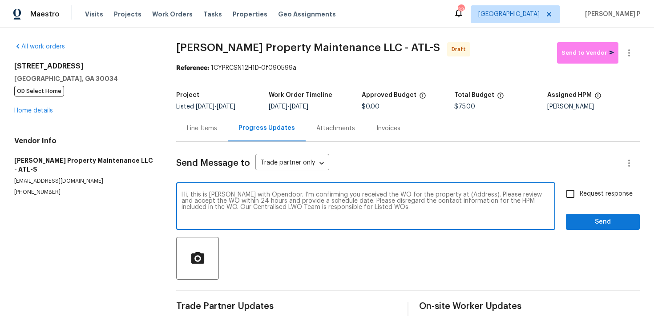
drag, startPoint x: 446, startPoint y: 195, endPoint x: 475, endPoint y: 194, distance: 28.9
click at [475, 194] on textarea "Hi, this is [PERSON_NAME] with Opendoor. I’m confirming you received the WO for…" at bounding box center [366, 207] width 369 height 31
paste textarea "[STREET_ADDRESS]"
type textarea "Hi, this is [PERSON_NAME] with Opendoor. I’m confirming you received the WO for…"
click at [593, 194] on span "Request response" at bounding box center [606, 194] width 53 height 9
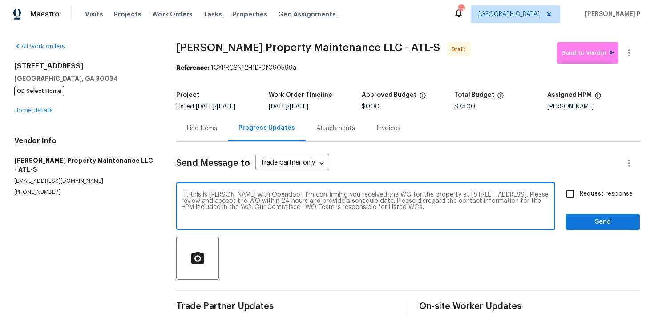
click at [580, 194] on input "Request response" at bounding box center [570, 194] width 19 height 19
checkbox input "true"
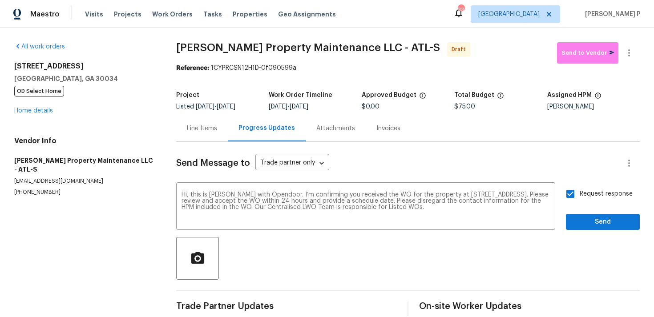
click at [587, 211] on div "Request response Send" at bounding box center [603, 207] width 74 height 45
click at [585, 221] on span "Send" at bounding box center [603, 222] width 60 height 11
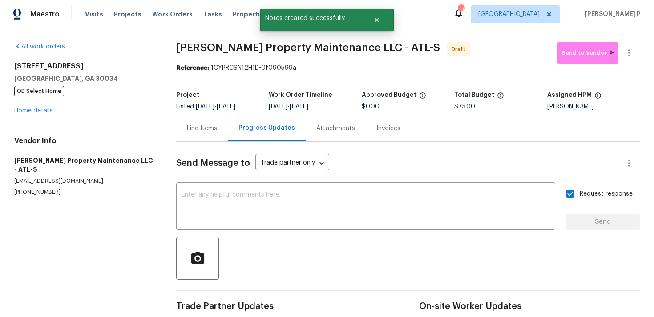
click at [339, 261] on div at bounding box center [408, 258] width 464 height 43
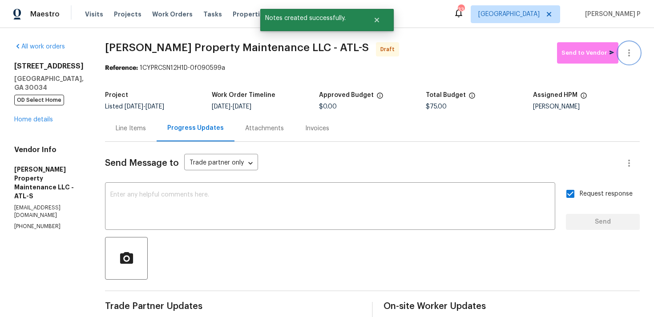
click at [636, 53] on button "button" at bounding box center [629, 52] width 21 height 21
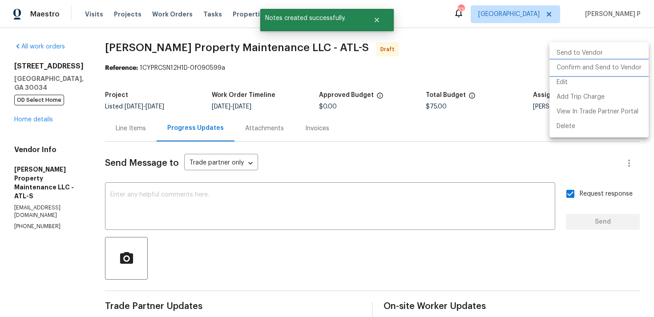
click at [592, 67] on li "Confirm and Send to Vendor" at bounding box center [599, 68] width 99 height 15
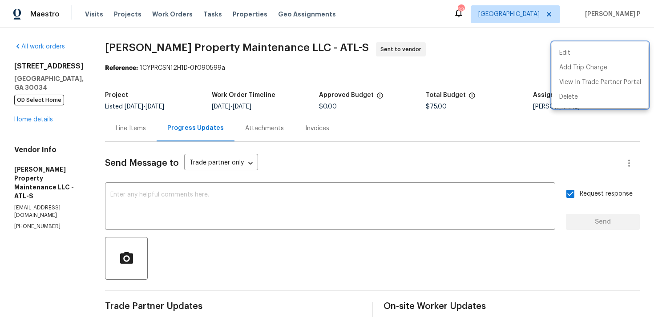
click at [351, 251] on div at bounding box center [327, 158] width 654 height 317
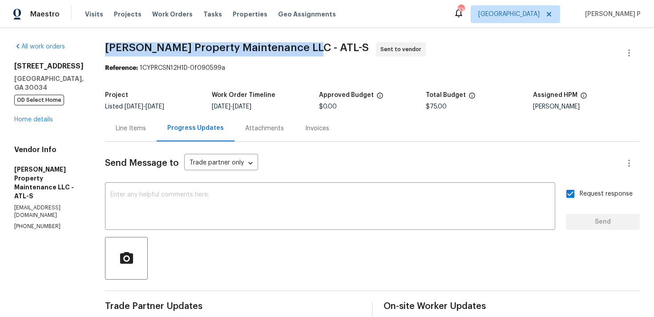
drag, startPoint x: 110, startPoint y: 45, endPoint x: 307, endPoint y: 45, distance: 196.7
click at [307, 45] on span "[PERSON_NAME] Property Maintenance LLC - ATL-S Sent to vendor" at bounding box center [362, 52] width 514 height 21
copy span "[PERSON_NAME] Property Maintenance LLC - ATL-S"
click at [166, 65] on div "Reference: 1CYPRCSN12H1D-0f090599a" at bounding box center [372, 68] width 535 height 9
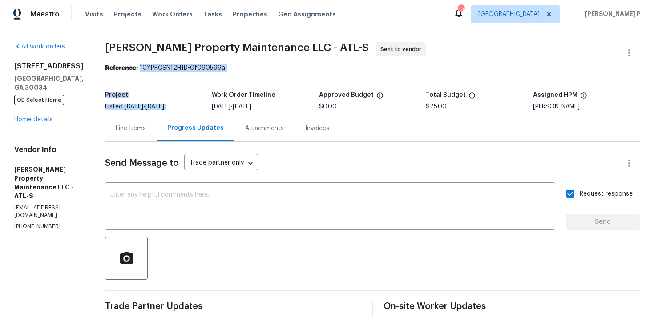
drag, startPoint x: 143, startPoint y: 68, endPoint x: 222, endPoint y: 73, distance: 78.9
click at [222, 73] on section "[PERSON_NAME] Property Maintenance LLC - ATL-S Sent to vendor Reference: 1CYPRC…" at bounding box center [372, 210] width 535 height 336
click at [195, 69] on div "Reference: 1CYPRCSN12H1D-0f090599a" at bounding box center [372, 68] width 535 height 9
drag, startPoint x: 142, startPoint y: 68, endPoint x: 227, endPoint y: 68, distance: 84.1
click at [227, 68] on div "Reference: 1CYPRCSN12H1D-0f090599a" at bounding box center [372, 68] width 535 height 9
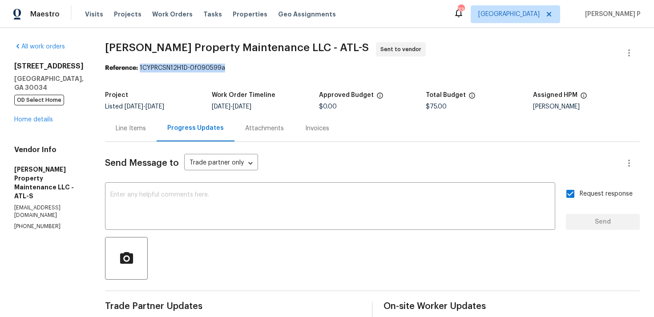
copy div "1CYPRCSN12H1D-0f090599a"
click at [131, 61] on span "[PERSON_NAME] Property Maintenance LLC - ATL-S Sent to vendor" at bounding box center [362, 52] width 514 height 21
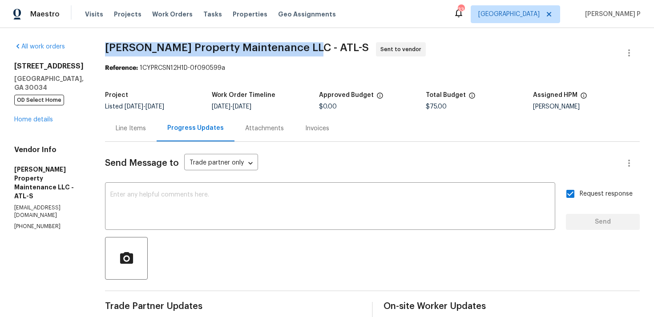
drag, startPoint x: 106, startPoint y: 48, endPoint x: 308, endPoint y: 47, distance: 201.6
click at [308, 47] on div "All work orders [STREET_ADDRESS] OD Select Home Home details Vendor Info [PERSO…" at bounding box center [327, 210] width 654 height 364
copy span "[PERSON_NAME] Property Maintenance LLC - ATL-S"
click at [138, 126] on div "Line Items" at bounding box center [131, 128] width 30 height 9
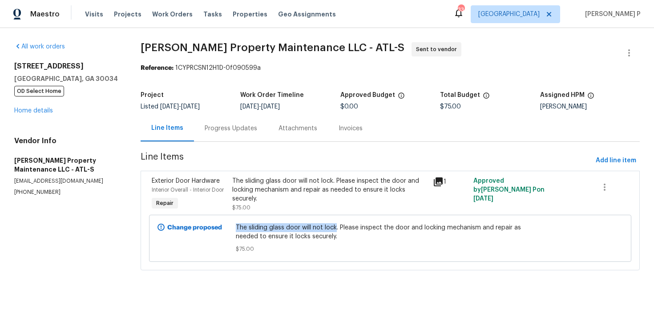
drag, startPoint x: 236, startPoint y: 228, endPoint x: 338, endPoint y: 229, distance: 102.4
click at [338, 229] on div "The sliding glass door will not lock. Please inspect the door and locking mecha…" at bounding box center [390, 239] width 314 height 36
copy span "The sliding glass door will not lock"
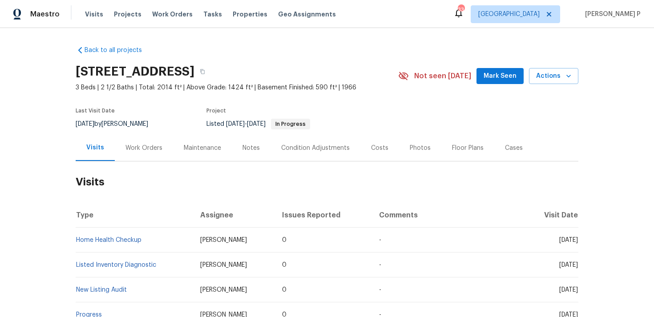
click at [145, 151] on div "Work Orders" at bounding box center [144, 148] width 37 height 9
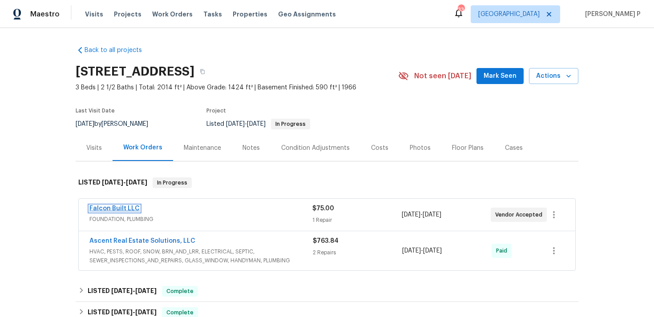
click at [118, 208] on link "Falcon Built LLC" at bounding box center [114, 209] width 50 height 6
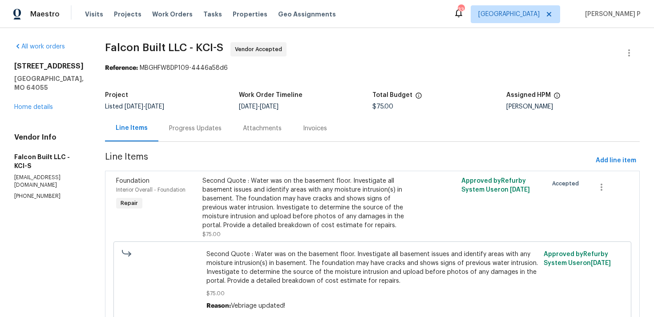
click at [210, 132] on div "Progress Updates" at bounding box center [195, 128] width 53 height 9
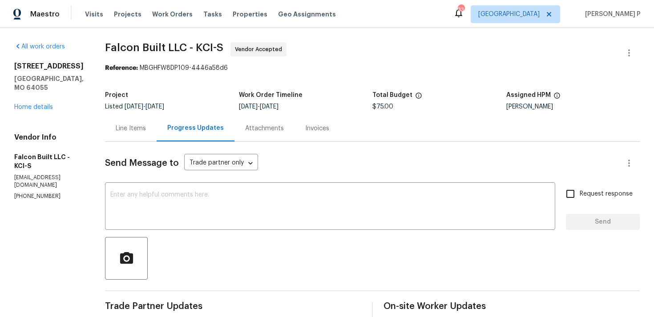
click at [146, 124] on div "Line Items" at bounding box center [131, 128] width 30 height 9
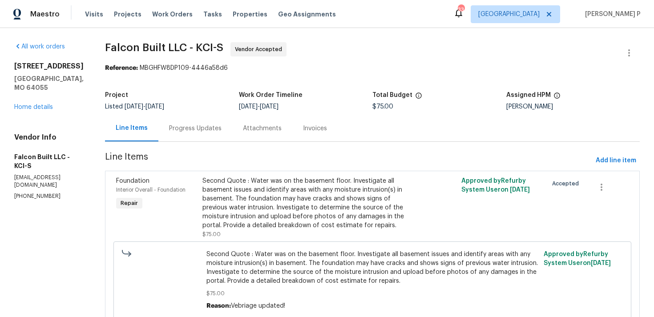
click at [287, 187] on div "Second Quote : Water was on the basement floor. Investigate all basement issues…" at bounding box center [308, 203] width 211 height 53
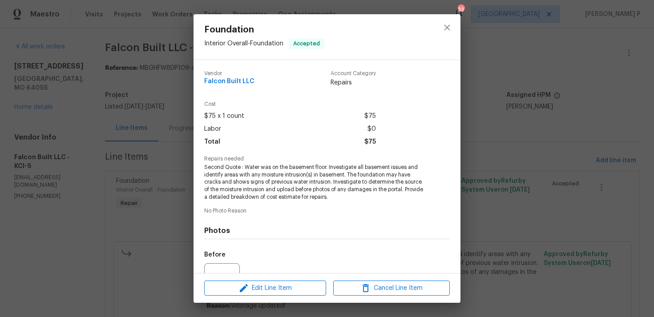
click at [163, 175] on div "Foundation Interior Overall - Foundation Accepted Vendor Falcon Built LLC Accou…" at bounding box center [327, 158] width 654 height 317
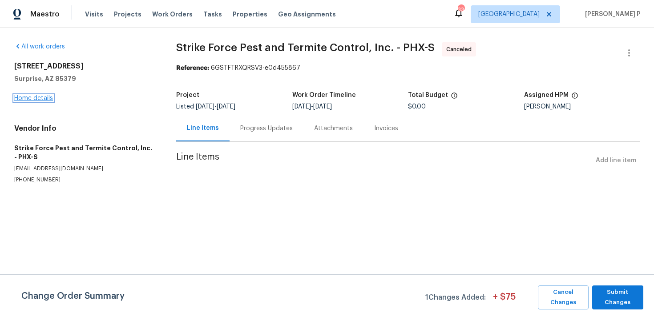
click at [47, 96] on link "Home details" at bounding box center [33, 98] width 39 height 6
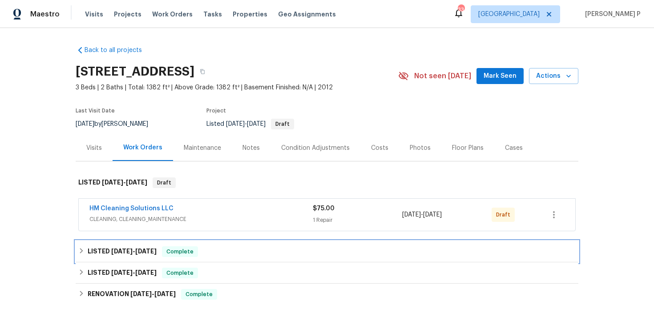
click at [133, 242] on div "LISTED [DATE] - [DATE] Complete" at bounding box center [327, 251] width 503 height 21
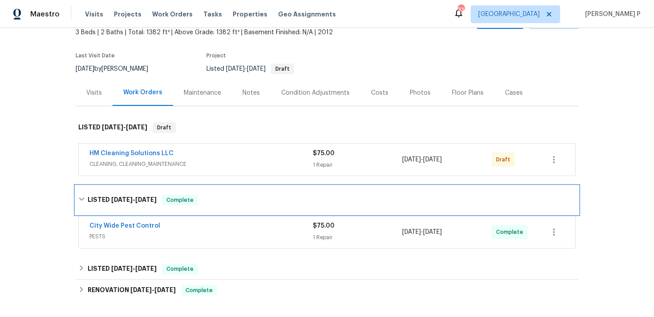
scroll to position [56, 0]
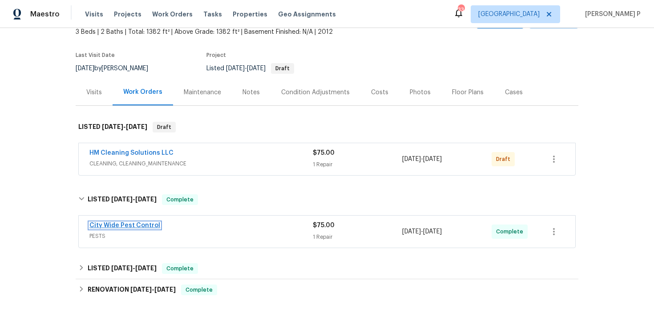
click at [123, 223] on link "City Wide Pest Control" at bounding box center [124, 226] width 71 height 6
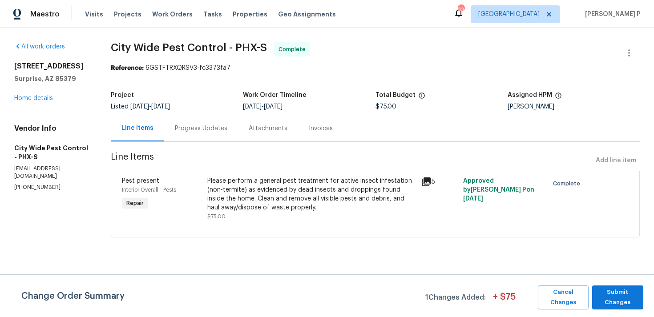
click at [226, 129] on div "Progress Updates" at bounding box center [201, 128] width 53 height 9
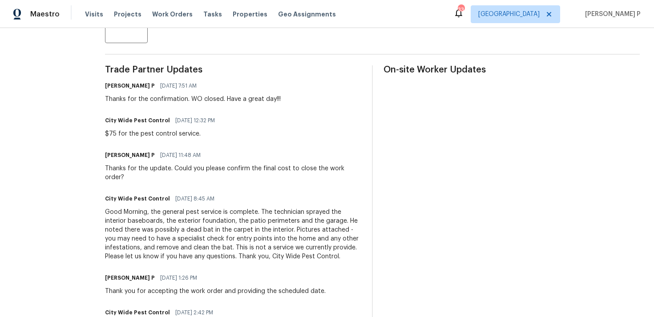
scroll to position [238, 0]
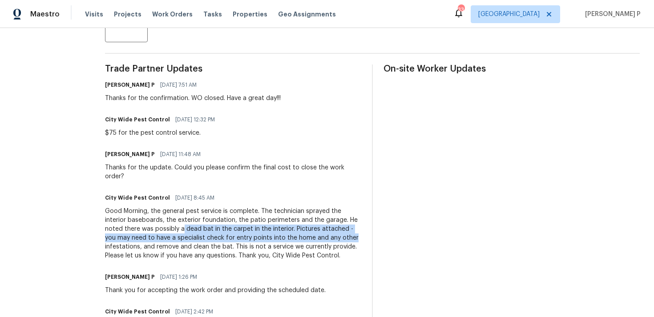
drag, startPoint x: 162, startPoint y: 218, endPoint x: 322, endPoint y: 229, distance: 160.2
click at [325, 230] on div "Good Morning, the general pest service is complete. The technician sprayed the …" at bounding box center [233, 233] width 256 height 53
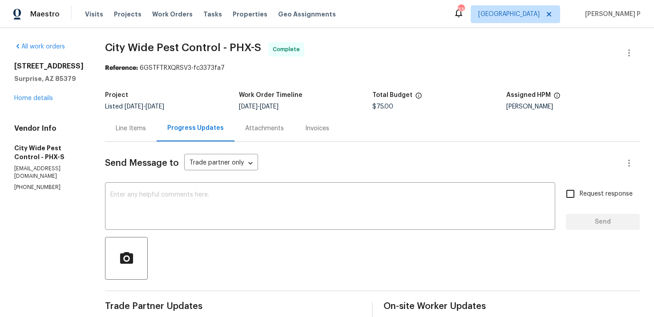
click at [142, 141] on div "Line Items" at bounding box center [131, 128] width 52 height 26
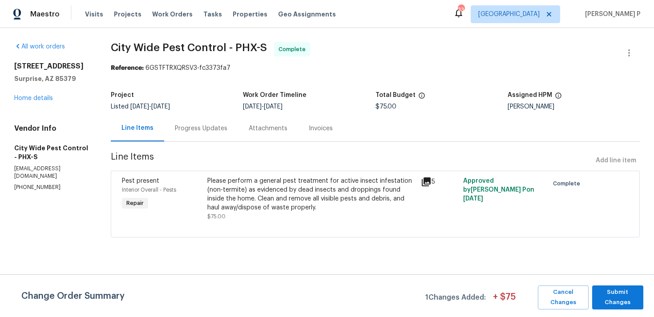
click at [274, 202] on div "Please perform a general pest treatment for active insect infestation (non-term…" at bounding box center [311, 195] width 208 height 36
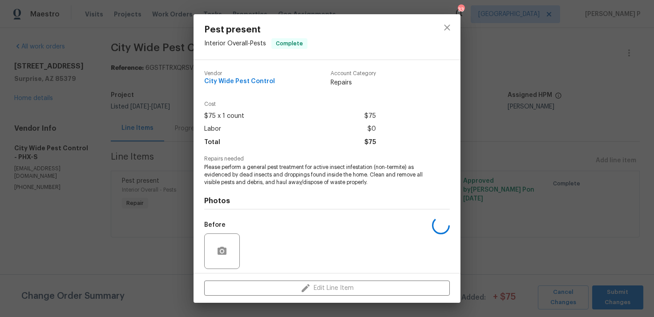
scroll to position [63, 0]
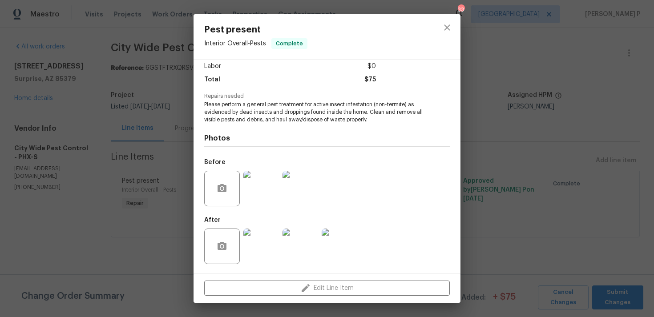
click at [264, 234] on img at bounding box center [261, 247] width 36 height 36
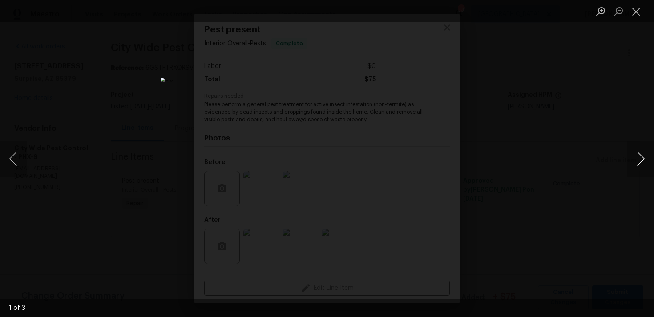
click at [642, 161] on button "Next image" at bounding box center [641, 159] width 27 height 36
click at [642, 162] on button "Next image" at bounding box center [641, 159] width 27 height 36
click at [523, 105] on div "Lightbox" at bounding box center [327, 158] width 654 height 317
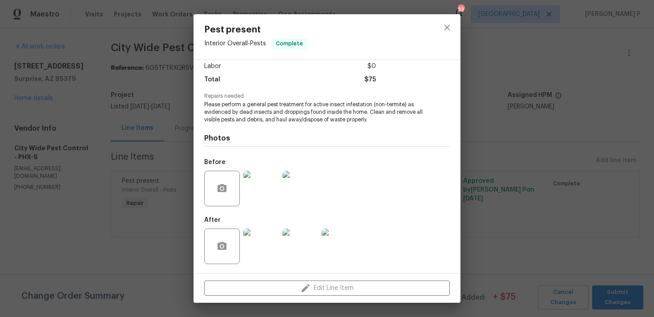
click at [263, 203] on img at bounding box center [261, 189] width 36 height 36
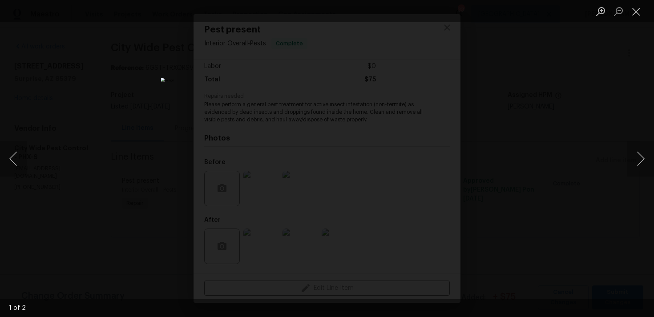
click at [517, 157] on div "Lightbox" at bounding box center [327, 158] width 654 height 317
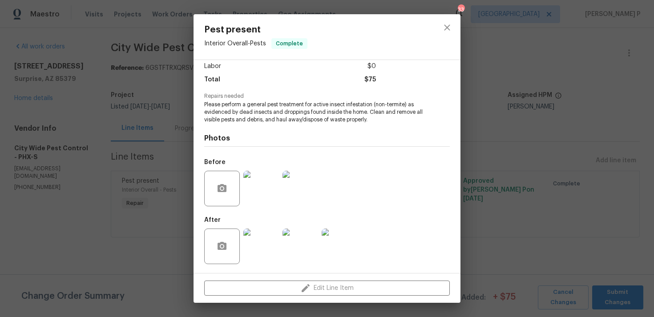
click at [510, 126] on div "Pest present Interior Overall - Pests Complete Vendor City Wide Pest Control Ac…" at bounding box center [327, 158] width 654 height 317
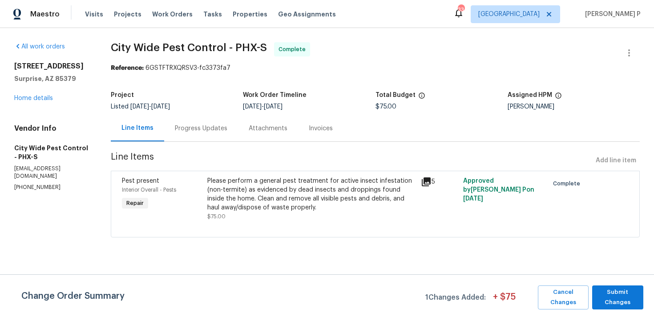
click at [205, 126] on div "Progress Updates" at bounding box center [201, 128] width 53 height 9
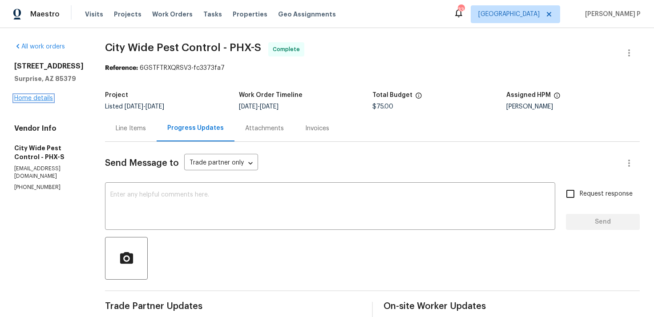
click at [48, 101] on link "Home details" at bounding box center [33, 98] width 39 height 6
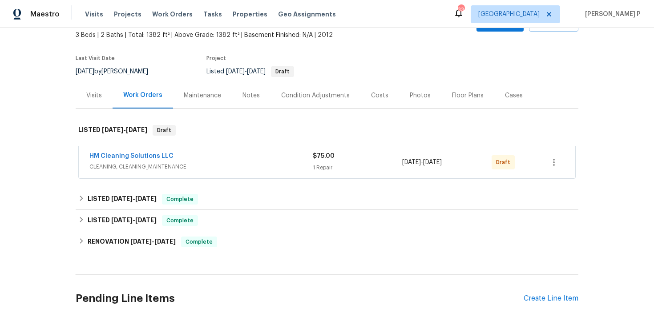
scroll to position [53, 0]
click at [133, 158] on link "HM Cleaning Solutions LLC" at bounding box center [131, 156] width 84 height 6
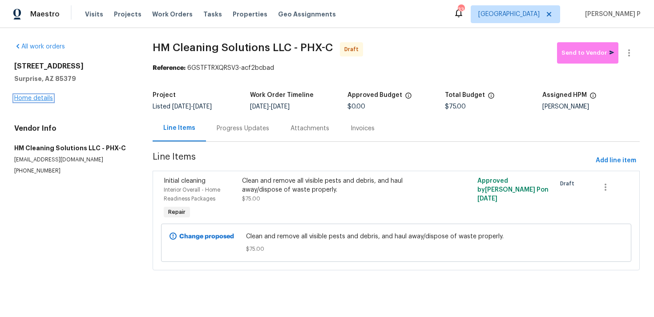
click at [45, 101] on link "Home details" at bounding box center [33, 98] width 39 height 6
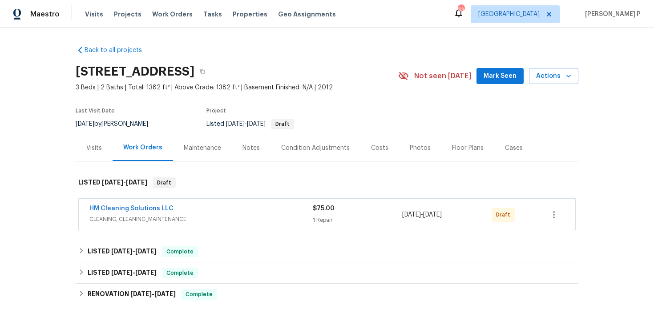
click at [97, 154] on div "Visits" at bounding box center [94, 148] width 37 height 26
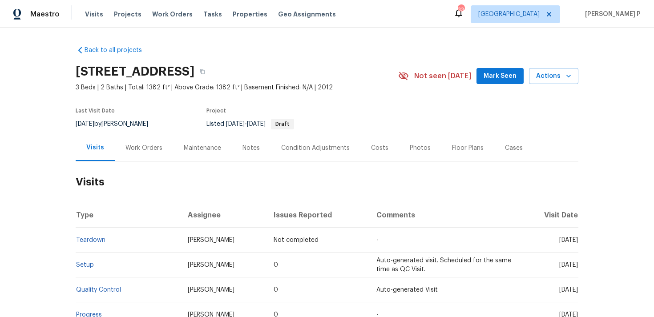
click at [126, 152] on div "Work Orders" at bounding box center [144, 148] width 37 height 9
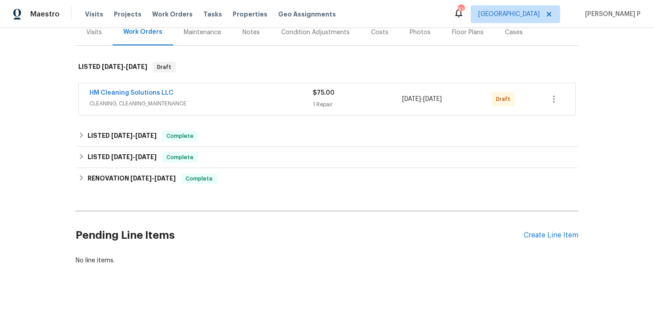
scroll to position [117, 0]
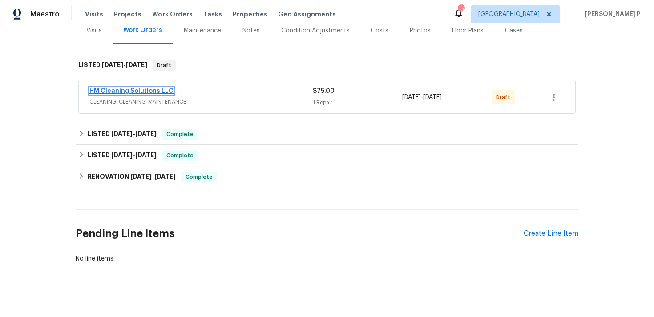
click at [153, 93] on link "HM Cleaning Solutions LLC" at bounding box center [131, 91] width 84 height 6
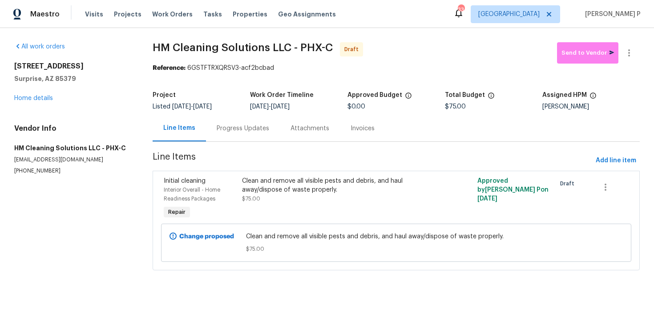
click at [243, 138] on div "Progress Updates" at bounding box center [243, 128] width 74 height 26
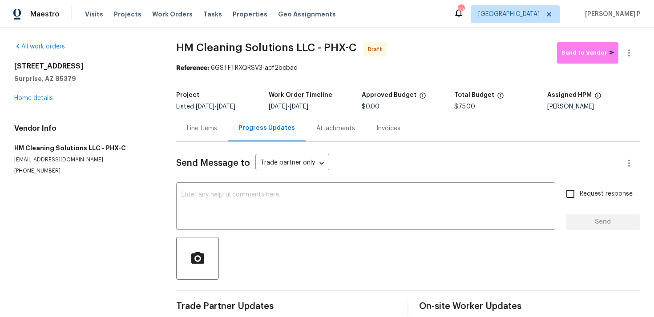
scroll to position [13, 0]
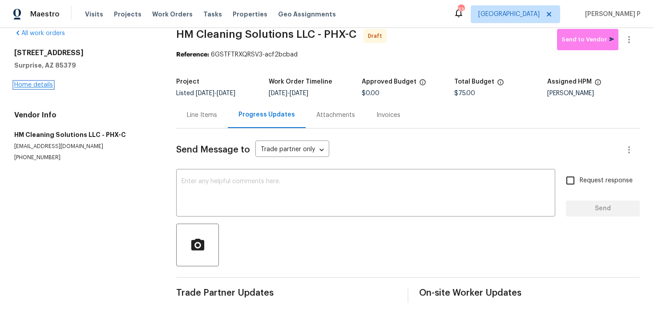
click at [38, 86] on link "Home details" at bounding box center [33, 85] width 39 height 6
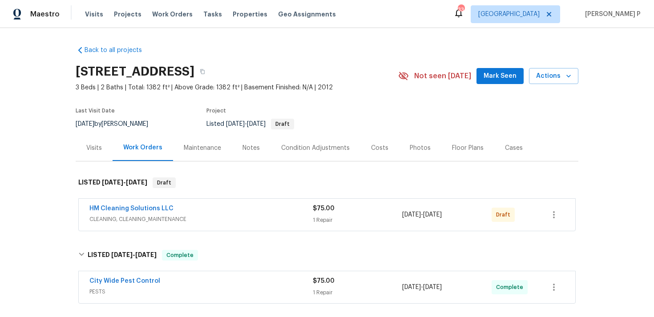
scroll to position [126, 0]
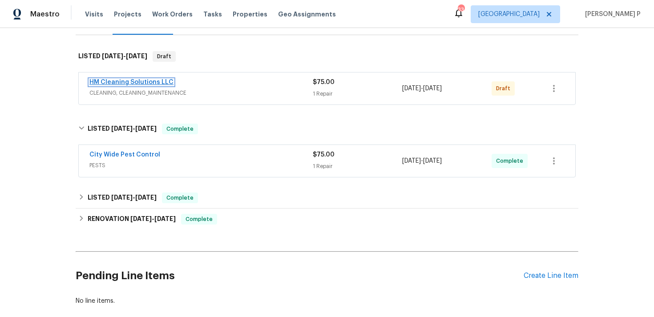
click at [141, 81] on link "HM Cleaning Solutions LLC" at bounding box center [131, 82] width 84 height 6
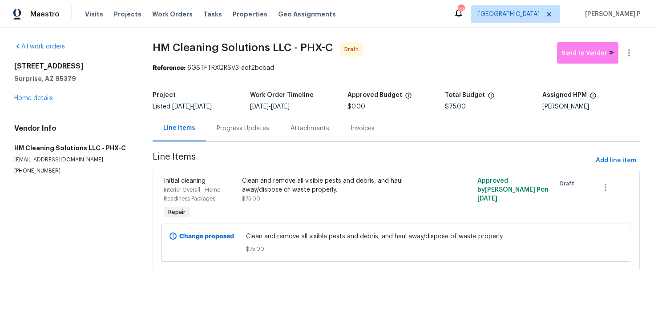
click at [372, 179] on div "Clean and remove all visible pests and debris, and haul away/dispose of waste p…" at bounding box center [337, 186] width 190 height 18
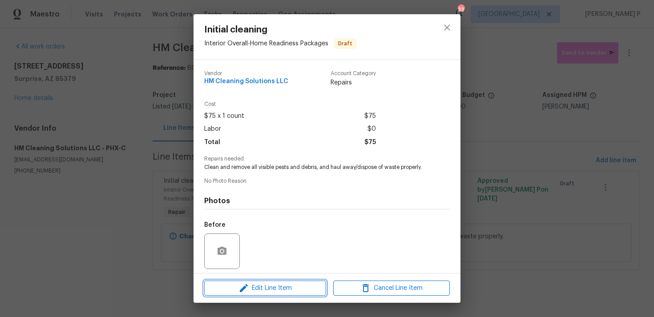
click at [251, 284] on span "Edit Line Item" at bounding box center [265, 288] width 117 height 11
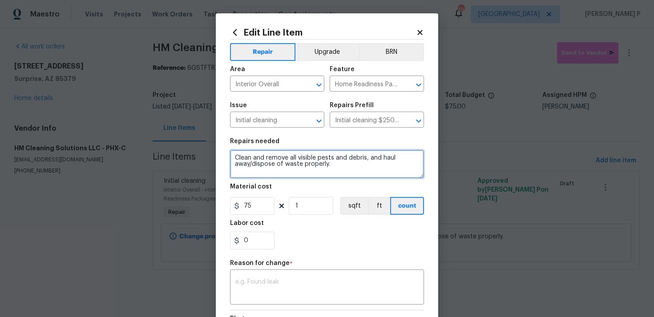
click at [235, 156] on textarea "Clean and remove all visible pests and debris, and haul away/dispose of waste p…" at bounding box center [327, 164] width 194 height 28
paste textarea "Dog waste all over the place, bedroom living room etc"
click at [292, 158] on textarea "Feedback received Dog waste all over the place, bedroom living room etcClean an…" at bounding box center [327, 164] width 194 height 28
click at [308, 157] on textarea "Feedback received that Dog waste all over the place, bedroom living room etcCle…" at bounding box center [327, 164] width 194 height 28
click at [278, 164] on textarea "Feedback received that dog waste all over the place, bedroom living room etcCle…" at bounding box center [327, 164] width 194 height 28
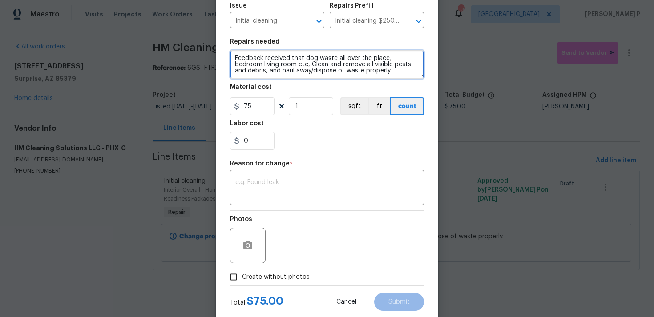
scroll to position [122, 0]
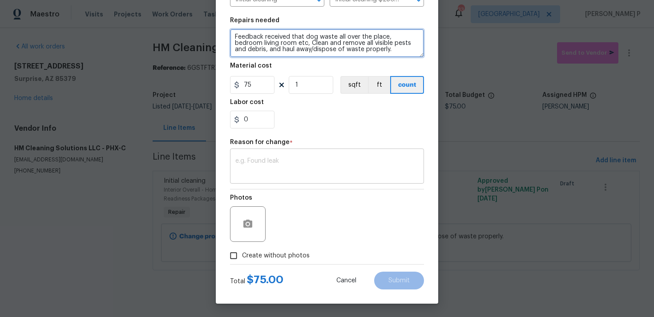
type textarea "Feedback received that dog waste all over the place, bedroom living room etc, C…"
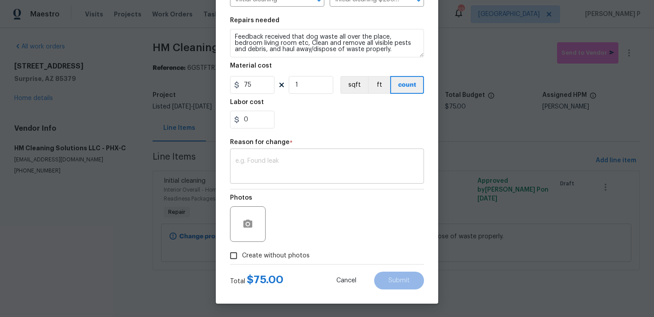
click at [265, 172] on textarea at bounding box center [326, 167] width 183 height 19
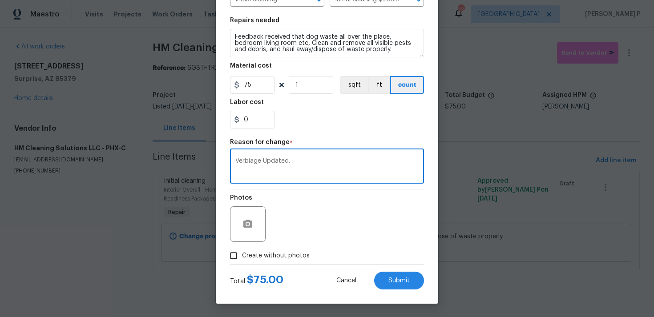
type textarea "Verbiage Updated."
click at [250, 227] on icon "button" at bounding box center [247, 224] width 9 height 8
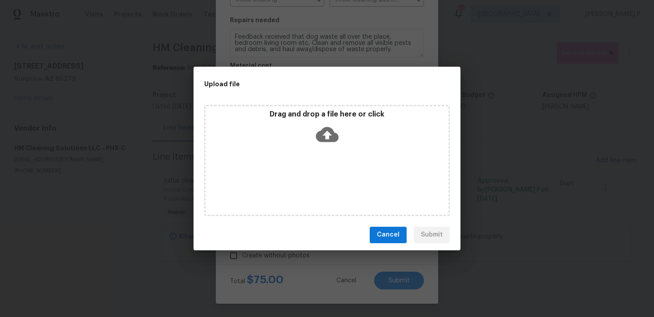
click at [328, 137] on icon at bounding box center [327, 134] width 23 height 23
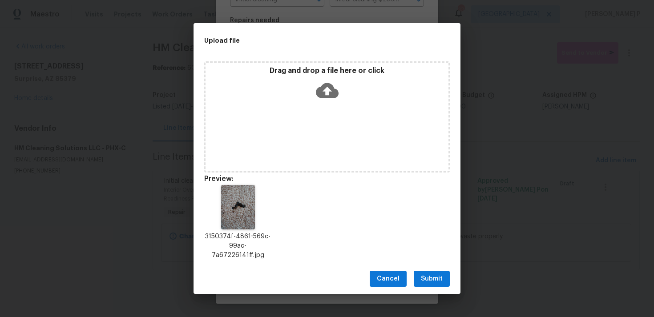
click at [327, 94] on icon at bounding box center [327, 90] width 23 height 23
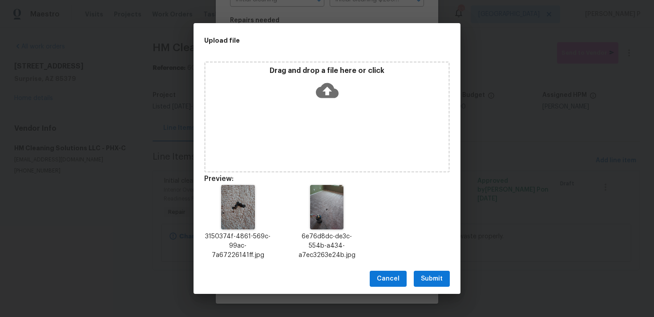
click at [439, 283] on span "Submit" at bounding box center [432, 279] width 22 height 11
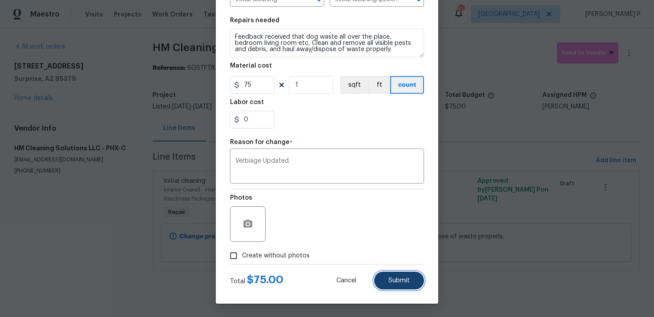
click at [401, 283] on span "Submit" at bounding box center [399, 281] width 21 height 7
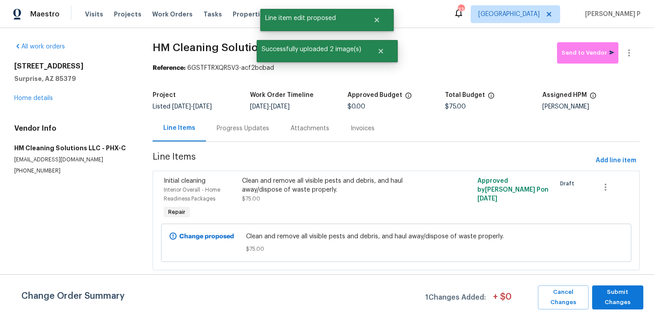
scroll to position [0, 0]
click at [618, 295] on span "Submit Changes" at bounding box center [618, 298] width 42 height 20
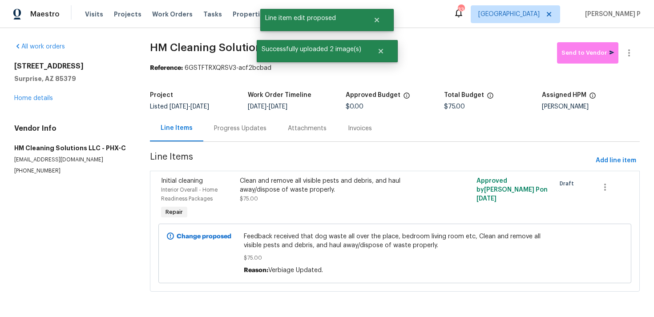
click at [74, 254] on section "All work orders [STREET_ADDRESS] Home details Vendor Info HM Cleaning Solutions…" at bounding box center [71, 172] width 114 height 260
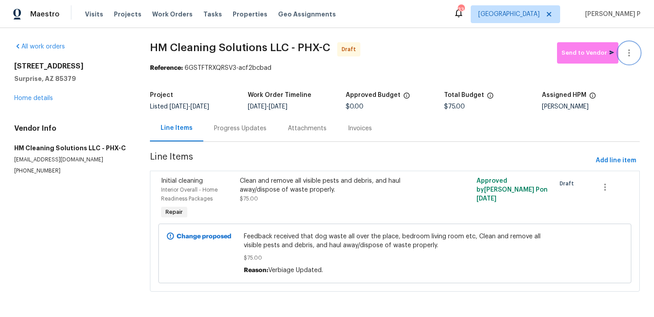
click at [628, 54] on icon "button" at bounding box center [629, 53] width 11 height 11
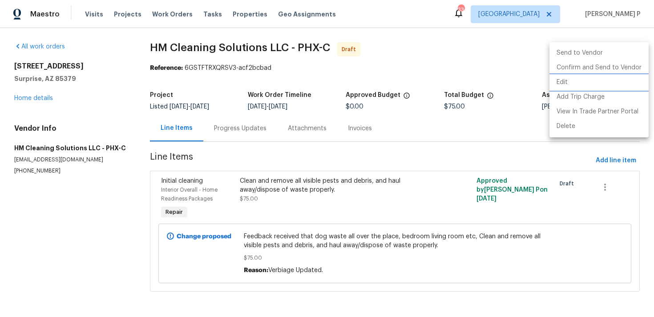
click at [560, 78] on li "Edit" at bounding box center [599, 82] width 99 height 15
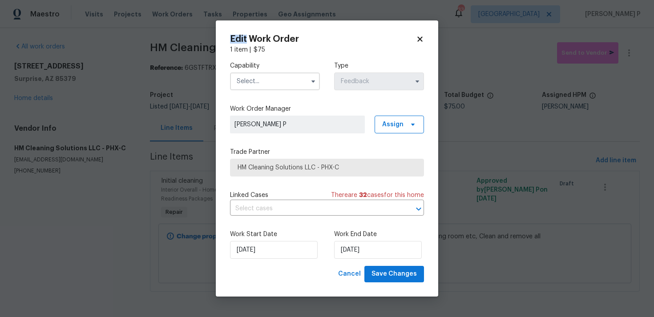
click at [293, 83] on input "text" at bounding box center [275, 82] width 90 height 18
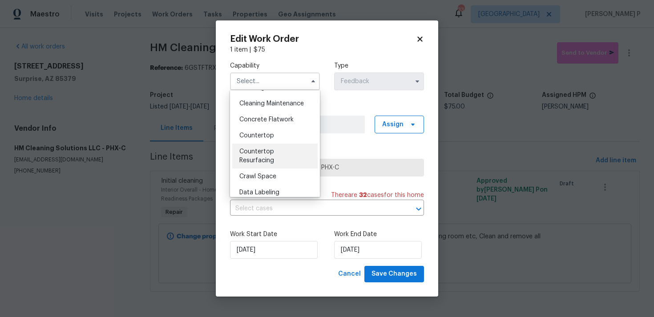
scroll to position [125, 0]
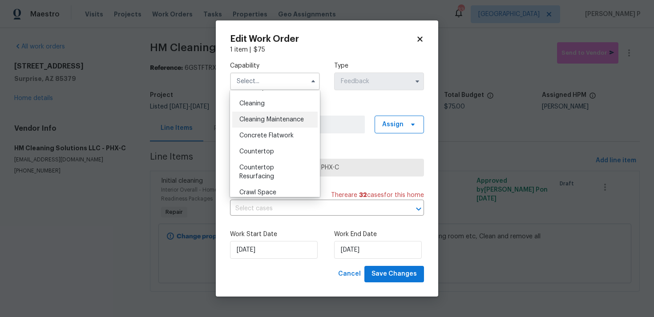
click at [277, 116] on div "Cleaning Maintenance" at bounding box center [274, 120] width 85 height 16
type input "Cleaning Maintenance"
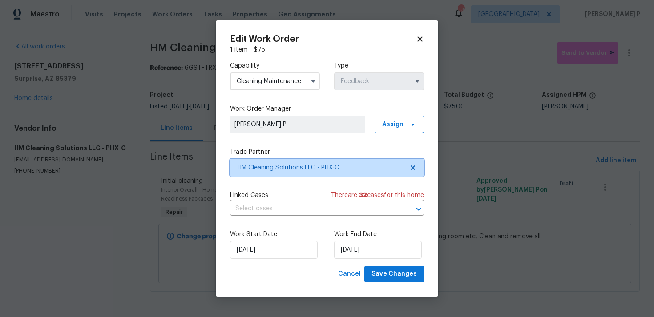
click at [297, 174] on span "HM Cleaning Solutions LLC - PHX-C" at bounding box center [327, 168] width 194 height 18
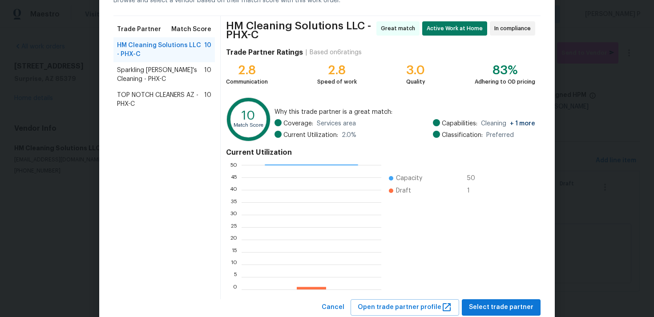
scroll to position [79, 0]
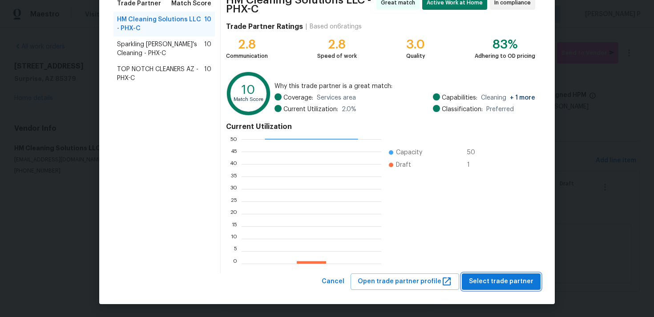
click at [512, 284] on span "Select trade partner" at bounding box center [501, 281] width 65 height 11
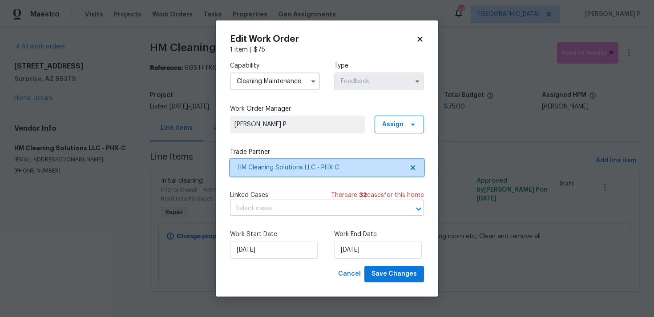
scroll to position [0, 0]
click at [279, 239] on label "Work Start Date" at bounding box center [275, 234] width 90 height 9
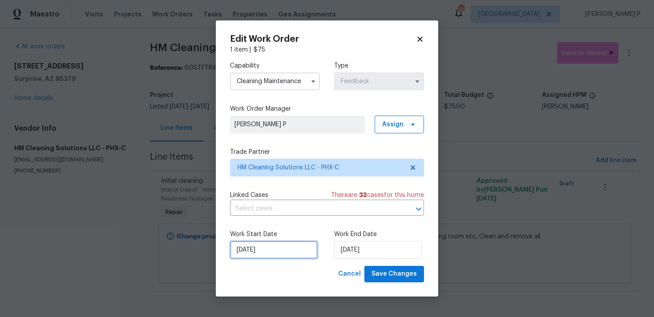
click at [280, 253] on input "[DATE]" at bounding box center [274, 250] width 88 height 18
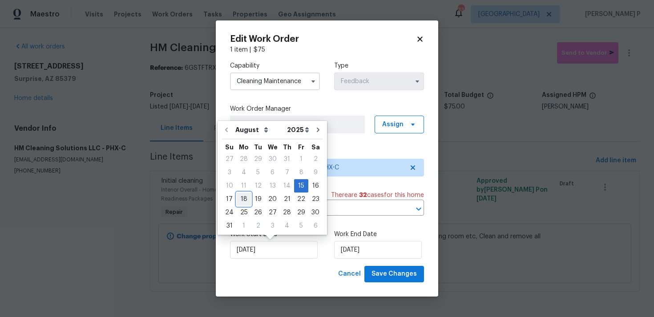
click at [244, 199] on div "18" at bounding box center [244, 199] width 14 height 12
type input "[DATE]"
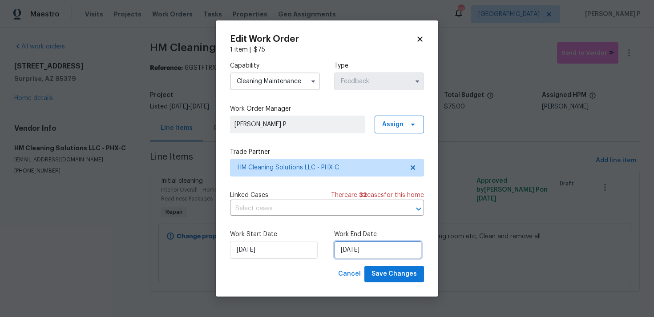
click at [361, 248] on input "[DATE]" at bounding box center [378, 250] width 88 height 18
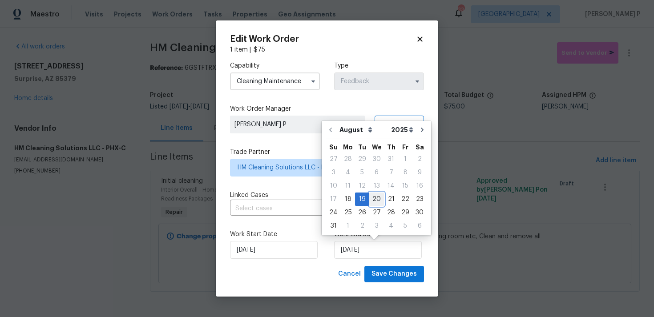
click at [376, 198] on div "20" at bounding box center [376, 199] width 15 height 12
type input "[DATE]"
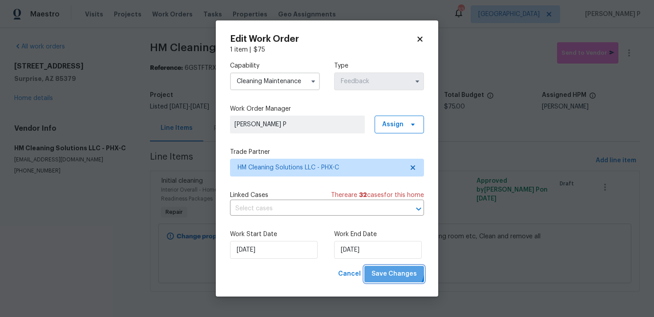
click at [396, 269] on span "Save Changes" at bounding box center [394, 274] width 45 height 11
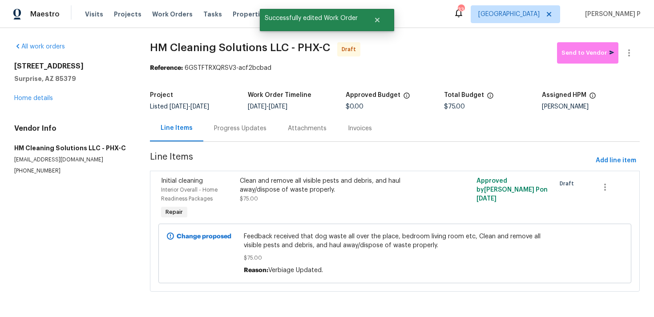
click at [240, 130] on div "Progress Updates" at bounding box center [240, 128] width 53 height 9
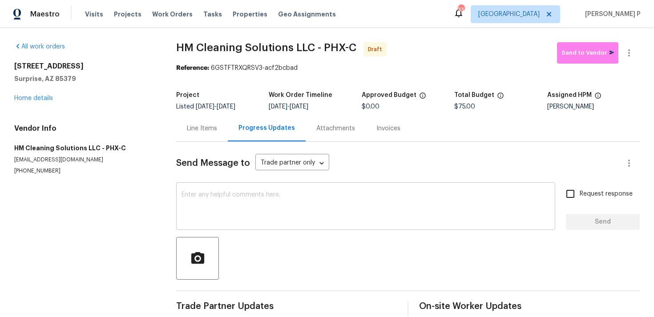
click at [243, 211] on textarea at bounding box center [366, 207] width 369 height 31
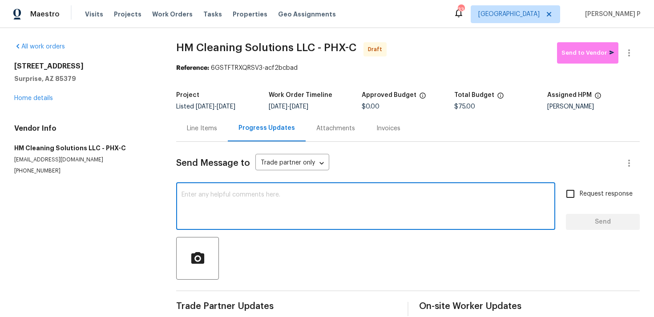
paste textarea "Hi, this is [PERSON_NAME] with Opendoor. I’m confirming you received the WO for…"
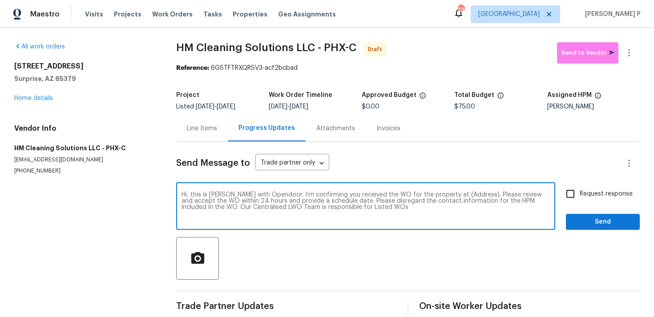
drag, startPoint x: 446, startPoint y: 195, endPoint x: 474, endPoint y: 194, distance: 27.6
click at [474, 194] on textarea "Hi, this is [PERSON_NAME] with Opendoor. I’m confirming you received the WO for…" at bounding box center [366, 207] width 369 height 31
paste textarea "[STREET_ADDRESS]"
type textarea "Hi, this is [PERSON_NAME] with Opendoor. I’m confirming you received the WO for…"
click at [576, 194] on input "Request response" at bounding box center [570, 194] width 19 height 19
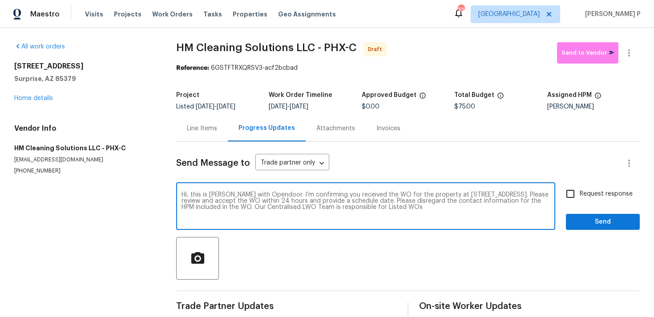
checkbox input "true"
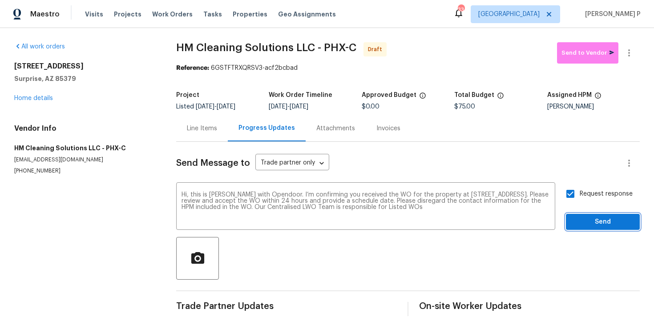
click at [585, 227] on span "Send" at bounding box center [603, 222] width 60 height 11
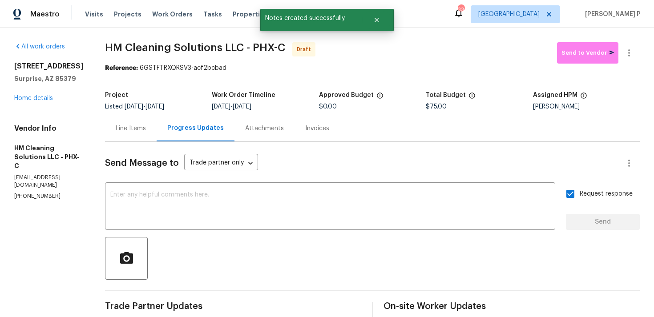
click at [345, 278] on div at bounding box center [372, 258] width 535 height 43
click at [631, 46] on button "button" at bounding box center [629, 52] width 21 height 21
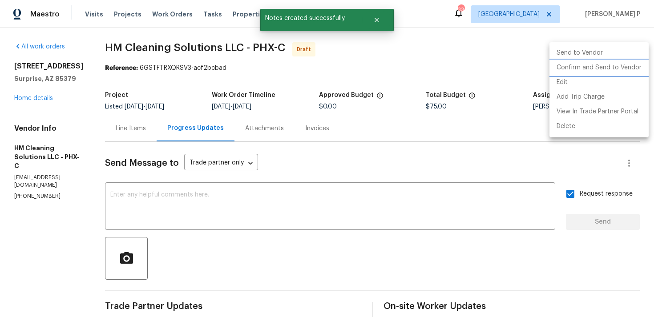
click at [603, 65] on li "Confirm and Send to Vendor" at bounding box center [599, 68] width 99 height 15
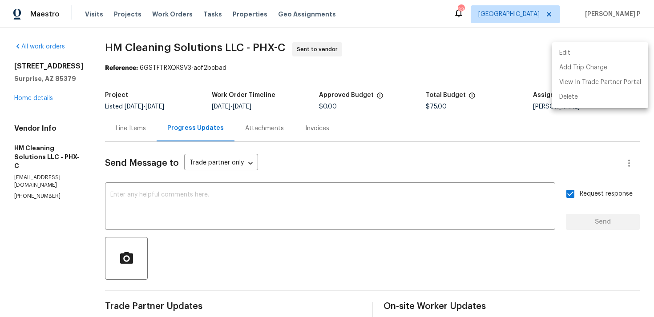
click at [44, 96] on div at bounding box center [327, 158] width 654 height 317
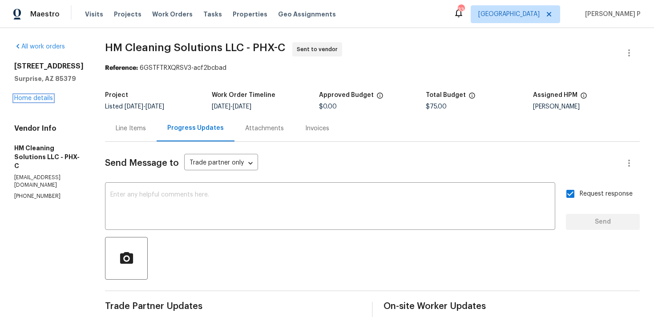
click at [44, 96] on link "Home details" at bounding box center [33, 98] width 39 height 6
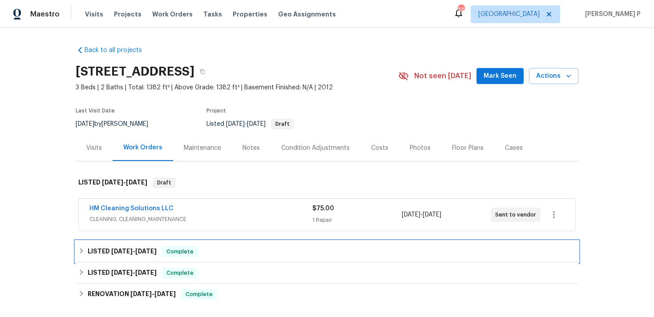
click at [115, 248] on span "[DATE]" at bounding box center [121, 251] width 21 height 6
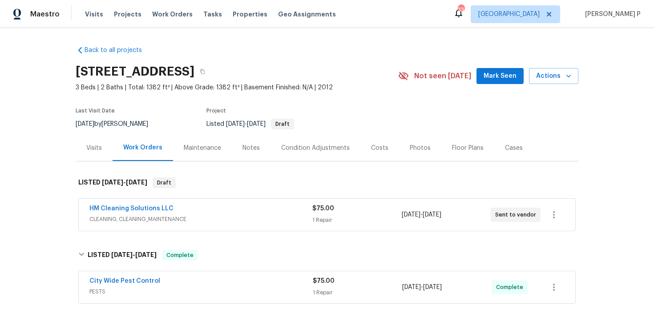
click at [141, 277] on span "City Wide Pest Control" at bounding box center [124, 281] width 71 height 9
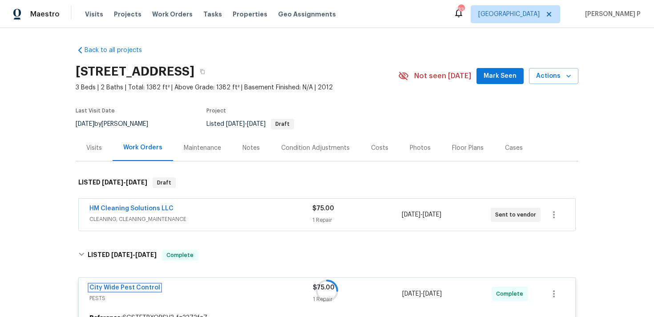
click at [140, 287] on link "City Wide Pest Control" at bounding box center [124, 288] width 71 height 6
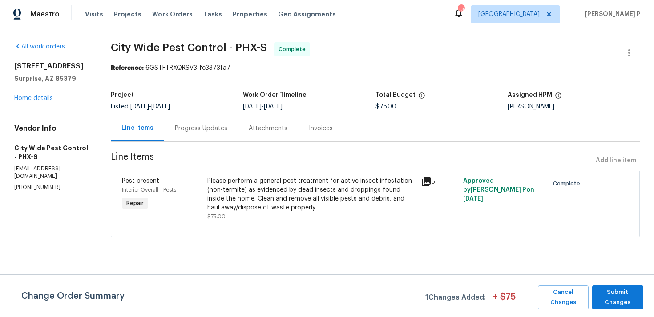
click at [207, 132] on div "Progress Updates" at bounding box center [201, 128] width 53 height 9
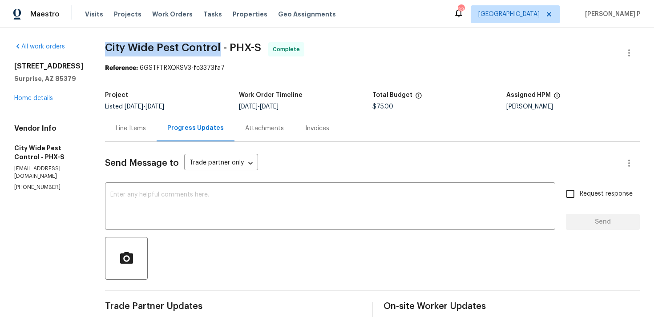
drag, startPoint x: 105, startPoint y: 46, endPoint x: 218, endPoint y: 48, distance: 112.6
click at [218, 48] on span "City Wide Pest Control - PHX-S" at bounding box center [183, 47] width 156 height 11
copy span "City Wide Pest Control"
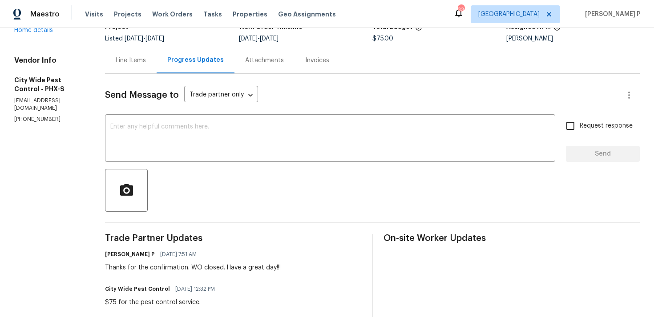
scroll to position [62, 0]
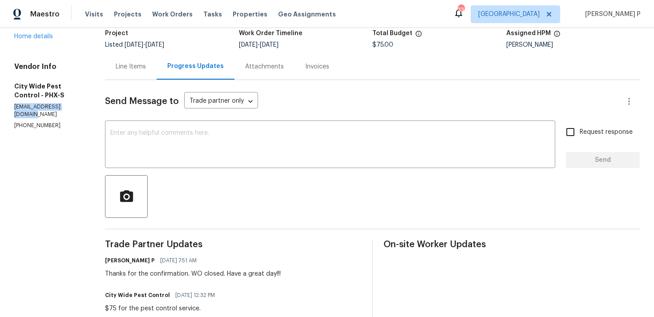
drag, startPoint x: 14, startPoint y: 117, endPoint x: 86, endPoint y: 118, distance: 72.1
click at [86, 118] on div "All work orders [STREET_ADDRESS] Home details Vendor Info City Wide Pest Contro…" at bounding box center [327, 283] width 654 height 635
copy p "[EMAIL_ADDRESS][DOMAIN_NAME]"
drag, startPoint x: 56, startPoint y: 126, endPoint x: 9, endPoint y: 126, distance: 46.3
click at [9, 126] on div "All work orders [STREET_ADDRESS] Home details Vendor Info City Wide Pest Contro…" at bounding box center [327, 283] width 654 height 635
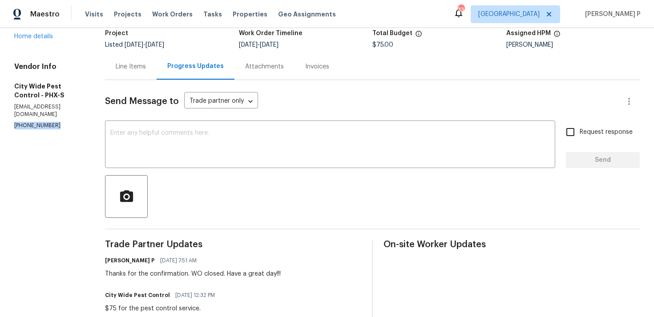
copy p "[PHONE_NUMBER]"
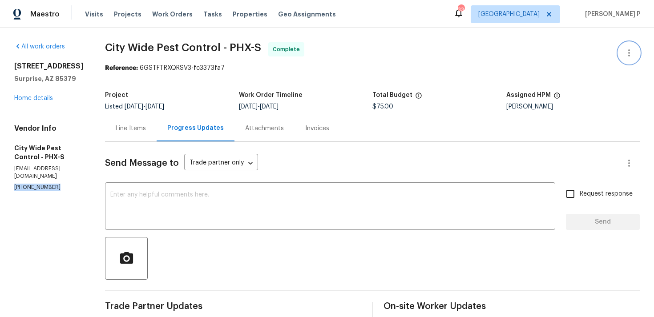
click at [632, 56] on icon "button" at bounding box center [629, 53] width 11 height 11
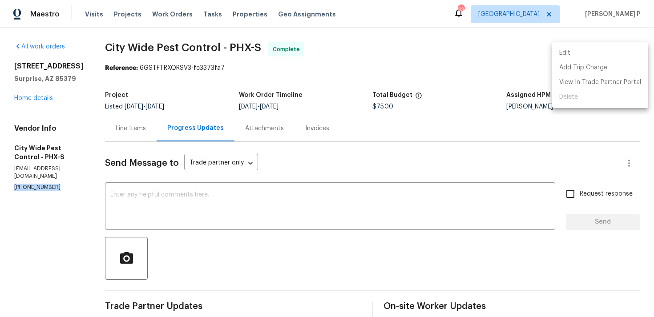
click at [560, 53] on li "Edit" at bounding box center [600, 53] width 96 height 15
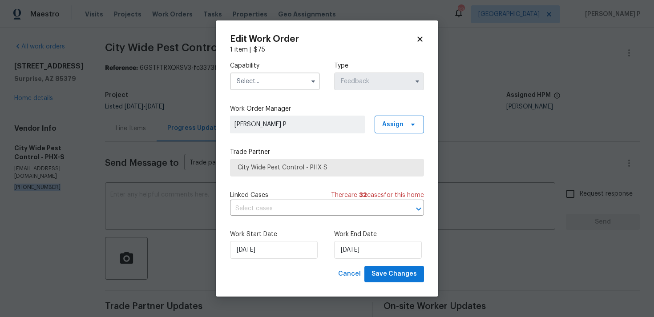
click at [420, 36] on icon at bounding box center [420, 39] width 8 height 8
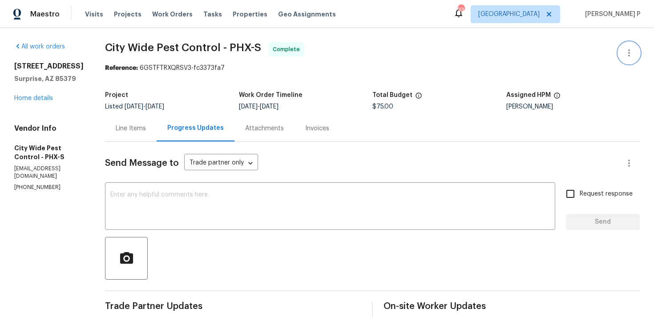
click at [630, 53] on icon "button" at bounding box center [629, 53] width 11 height 11
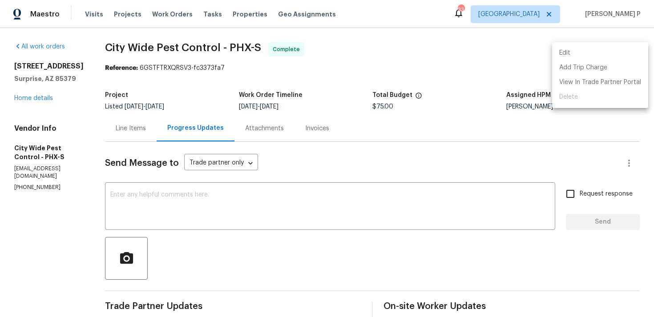
click at [599, 58] on li "Edit" at bounding box center [600, 53] width 96 height 15
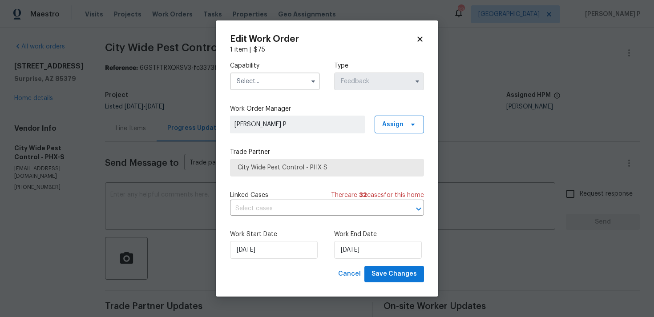
click at [259, 83] on input "text" at bounding box center [275, 82] width 90 height 18
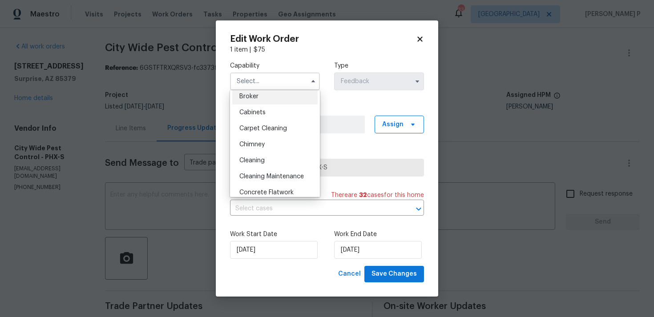
scroll to position [86, 0]
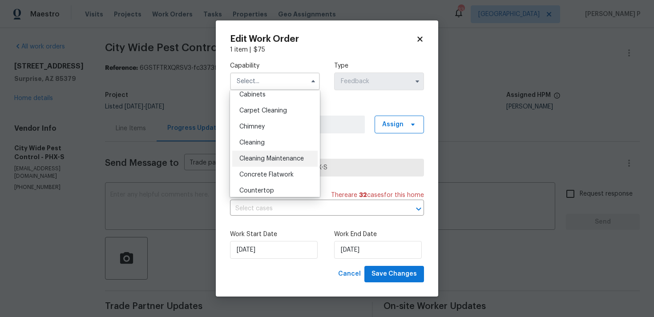
click at [263, 159] on span "Cleaning Maintenance" at bounding box center [271, 159] width 65 height 6
type input "Cleaning Maintenance"
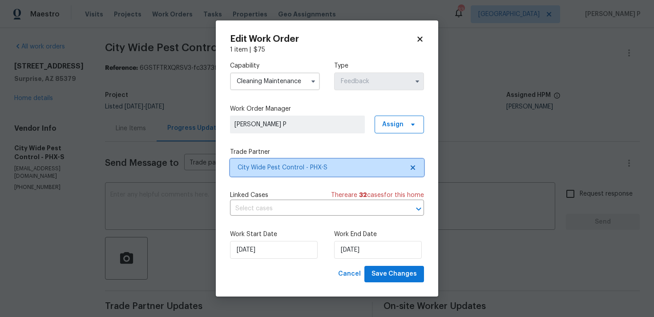
click at [263, 163] on span "City Wide Pest Control - PHX-S" at bounding box center [321, 167] width 166 height 9
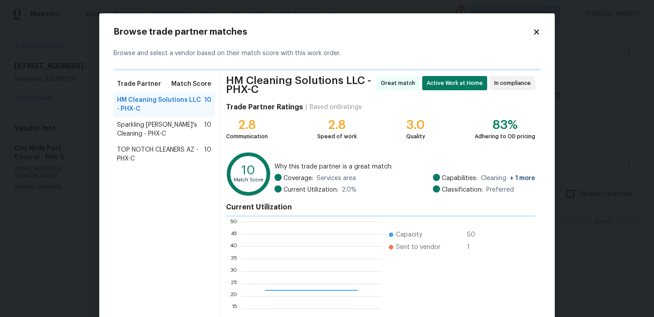
scroll to position [125, 140]
click at [160, 123] on span "Sparkling [PERSON_NAME]'s Cleaning - PHX-C" at bounding box center [160, 130] width 87 height 18
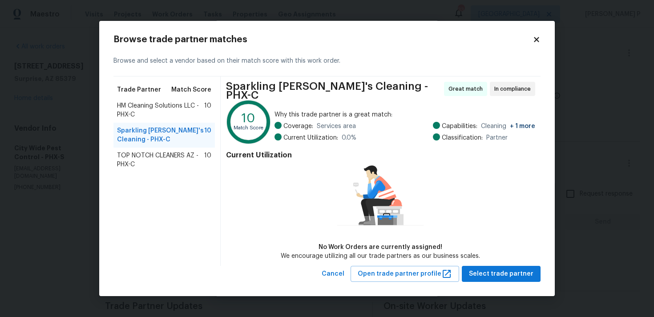
click at [539, 41] on icon at bounding box center [537, 40] width 8 height 8
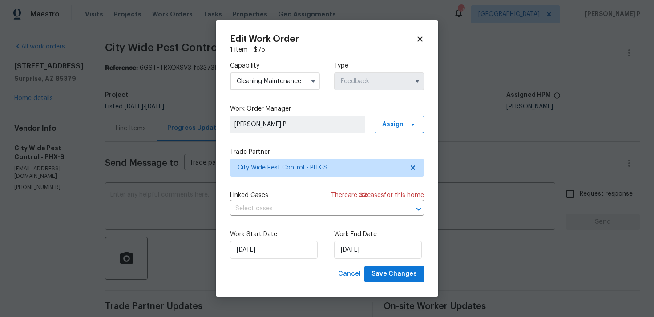
click at [421, 46] on div "1 item | $ 75" at bounding box center [327, 49] width 194 height 9
click at [420, 38] on icon at bounding box center [419, 39] width 5 height 5
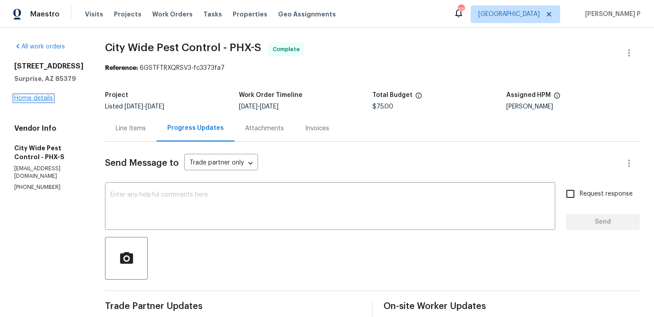
click at [28, 101] on link "Home details" at bounding box center [33, 98] width 39 height 6
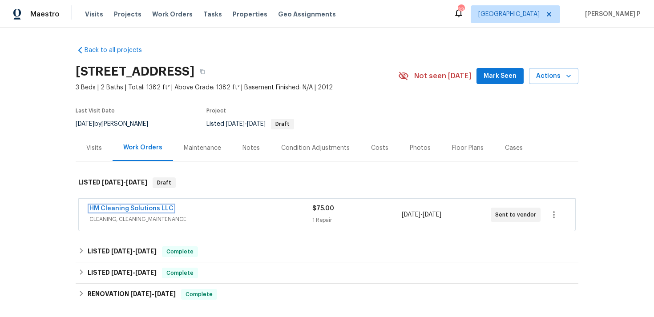
click at [130, 207] on link "HM Cleaning Solutions LLC" at bounding box center [131, 209] width 84 height 6
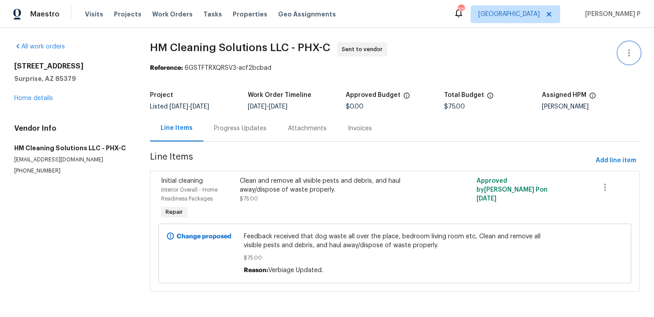
click at [632, 50] on icon "button" at bounding box center [629, 53] width 11 height 11
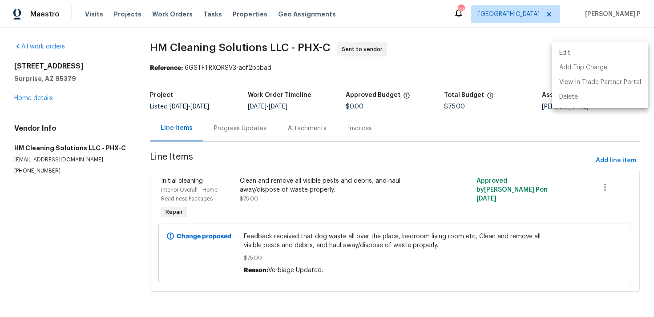
click at [588, 52] on li "Edit" at bounding box center [600, 53] width 96 height 15
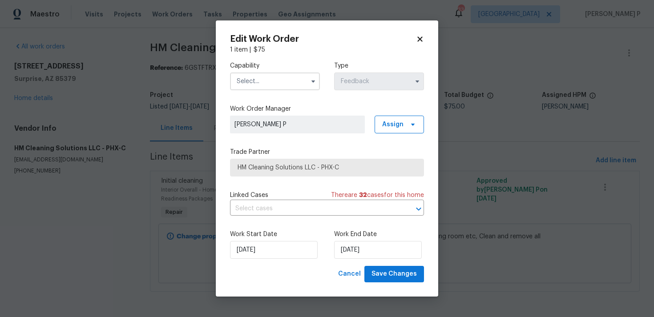
click at [291, 88] on input "text" at bounding box center [275, 82] width 90 height 18
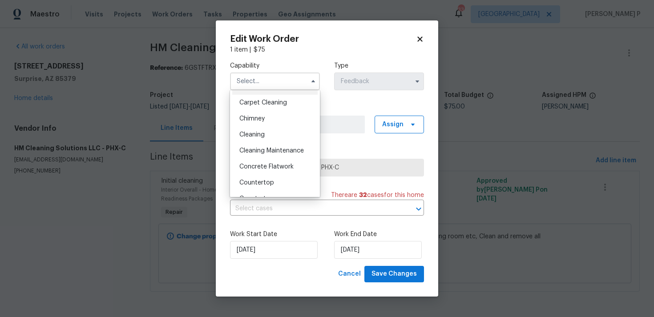
scroll to position [132, 0]
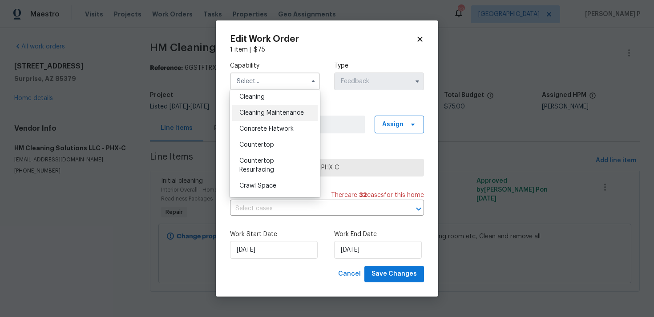
click at [265, 114] on span "Cleaning Maintenance" at bounding box center [271, 113] width 65 height 6
type input "Cleaning Maintenance"
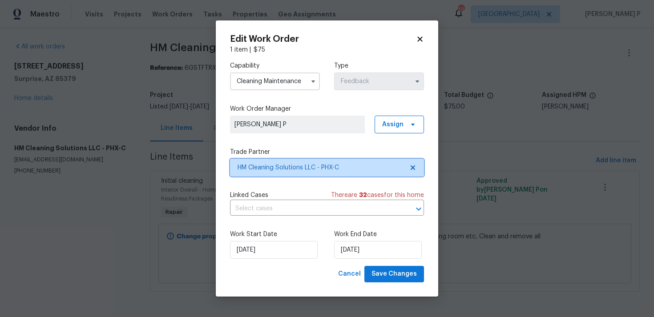
click at [283, 170] on span "HM Cleaning Solutions LLC - PHX-C" at bounding box center [321, 167] width 166 height 9
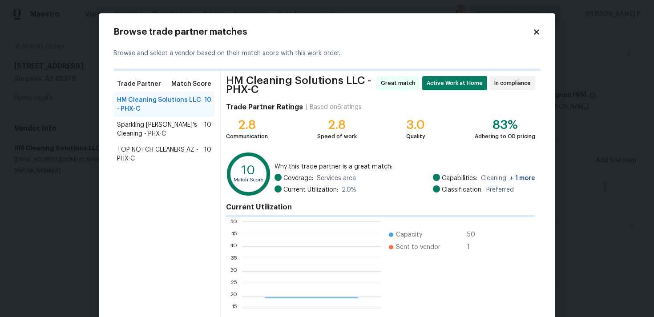
scroll to position [125, 140]
click at [157, 124] on span "Sparkling [PERSON_NAME]'s Cleaning - PHX-C" at bounding box center [160, 130] width 87 height 18
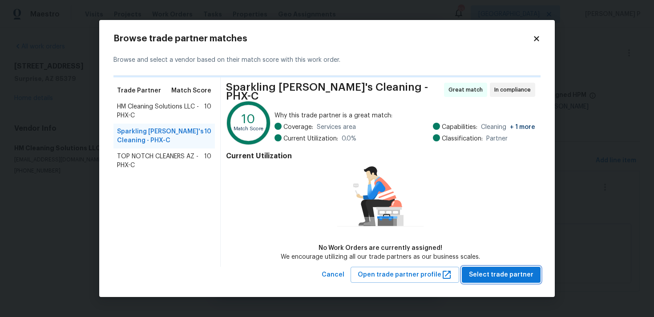
click at [502, 270] on span "Select trade partner" at bounding box center [501, 275] width 65 height 11
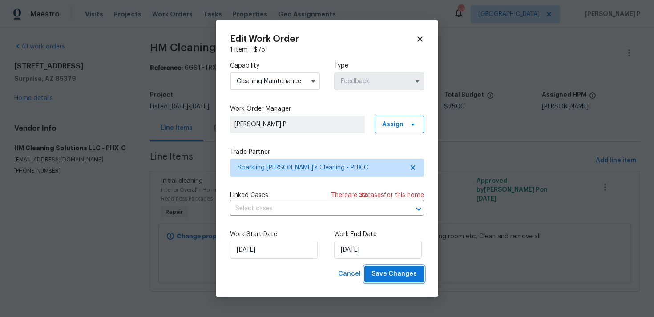
click at [400, 273] on span "Save Changes" at bounding box center [394, 274] width 45 height 11
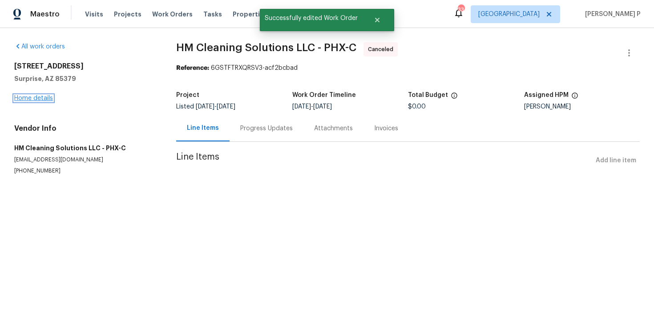
click at [33, 98] on link "Home details" at bounding box center [33, 98] width 39 height 6
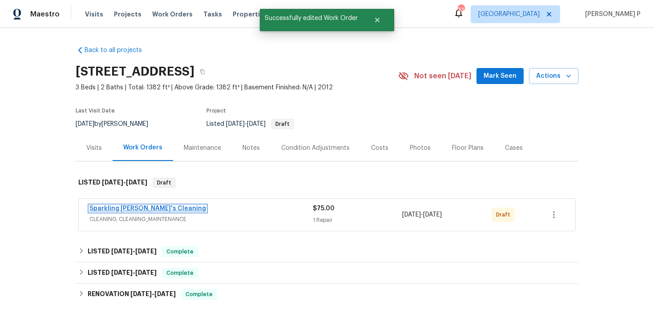
click at [123, 209] on link "Sparkling [PERSON_NAME]'s Cleaning" at bounding box center [147, 209] width 117 height 6
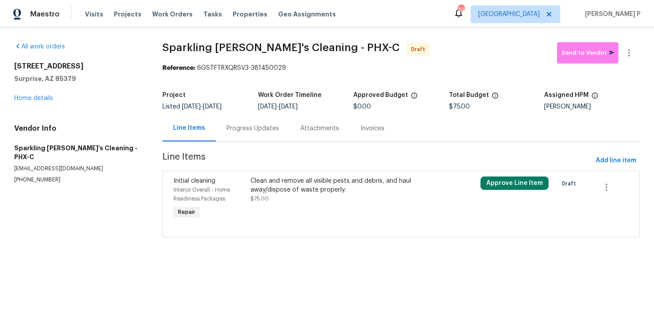
click at [283, 187] on div "Clean and remove all visible pests and debris, and haul away/dispose of waste p…" at bounding box center [344, 186] width 186 height 18
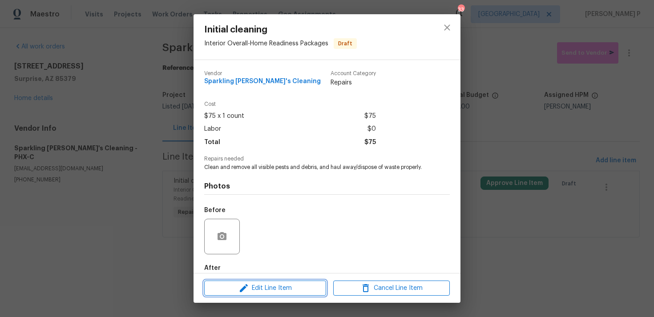
click at [268, 286] on span "Edit Line Item" at bounding box center [265, 288] width 117 height 11
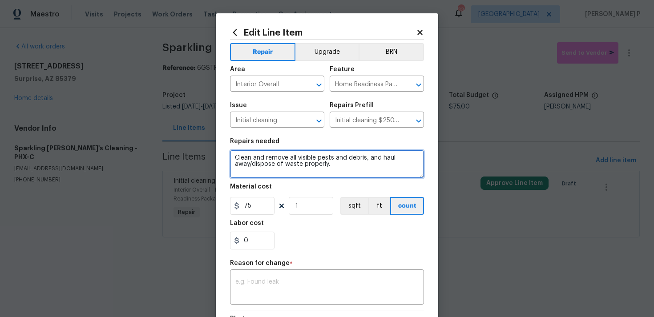
click at [234, 157] on textarea "Clean and remove all visible pests and debris, and haul away/dispose of waste p…" at bounding box center [327, 164] width 194 height 28
paste textarea "Dog waste all over the place, bedroom living room etc"
click at [294, 157] on textarea "Received feedback Dog waste all over the place, bedroom living room etcClean an…" at bounding box center [327, 164] width 194 height 28
click at [308, 157] on textarea "Received feedback that Dog waste all over the place, bedroom living room etcCle…" at bounding box center [327, 164] width 194 height 28
click at [279, 164] on textarea "Received feedback that dog waste all over the place, bedroom living room etcCle…" at bounding box center [327, 164] width 194 height 28
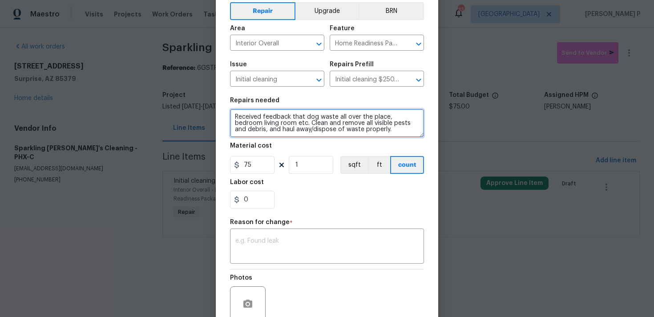
scroll to position [54, 0]
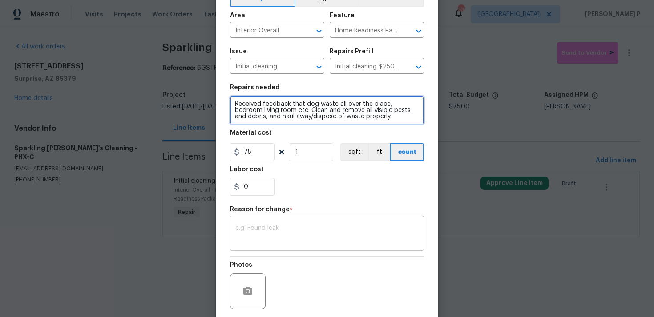
type textarea "Received feedback that dog waste all over the place, bedroom living room etc. C…"
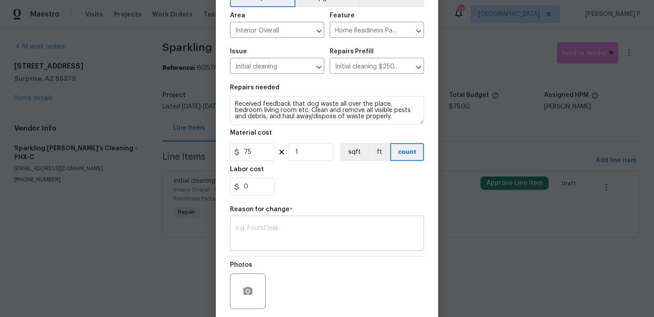
click at [268, 225] on div "x ​" at bounding box center [327, 234] width 194 height 33
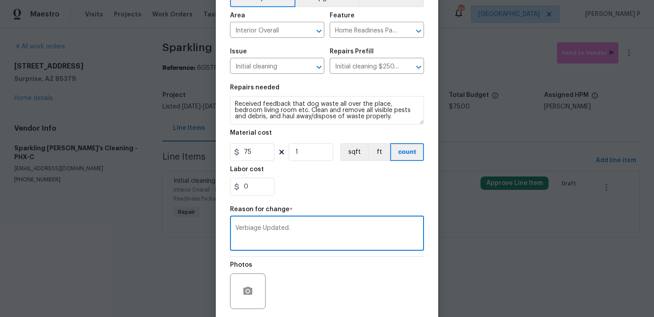
scroll to position [122, 0]
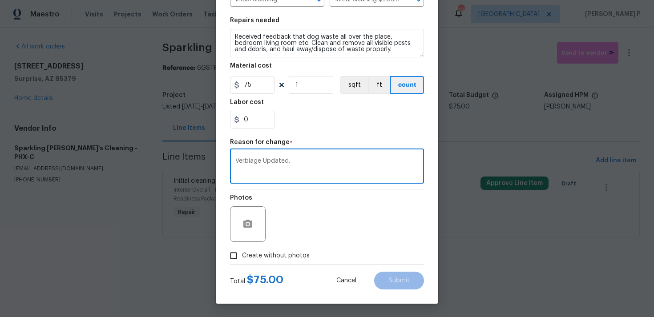
type textarea "Verbiage Updated."
click at [247, 226] on circle "button" at bounding box center [248, 224] width 3 height 3
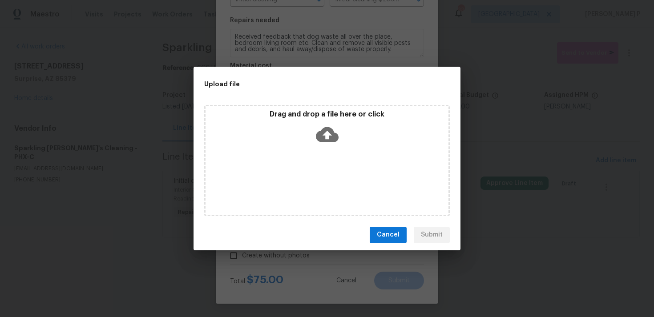
click at [324, 135] on icon at bounding box center [327, 134] width 23 height 15
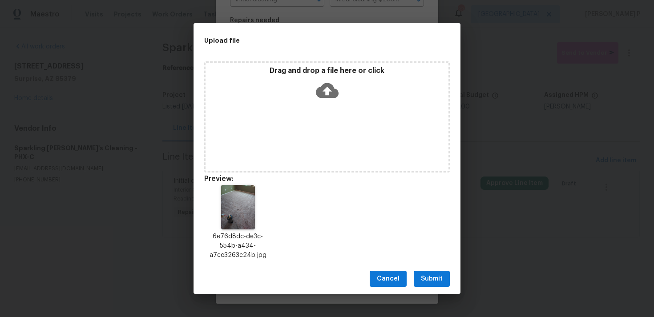
click at [327, 91] on icon at bounding box center [327, 90] width 23 height 23
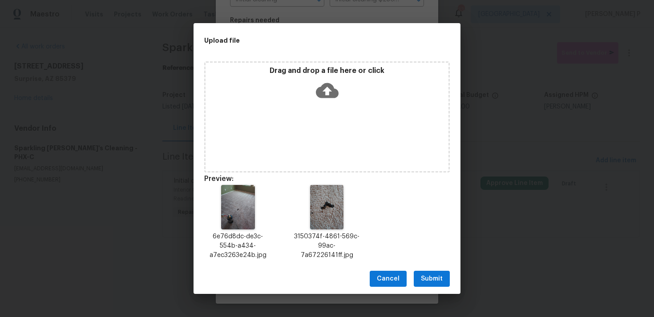
click at [429, 275] on span "Submit" at bounding box center [432, 279] width 22 height 11
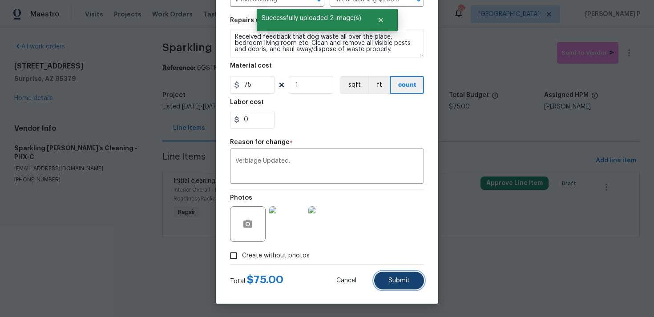
click at [401, 282] on span "Submit" at bounding box center [399, 281] width 21 height 7
type textarea "Clean and remove all visible pests and debris, and haul away/dispose of waste p…"
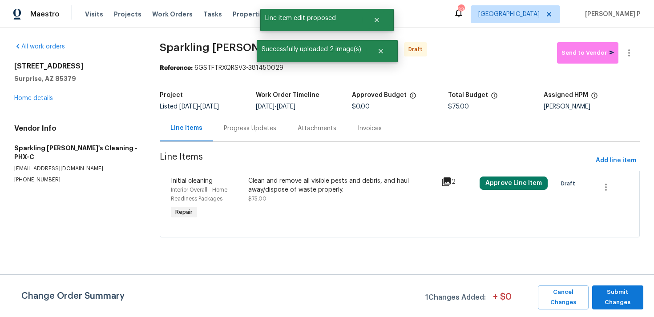
scroll to position [0, 0]
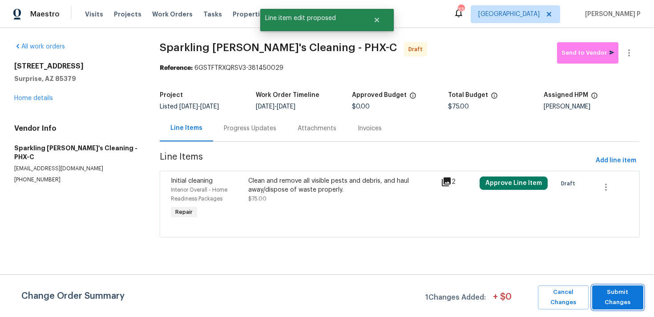
click at [616, 292] on span "Submit Changes" at bounding box center [618, 298] width 42 height 20
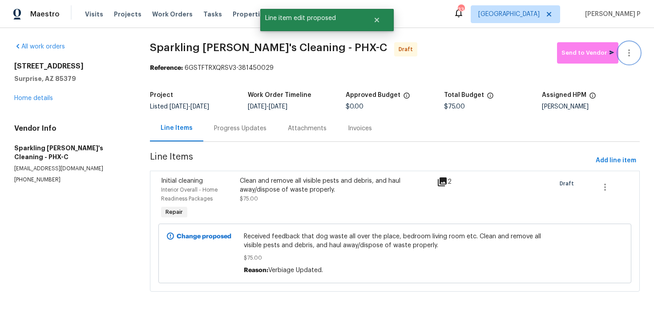
click at [632, 55] on icon "button" at bounding box center [629, 53] width 11 height 11
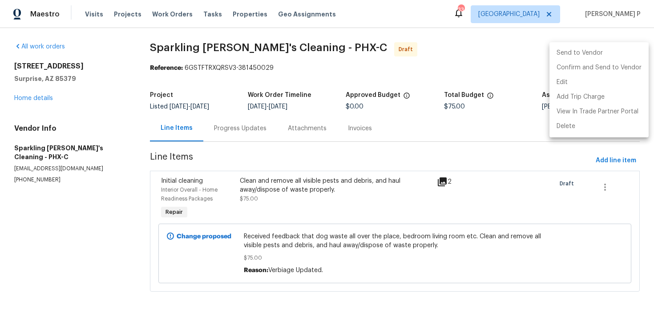
click at [248, 130] on div at bounding box center [327, 158] width 654 height 317
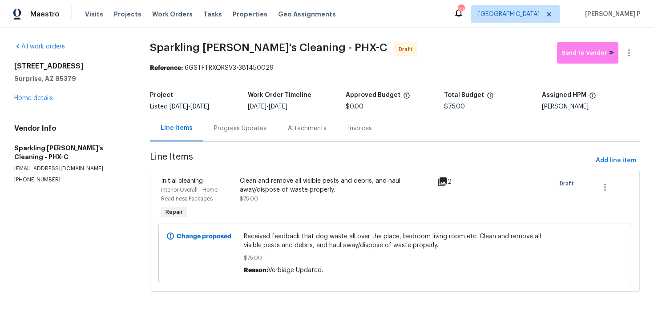
click at [248, 130] on div "Progress Updates" at bounding box center [240, 128] width 53 height 9
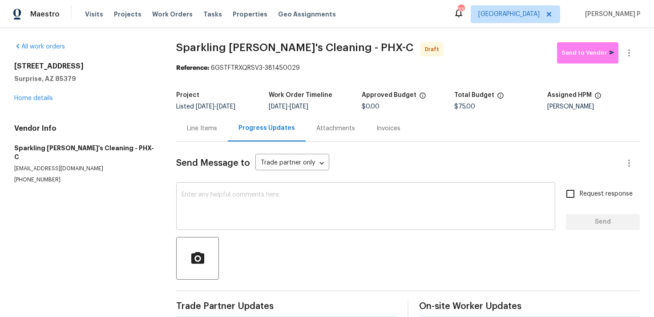
scroll to position [13, 0]
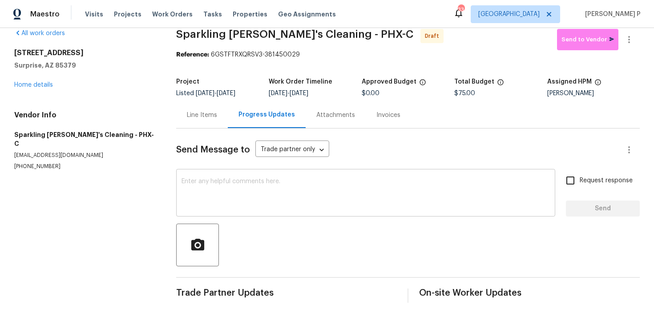
click at [215, 186] on textarea at bounding box center [366, 193] width 369 height 31
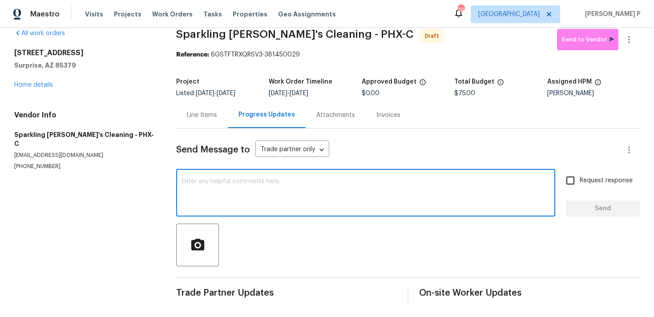
paste textarea "Hi, this is [PERSON_NAME] with Opendoor. I’m confirming you received the WO for…"
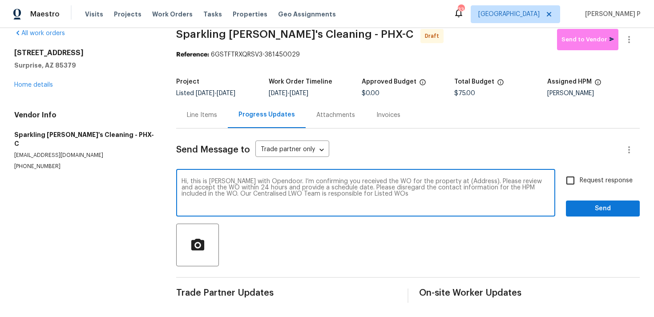
drag, startPoint x: 446, startPoint y: 180, endPoint x: 474, endPoint y: 178, distance: 27.2
click at [474, 178] on div "Hi, this is [PERSON_NAME] with Opendoor. I’m confirming you received the WO for…" at bounding box center [365, 193] width 379 height 45
click at [446, 183] on textarea "Hi, this is [PERSON_NAME] with Opendoor. I’m confirming you received the WO for…" at bounding box center [366, 193] width 369 height 31
drag, startPoint x: 446, startPoint y: 182, endPoint x: 474, endPoint y: 181, distance: 28.1
click at [474, 181] on textarea "Hi, this is [PERSON_NAME] with Opendoor. I’m confirming you received the WO for…" at bounding box center [366, 193] width 369 height 31
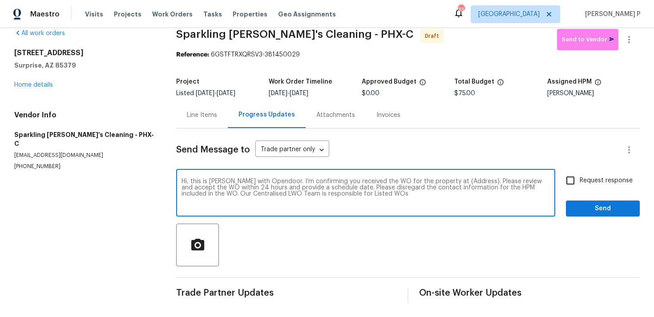
paste textarea "[STREET_ADDRESS]"
type textarea "Hi, this is [PERSON_NAME] with Opendoor. I’m confirming you received the WO for…"
click at [571, 186] on input "Request response" at bounding box center [570, 180] width 19 height 19
checkbox input "true"
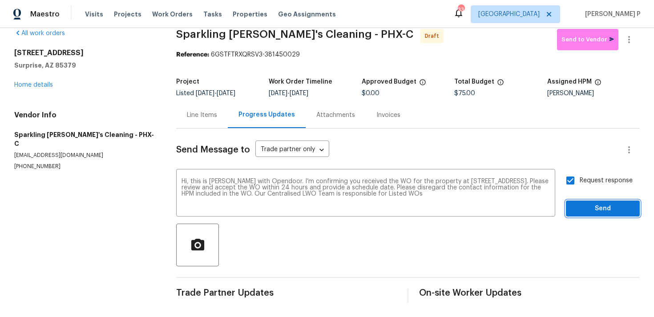
click at [589, 211] on span "Send" at bounding box center [603, 208] width 60 height 11
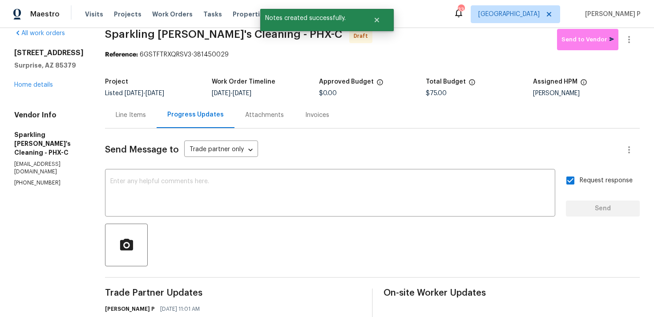
click at [266, 267] on div "Send Message to Trade partner only Trade partner only ​ x ​ Request response Se…" at bounding box center [372, 247] width 535 height 236
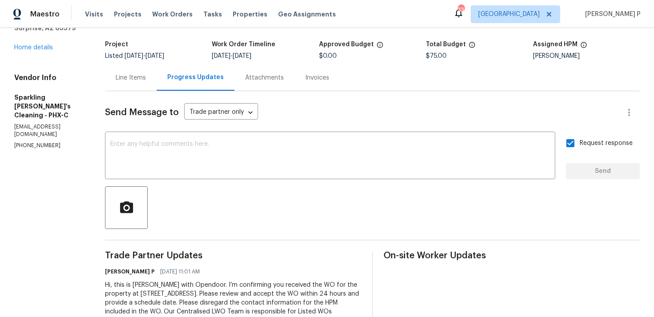
scroll to position [0, 0]
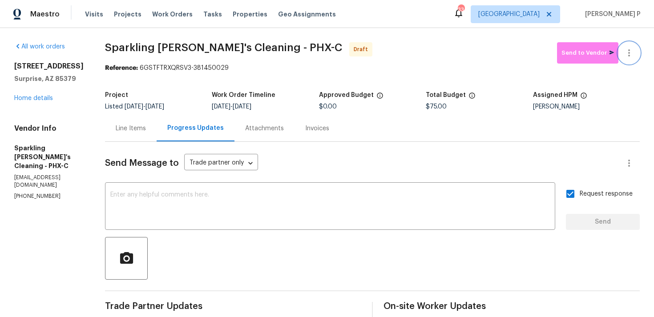
click at [629, 49] on icon "button" at bounding box center [629, 53] width 11 height 11
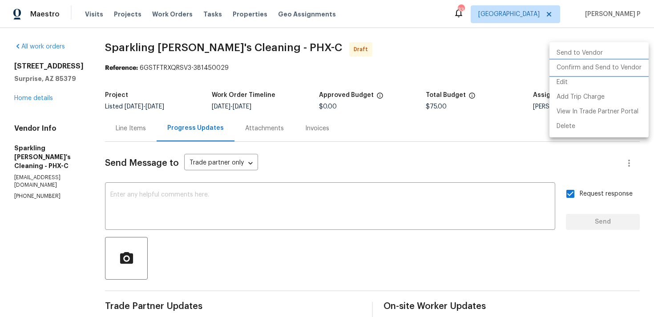
click at [583, 67] on li "Confirm and Send to Vendor" at bounding box center [599, 68] width 99 height 15
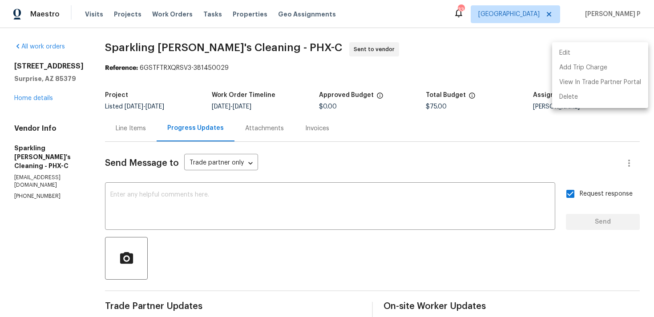
click at [265, 227] on div at bounding box center [327, 158] width 654 height 317
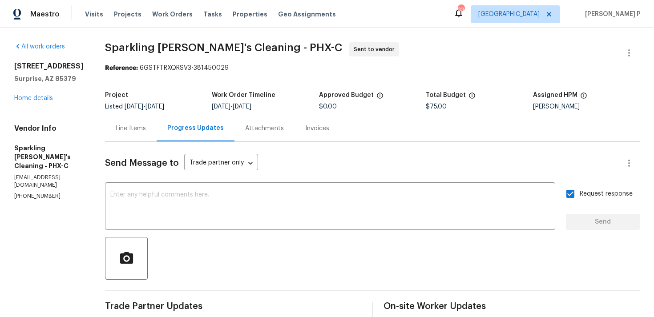
click at [265, 227] on div "Edit Add Trip Charge View In Trade Partner Portal Delete" at bounding box center [327, 158] width 654 height 317
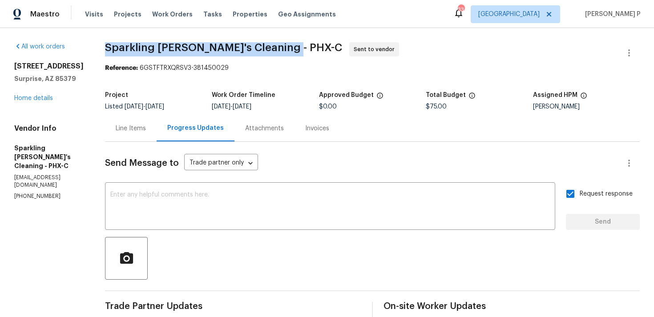
drag, startPoint x: 113, startPoint y: 46, endPoint x: 304, endPoint y: 48, distance: 190.9
click at [304, 48] on span "Sparkling [PERSON_NAME]'s Cleaning - PHX-C Sent to vendor" at bounding box center [362, 52] width 514 height 21
copy span "Sparkling [PERSON_NAME]'s Cleaning - PHX-C"
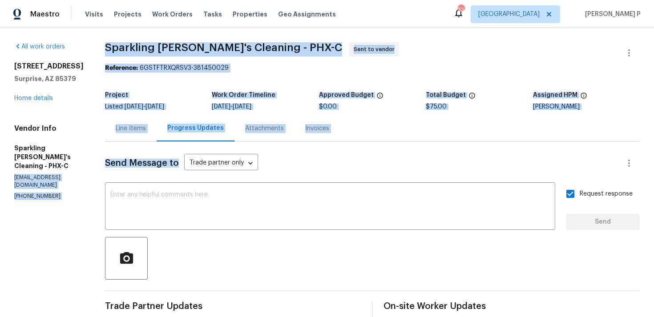
drag, startPoint x: 12, startPoint y: 176, endPoint x: 107, endPoint y: 174, distance: 94.4
click at [107, 174] on div "All work orders [STREET_ADDRESS] Home details Vendor Info Sparkling [PERSON_NAM…" at bounding box center [327, 210] width 654 height 364
click at [36, 193] on p "(602) 448-9462" at bounding box center [48, 197] width 69 height 8
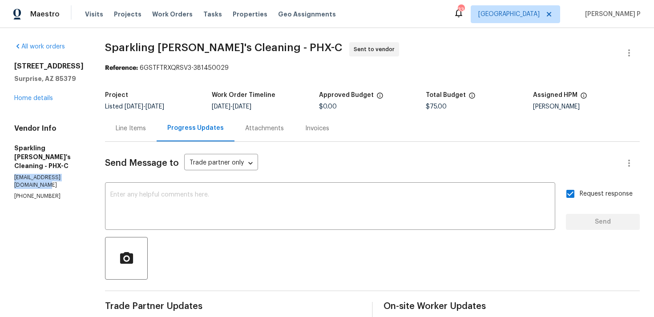
drag, startPoint x: 15, startPoint y: 178, endPoint x: 101, endPoint y: 178, distance: 86.3
click at [101, 178] on div "All work orders 15369 W Wethersfield Rd Surprise, AZ 85379 Home details Vendor …" at bounding box center [327, 210] width 654 height 364
copy p "sparklingamandas@gmail.com"
drag, startPoint x: 57, startPoint y: 191, endPoint x: 14, endPoint y: 188, distance: 43.3
click at [14, 193] on p "(602) 448-9462" at bounding box center [48, 197] width 69 height 8
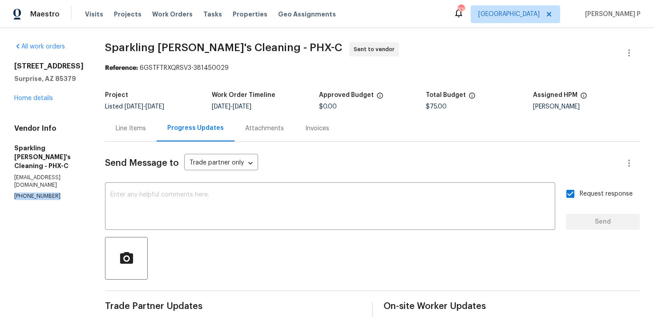
copy p "(602) 448-9462"
click at [148, 73] on section "Sparkling Amanda's Cleaning - PHX-C Sent to vendor Reference: 6GSTFTRXQRSV3-381…" at bounding box center [372, 210] width 535 height 336
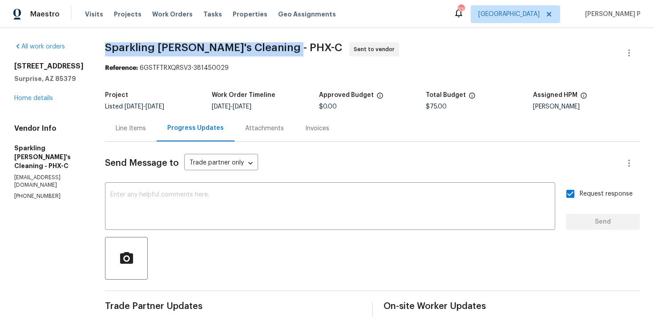
drag, startPoint x: 112, startPoint y: 46, endPoint x: 300, endPoint y: 45, distance: 187.8
click at [300, 45] on span "Sparkling Amanda's Cleaning - PHX-C" at bounding box center [223, 47] width 237 height 11
copy span "Sparkling Amanda's Cleaning - PHX-C"
click at [167, 46] on span "Sparkling Amanda's Cleaning - PHX-C" at bounding box center [223, 47] width 237 height 11
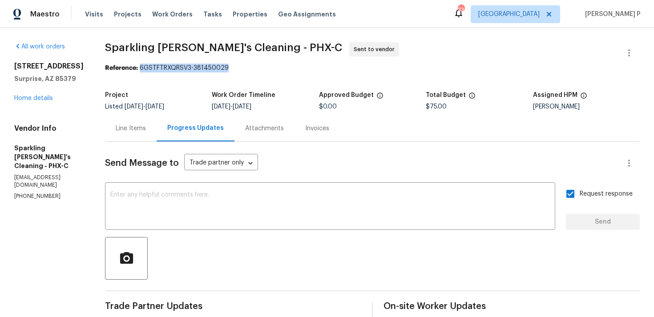
drag, startPoint x: 148, startPoint y: 69, endPoint x: 243, endPoint y: 69, distance: 94.8
click at [243, 69] on div "Reference: 6GSTFTRXQRSV3-381450029" at bounding box center [372, 68] width 535 height 9
copy div "6GSTFTRXQRSV3-381450029"
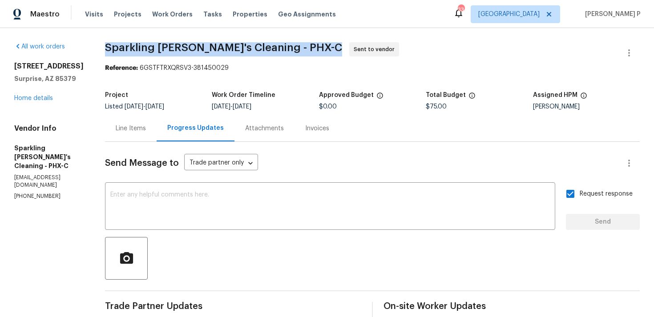
drag, startPoint x: 113, startPoint y: 47, endPoint x: 313, endPoint y: 42, distance: 199.4
click at [313, 42] on span "Sparkling Amanda's Cleaning - PHX-C Sent to vendor" at bounding box center [362, 52] width 514 height 21
copy span "Sparkling Amanda's Cleaning - PHX-C"
click at [132, 132] on div "Line Items" at bounding box center [131, 128] width 30 height 9
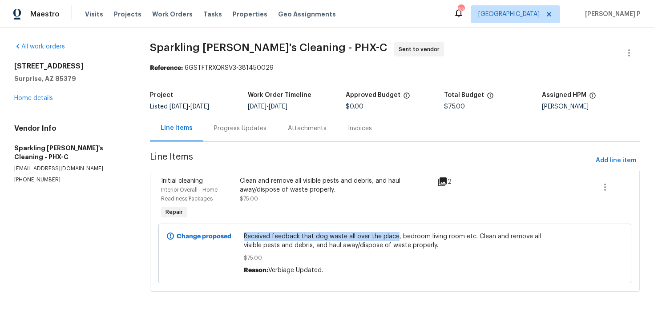
drag, startPoint x: 245, startPoint y: 237, endPoint x: 397, endPoint y: 236, distance: 152.2
click at [397, 236] on span "Received feedback that dog waste all over the place, bedroom living room etc. C…" at bounding box center [395, 241] width 302 height 18
copy span "Received feedback that dog waste all over the place"
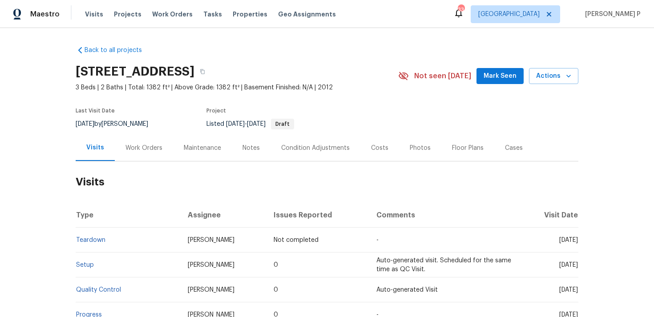
click at [139, 153] on div "Work Orders" at bounding box center [144, 148] width 58 height 26
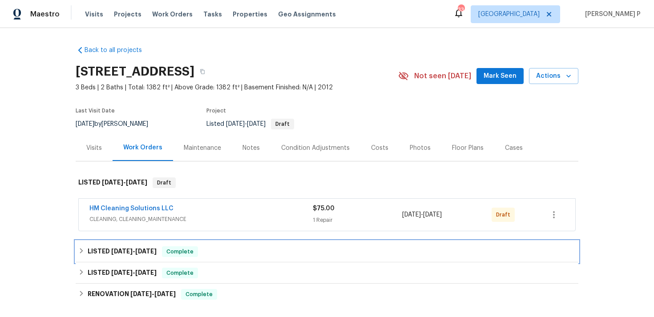
click at [127, 255] on h6 "LISTED [DATE] - [DATE]" at bounding box center [122, 252] width 69 height 11
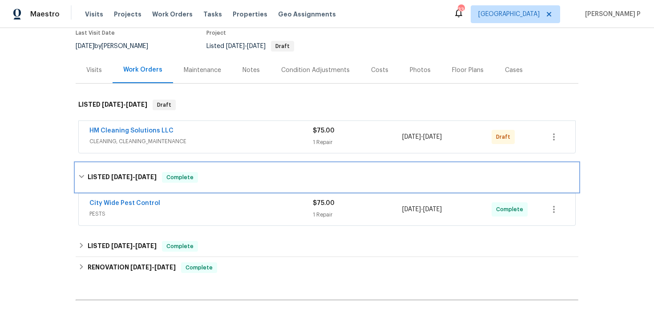
scroll to position [85, 0]
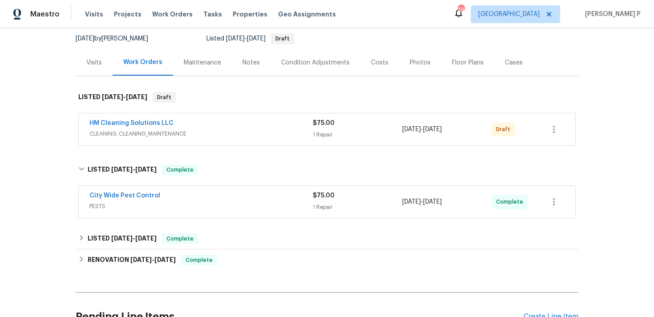
click at [122, 200] on span "City Wide Pest Control" at bounding box center [124, 195] width 71 height 9
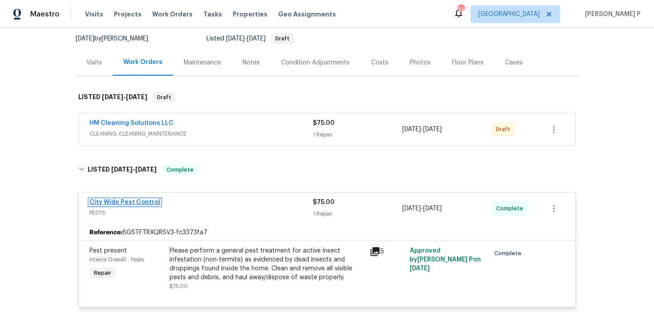
click at [138, 203] on link "City Wide Pest Control" at bounding box center [124, 202] width 71 height 6
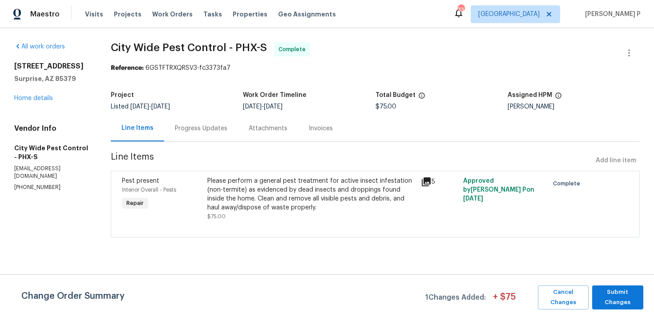
click at [269, 201] on div "Please perform a general pest treatment for active insect infestation (non-term…" at bounding box center [311, 195] width 208 height 36
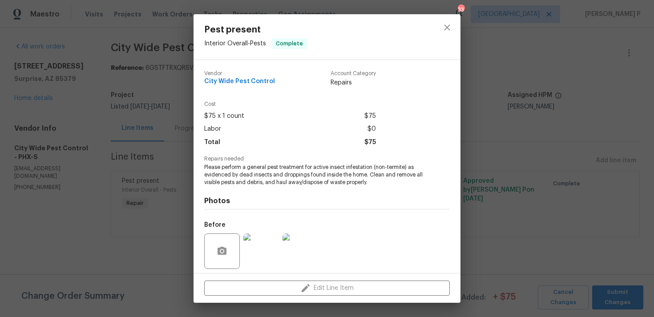
scroll to position [63, 0]
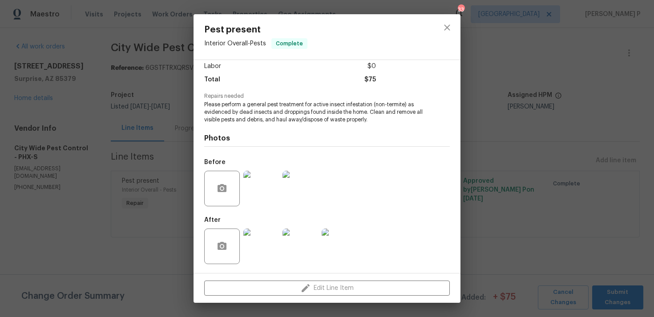
click at [274, 255] on img at bounding box center [261, 247] width 36 height 36
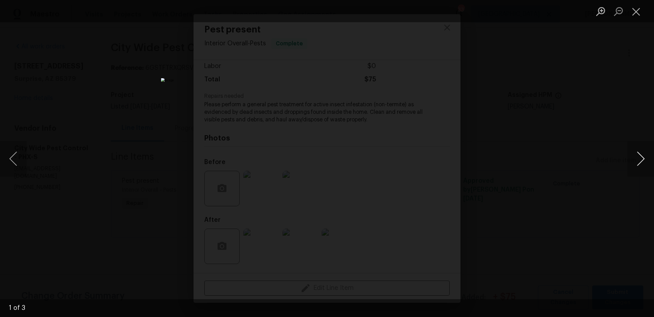
click at [640, 155] on button "Next image" at bounding box center [641, 159] width 27 height 36
click at [636, 148] on button "Next image" at bounding box center [641, 159] width 27 height 36
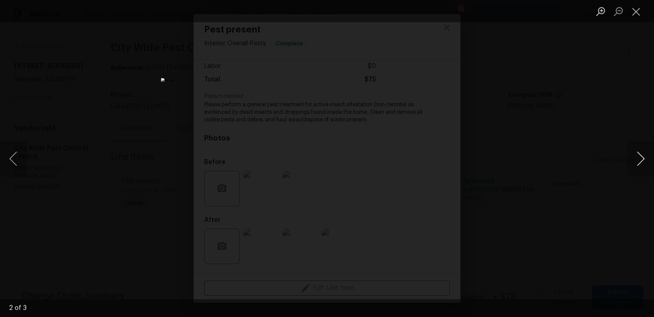
click at [636, 148] on button "Next image" at bounding box center [641, 159] width 27 height 36
click at [636, 15] on button "Close lightbox" at bounding box center [637, 12] width 18 height 16
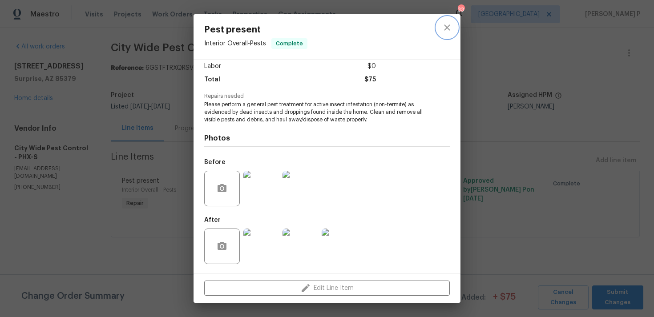
click at [446, 30] on icon "close" at bounding box center [447, 27] width 11 height 11
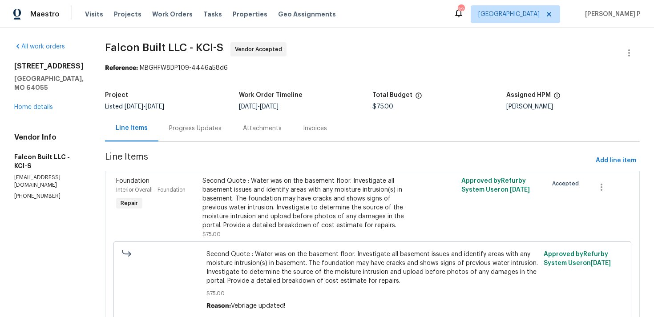
click at [202, 130] on div "Progress Updates" at bounding box center [195, 128] width 53 height 9
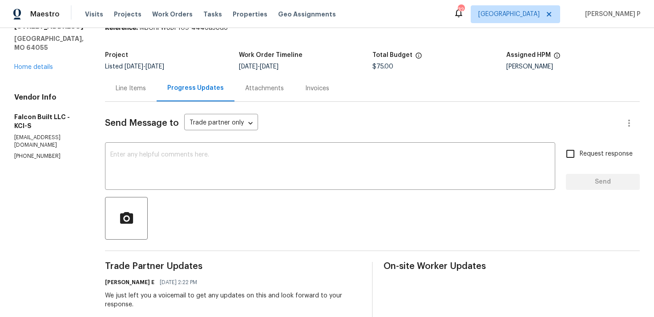
scroll to position [38, 0]
